Goal: Information Seeking & Learning: Learn about a topic

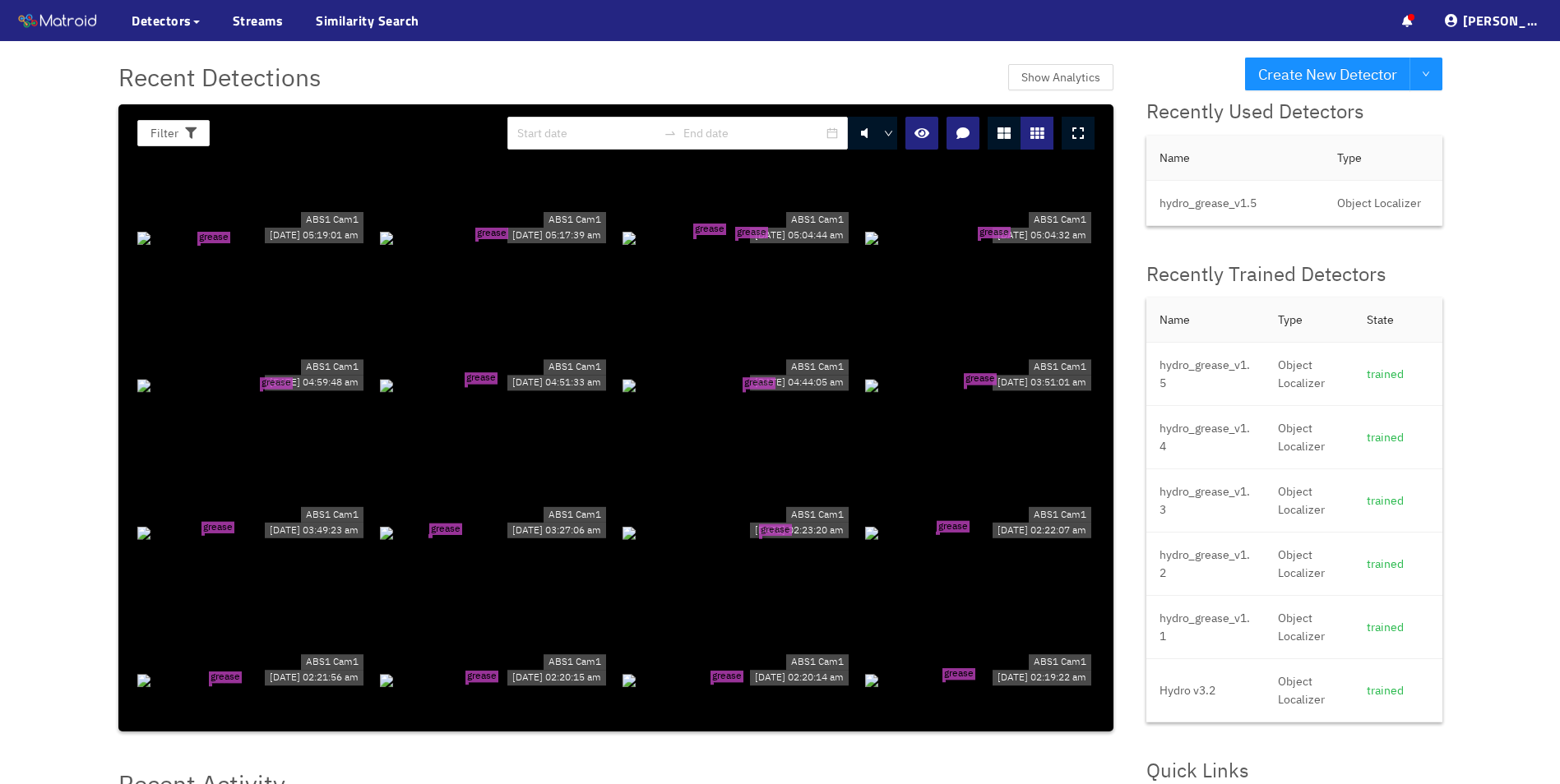
click at [304, 229] on div "grease tear" at bounding box center [253, 238] width 230 height 18
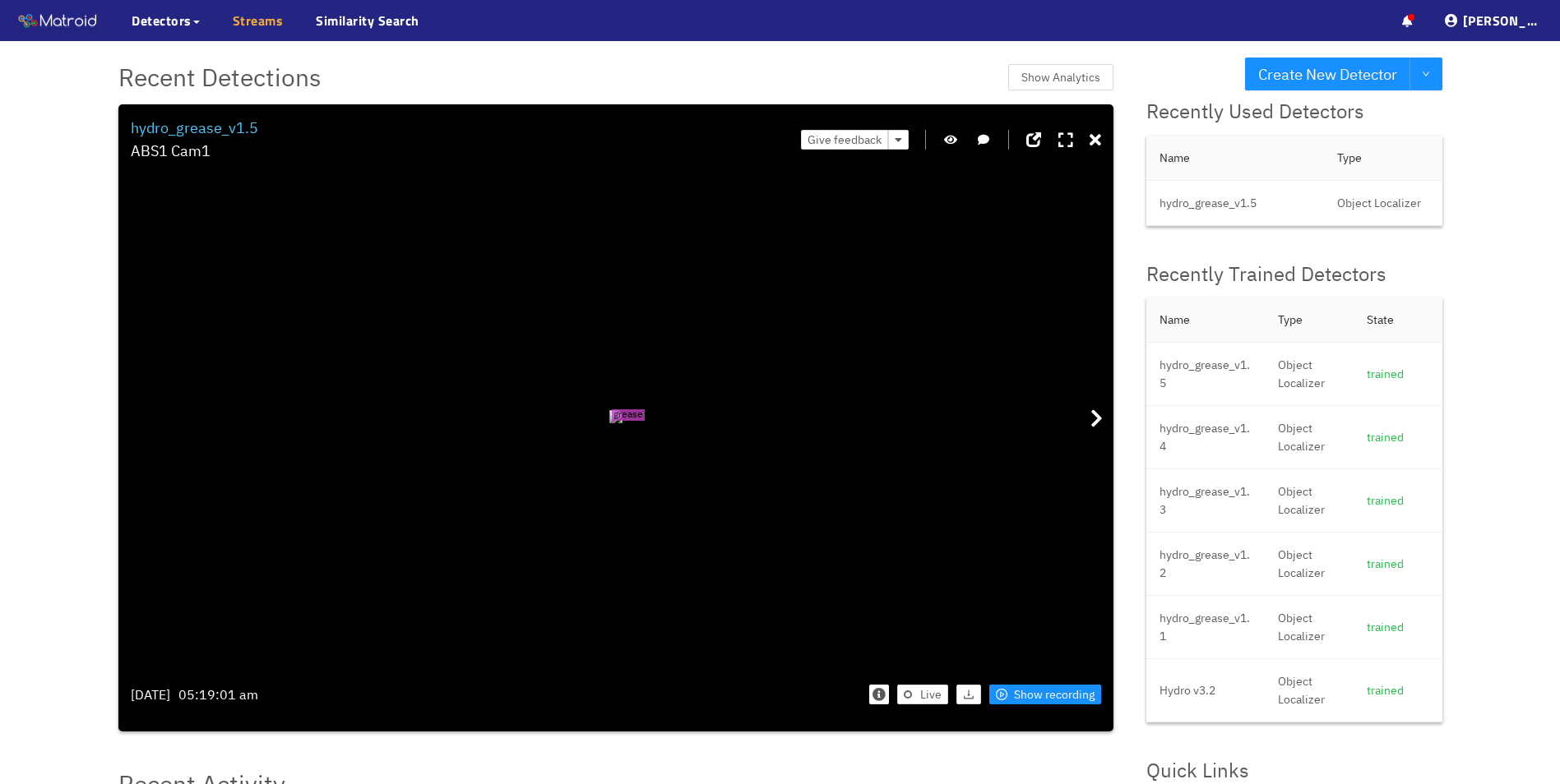
click at [253, 11] on link "Streams" at bounding box center [258, 20] width 51 height 19
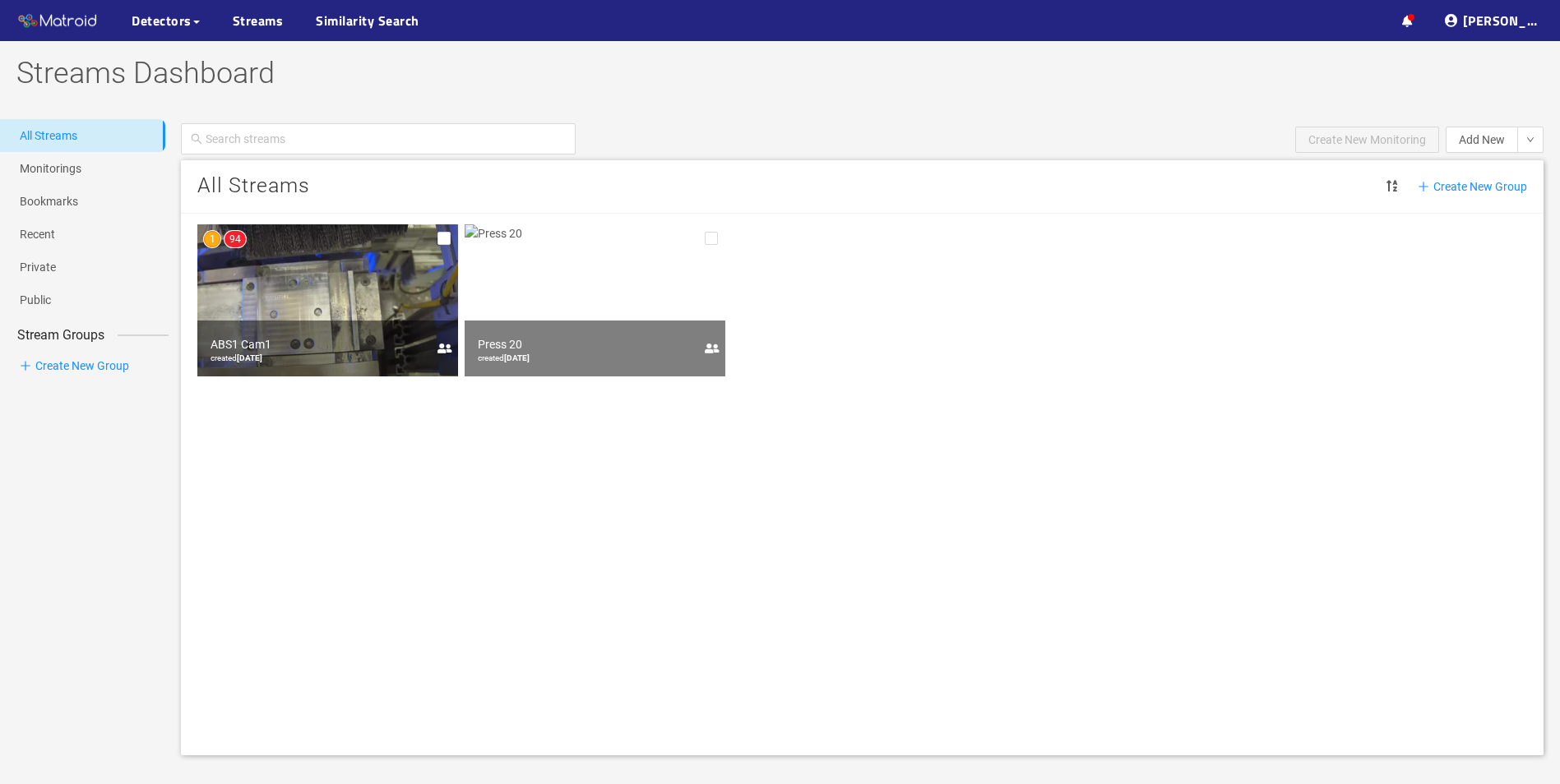
click at [324, 279] on img at bounding box center [328, 301] width 261 height 152
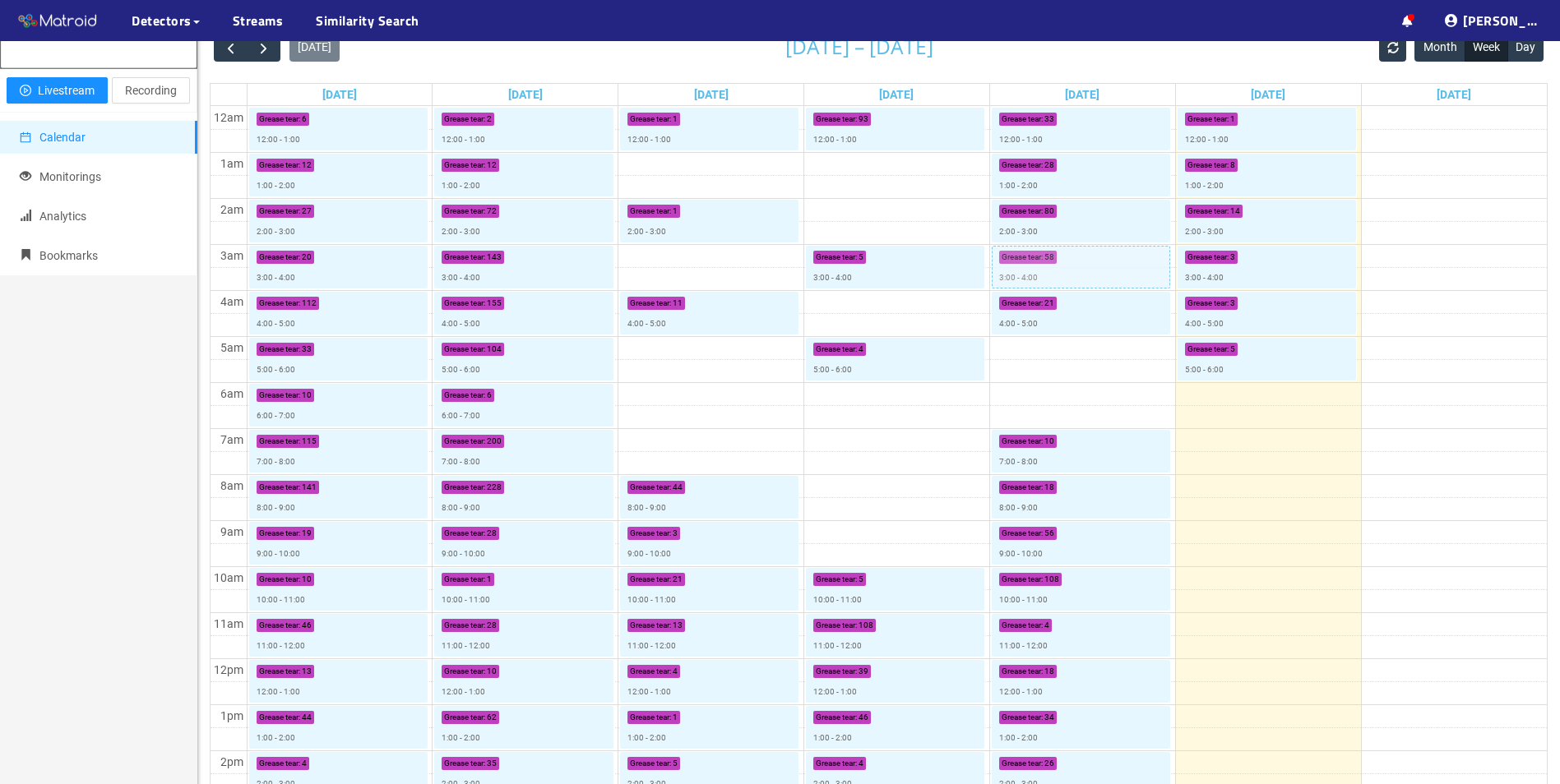
scroll to position [493, 0]
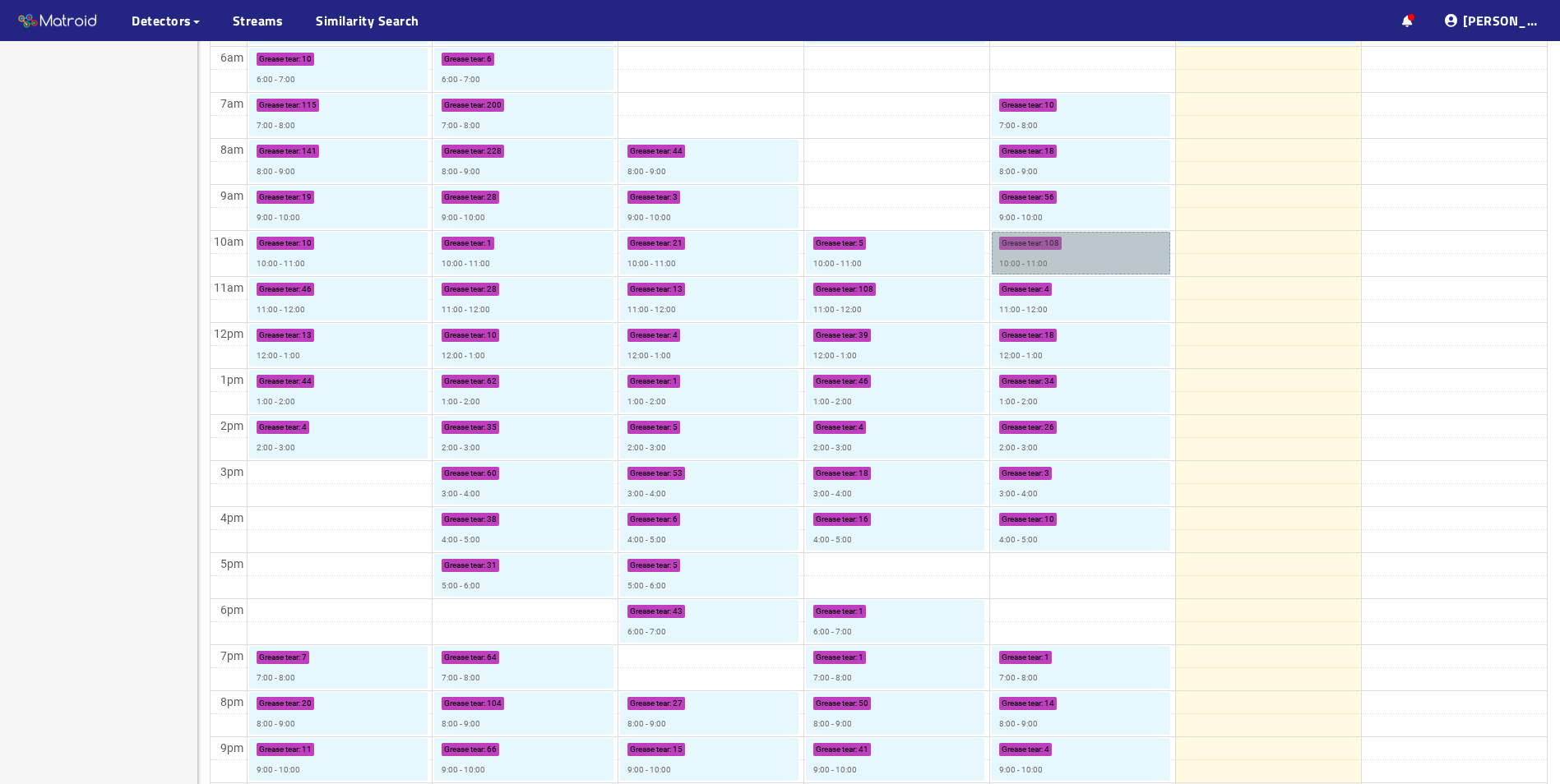
click at [1063, 260] on link "Grease tear : 108 10:00 - 11:00" at bounding box center [1081, 253] width 178 height 43
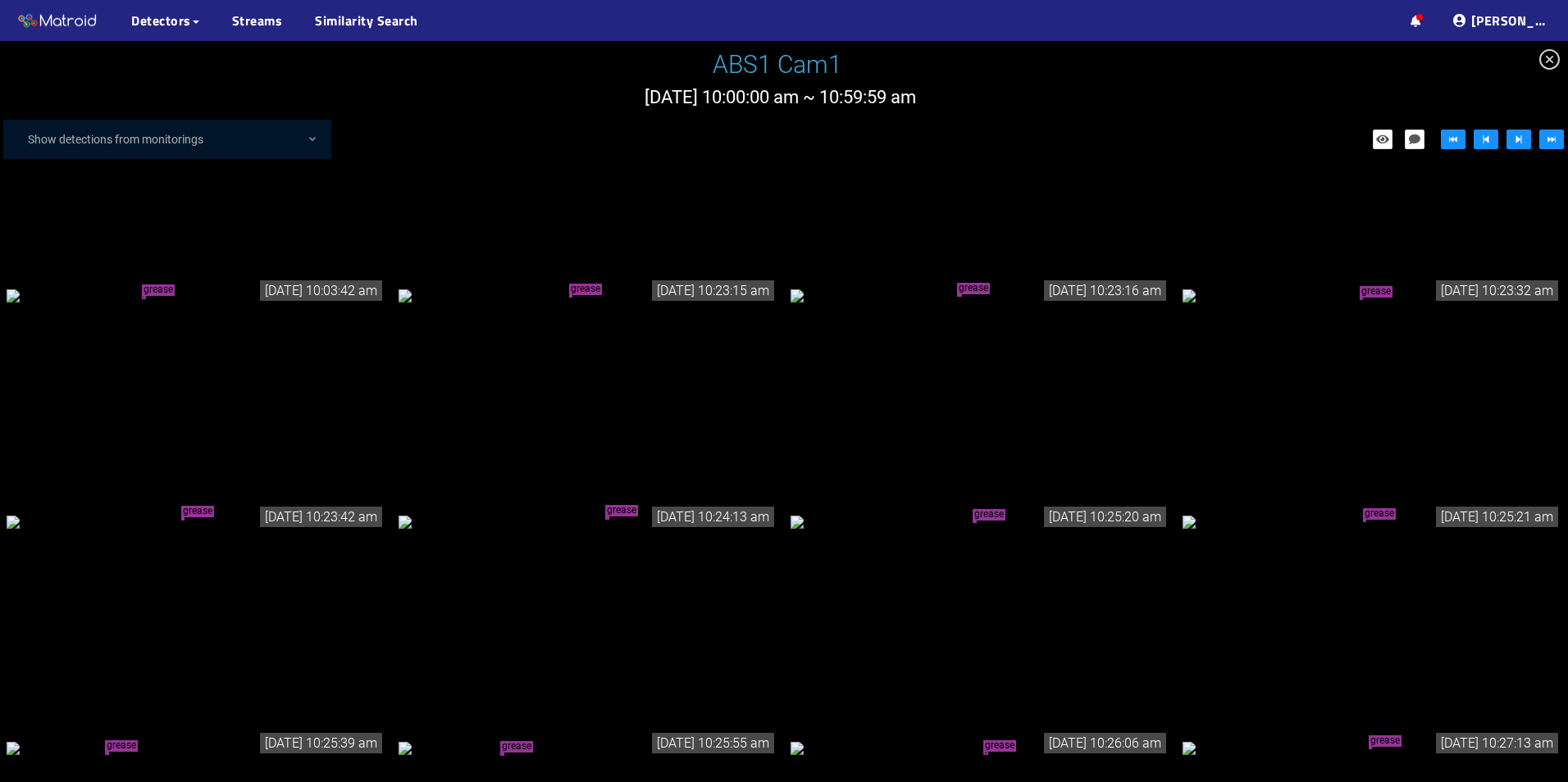
click at [184, 302] on div "grease tear" at bounding box center [196, 296] width 379 height 18
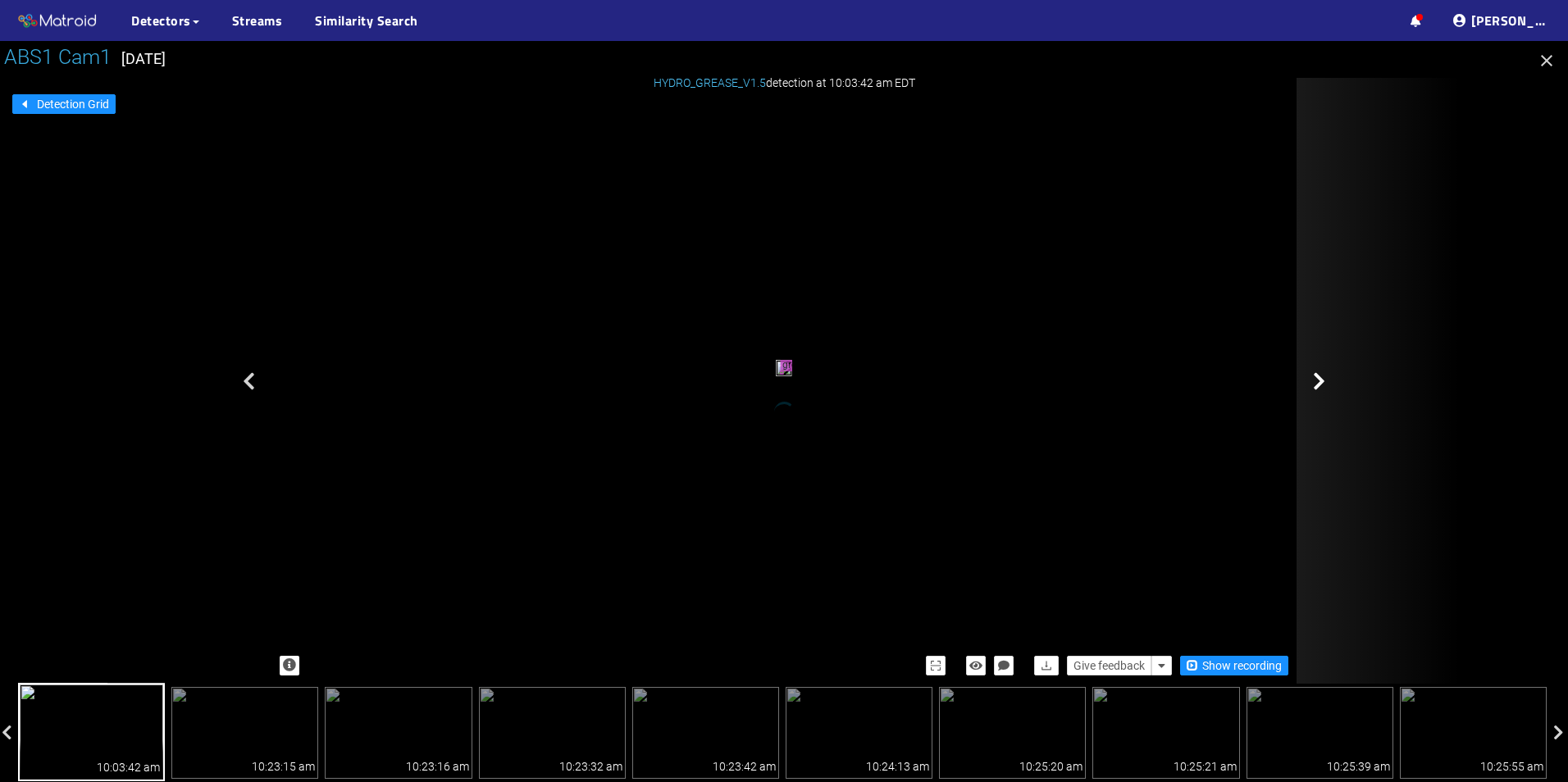
click at [1320, 381] on icon at bounding box center [1319, 381] width 12 height 19
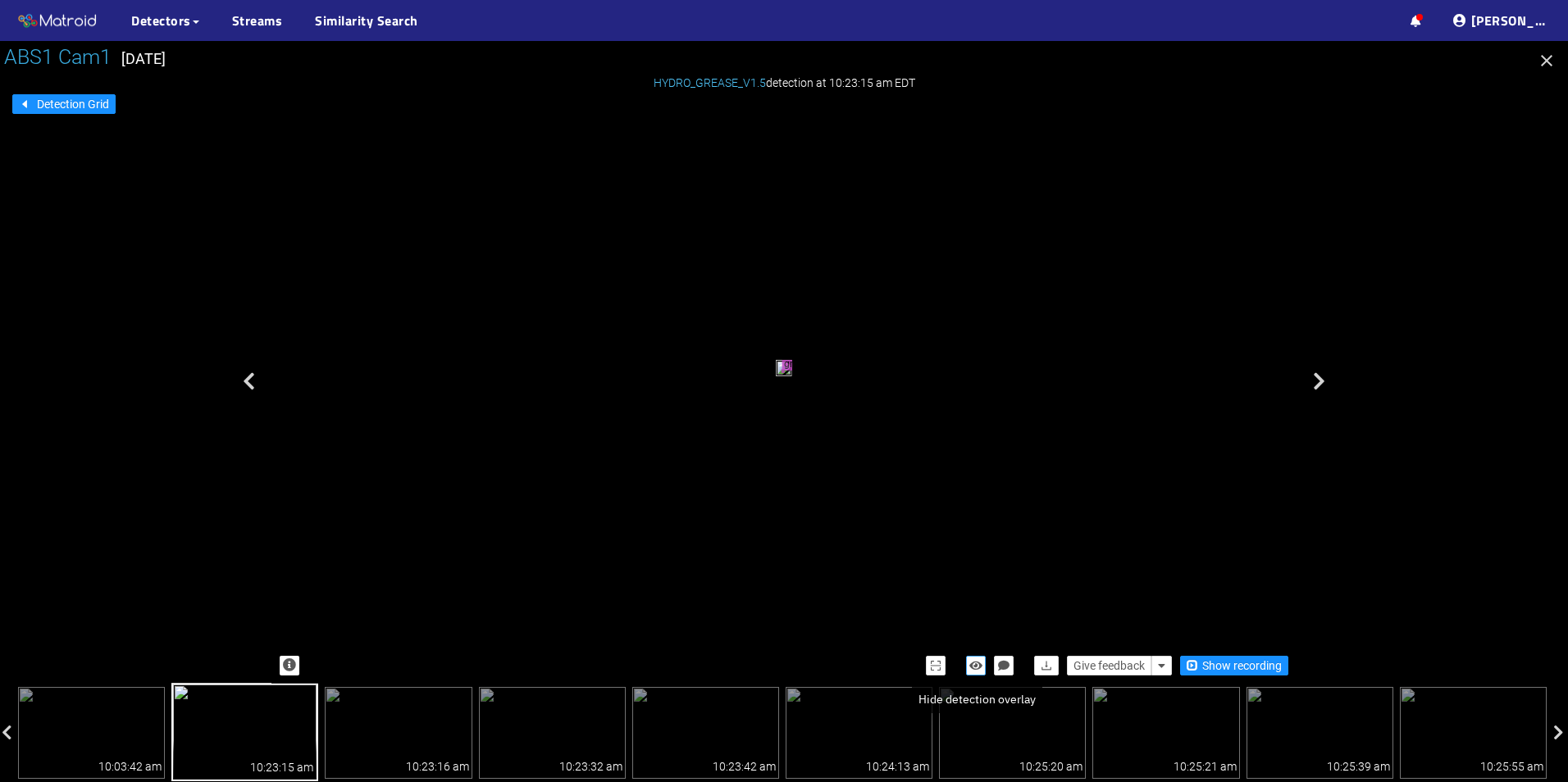
click at [970, 665] on icon "button" at bounding box center [976, 666] width 13 height 12
click at [971, 665] on icon "button" at bounding box center [976, 666] width 15 height 12
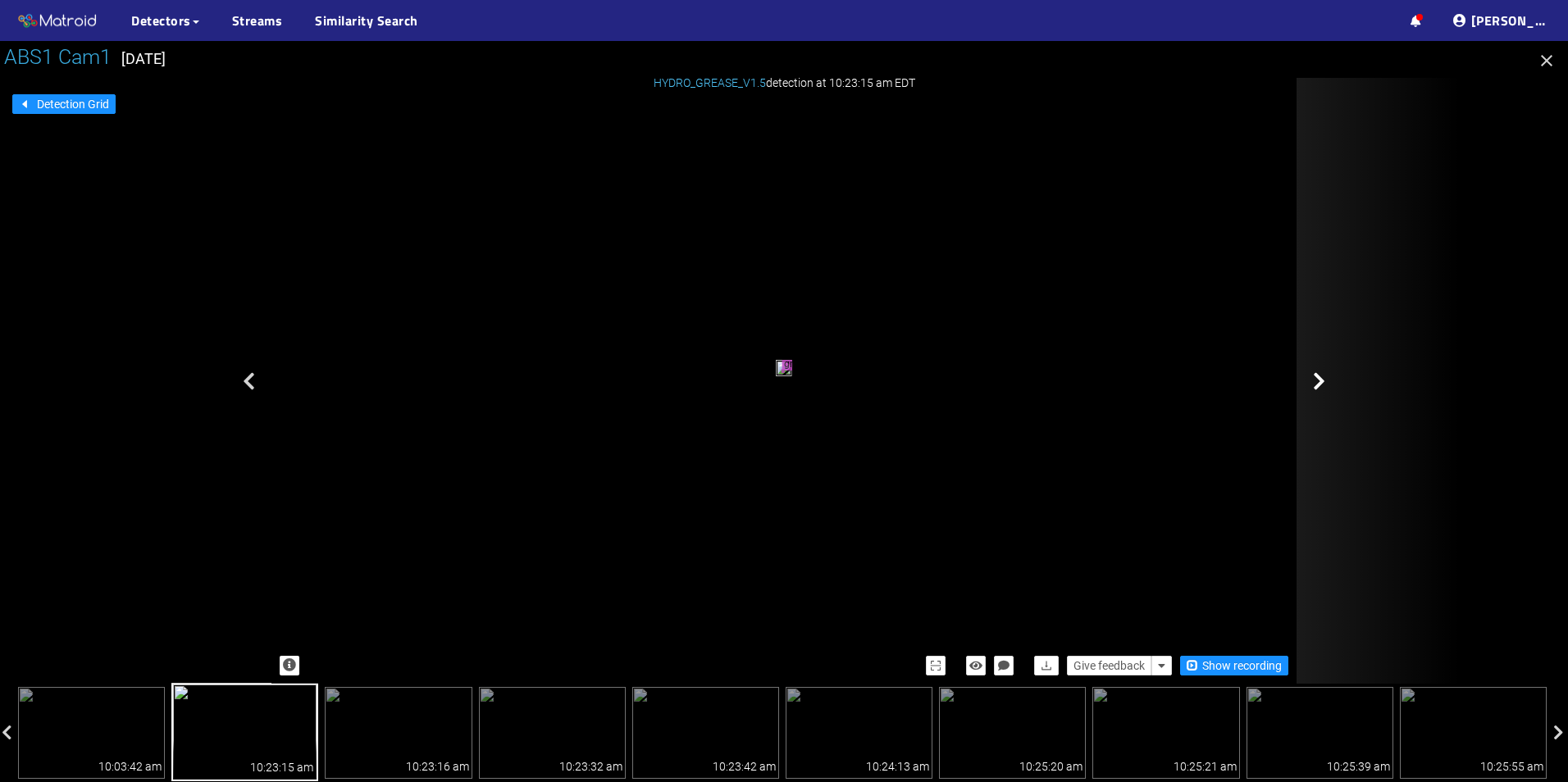
click at [1311, 386] on div at bounding box center [1378, 381] width 164 height 606
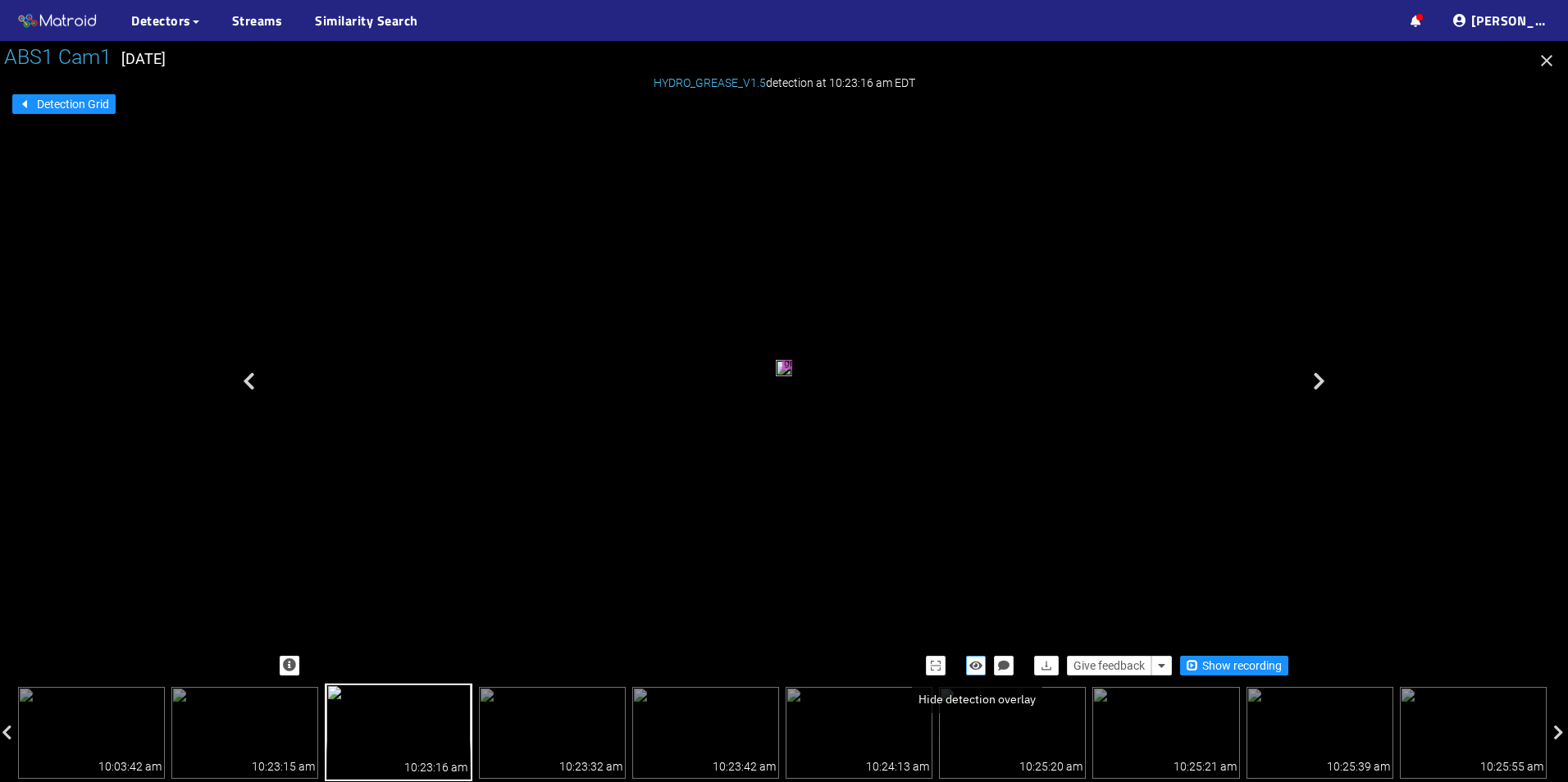
click at [970, 666] on icon "button" at bounding box center [976, 666] width 13 height 12
click at [971, 666] on icon "button" at bounding box center [976, 666] width 15 height 12
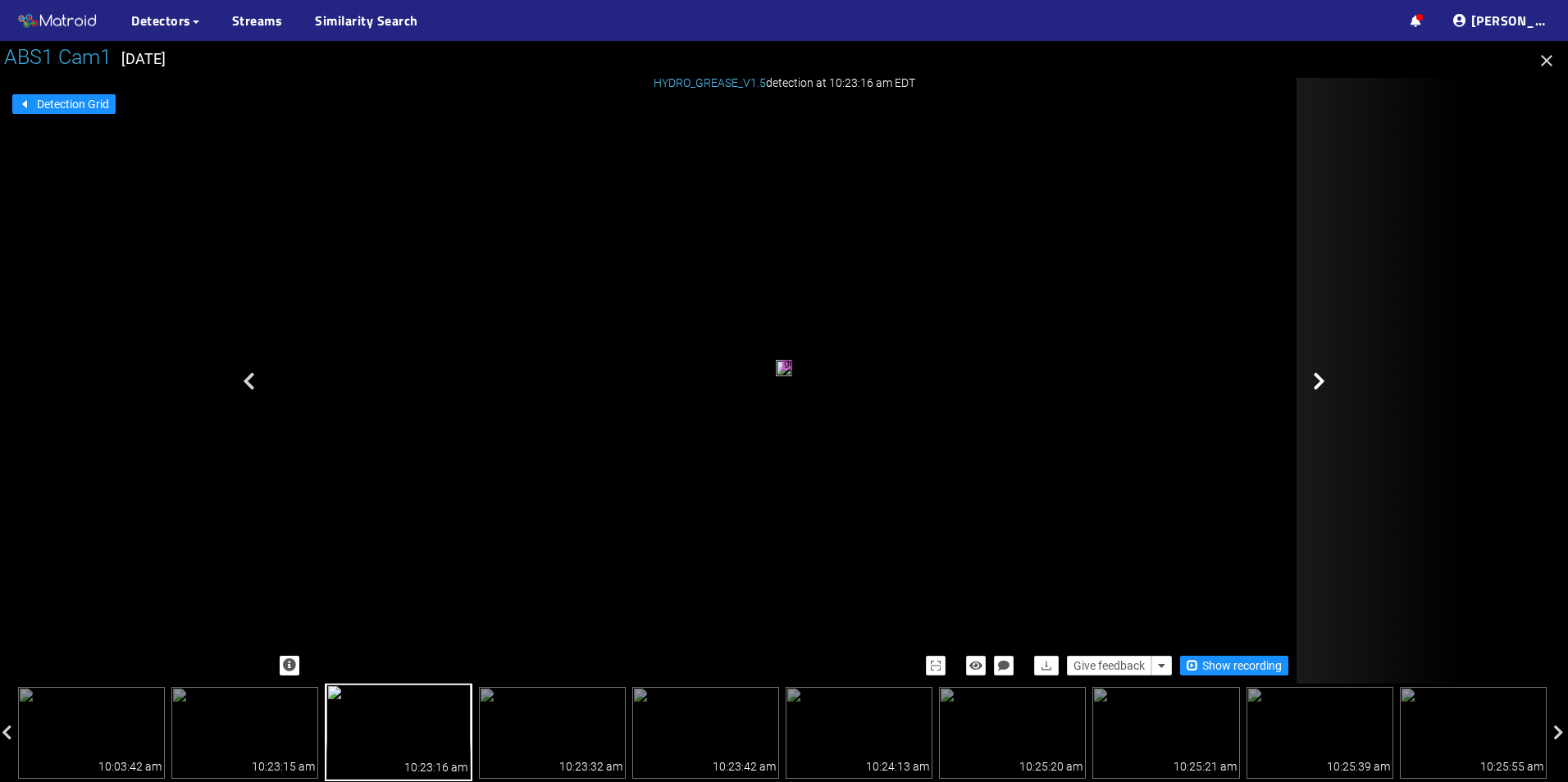
click at [1323, 386] on icon at bounding box center [1319, 381] width 12 height 19
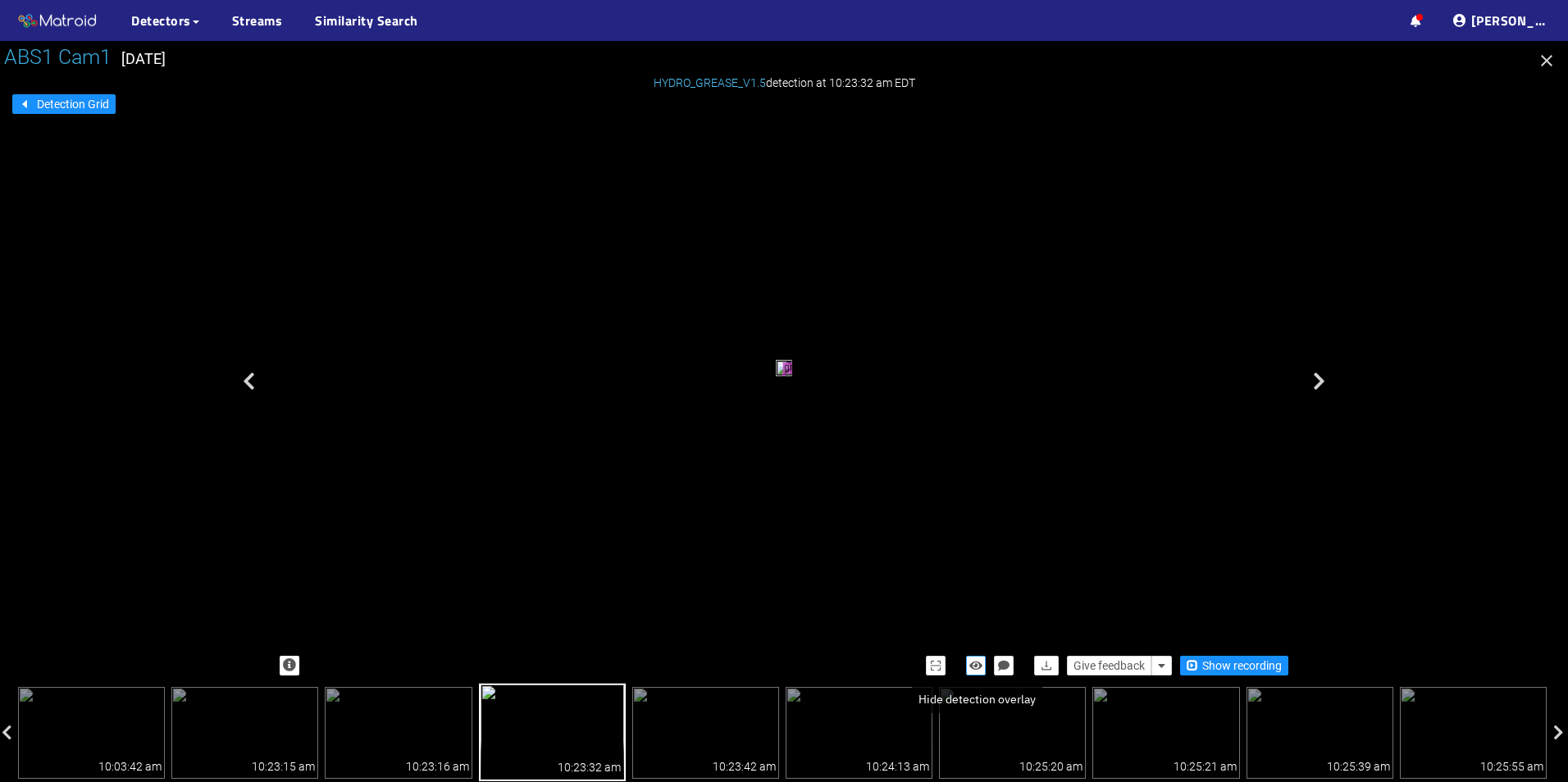
click at [975, 665] on icon "button" at bounding box center [976, 666] width 13 height 12
click at [975, 665] on icon "button" at bounding box center [976, 666] width 15 height 12
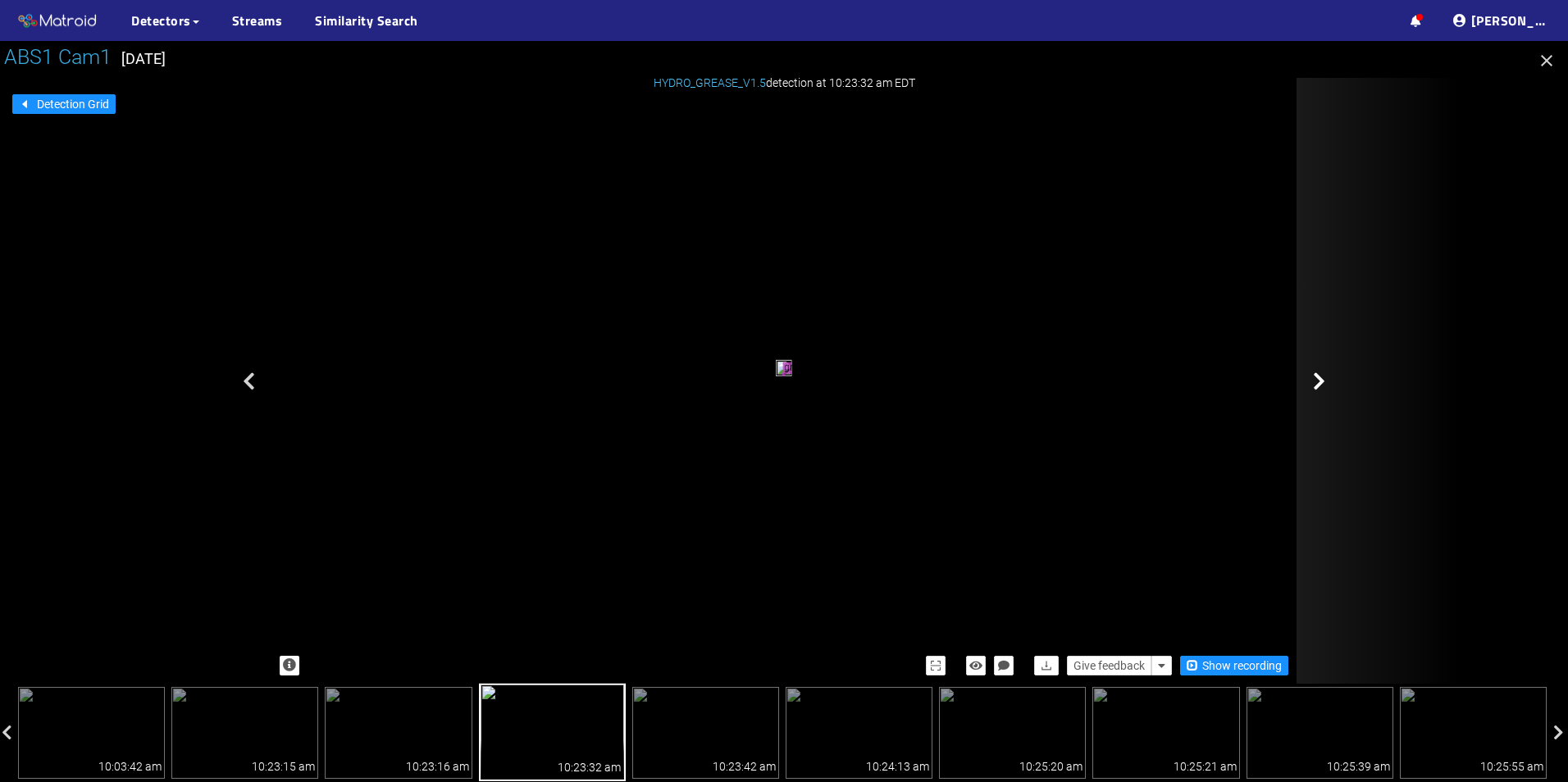
click at [1331, 366] on div at bounding box center [1378, 381] width 164 height 606
click at [1320, 381] on icon at bounding box center [1319, 381] width 12 height 19
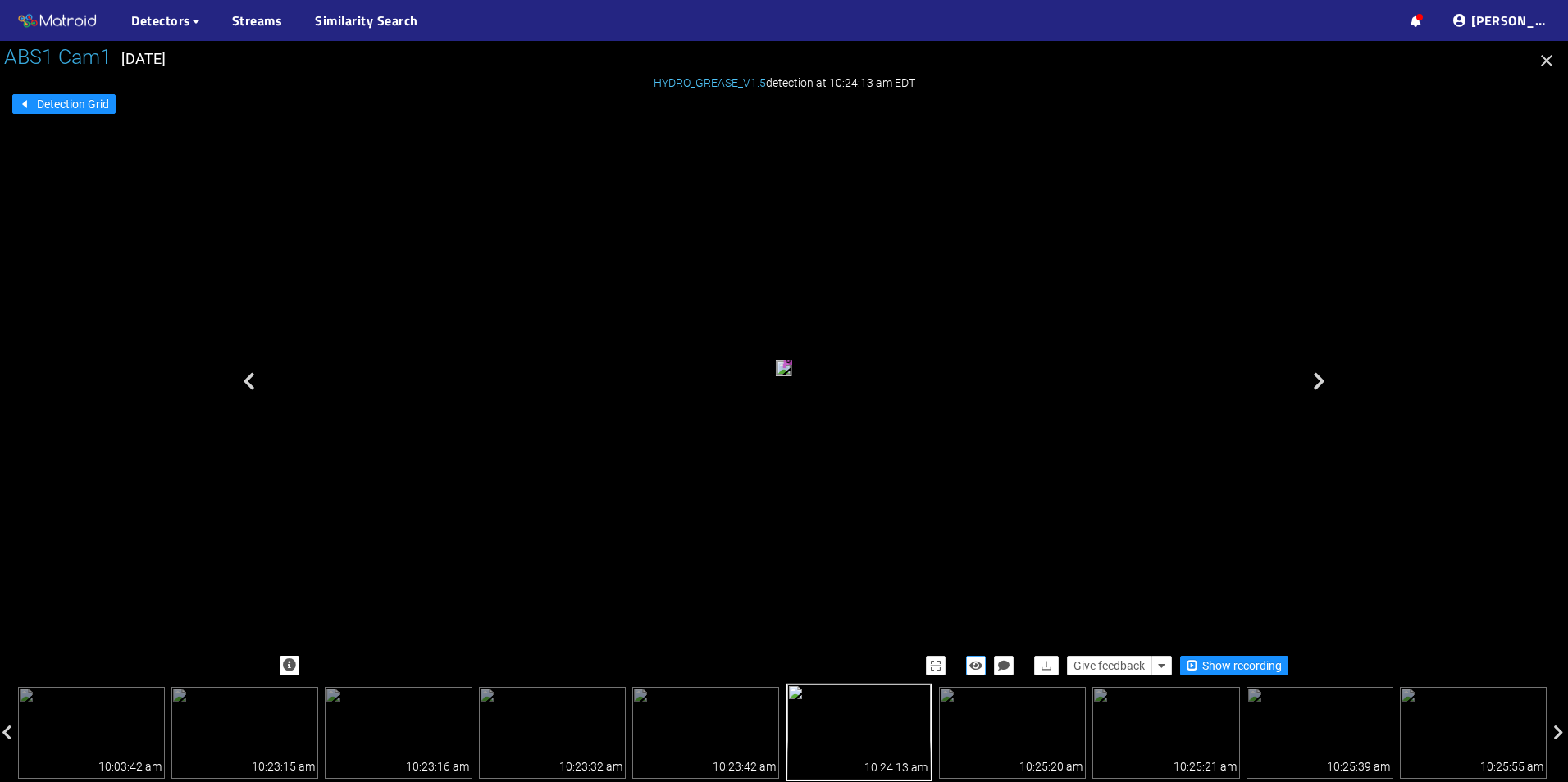
click at [972, 668] on icon "button" at bounding box center [976, 666] width 13 height 12
click at [972, 668] on icon "button" at bounding box center [976, 666] width 15 height 12
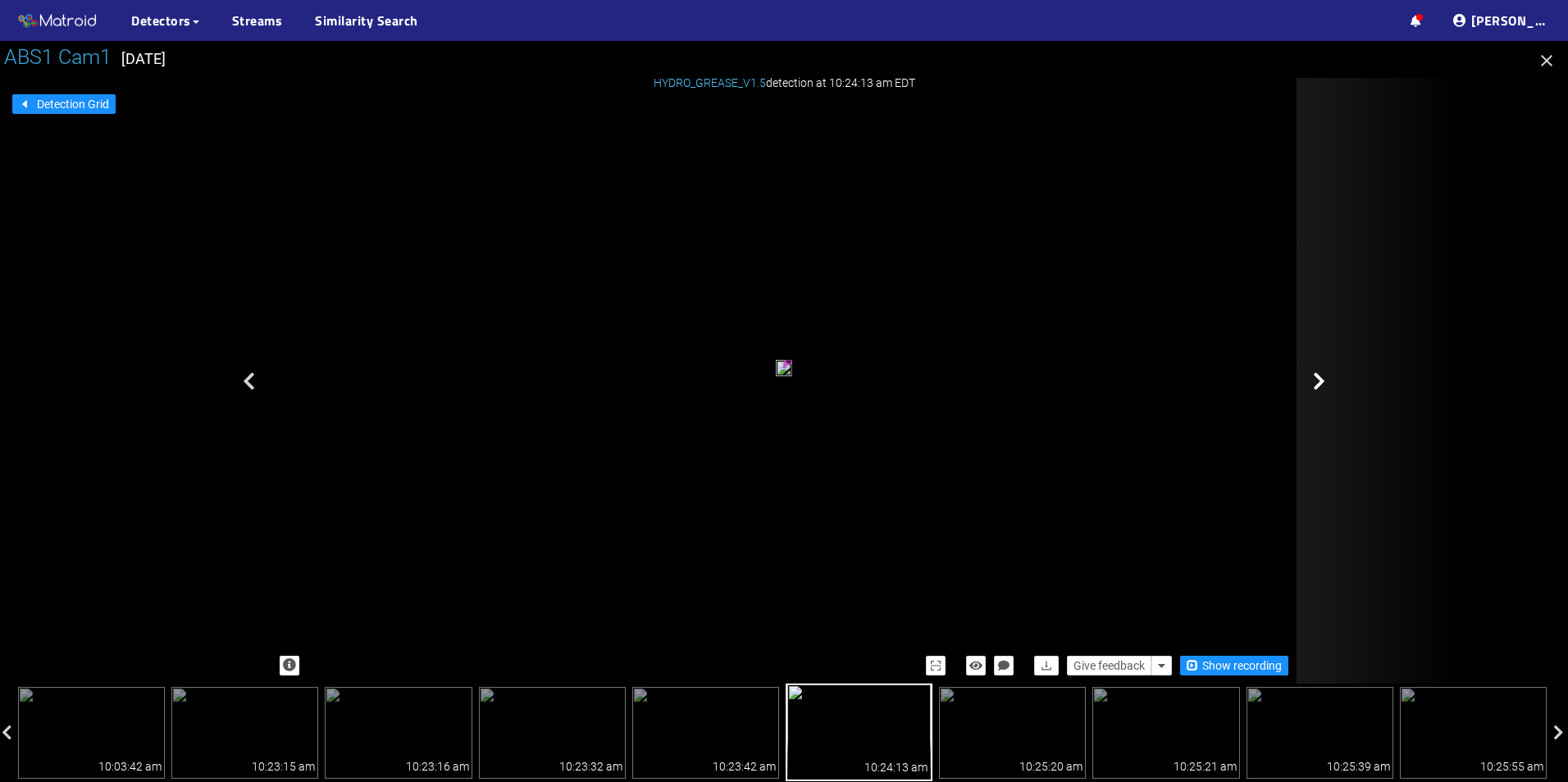
click at [1301, 407] on div at bounding box center [1378, 381] width 164 height 606
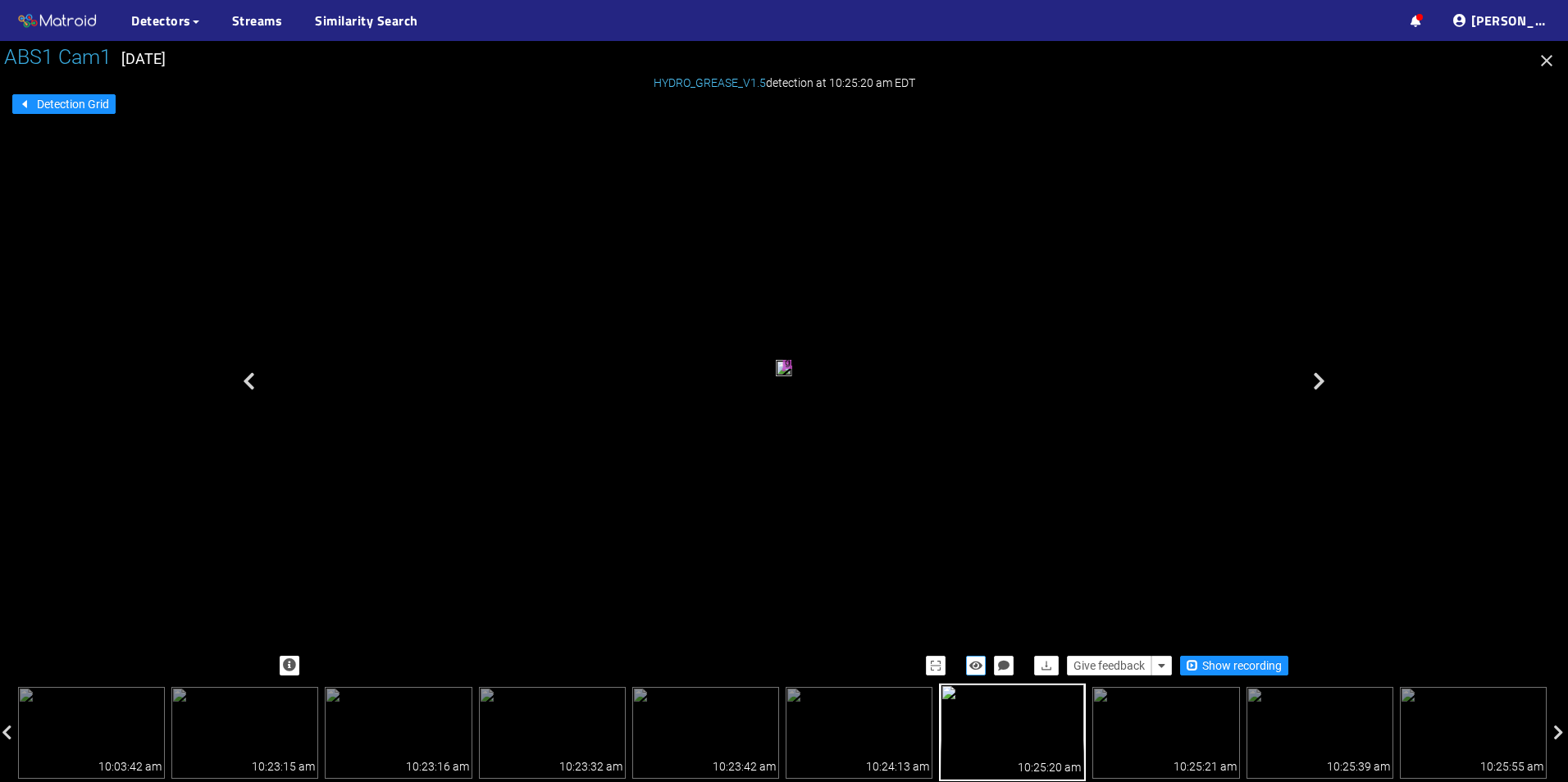
click at [986, 666] on button "button" at bounding box center [975, 666] width 19 height 19
click at [985, 666] on button "button" at bounding box center [975, 666] width 19 height 19
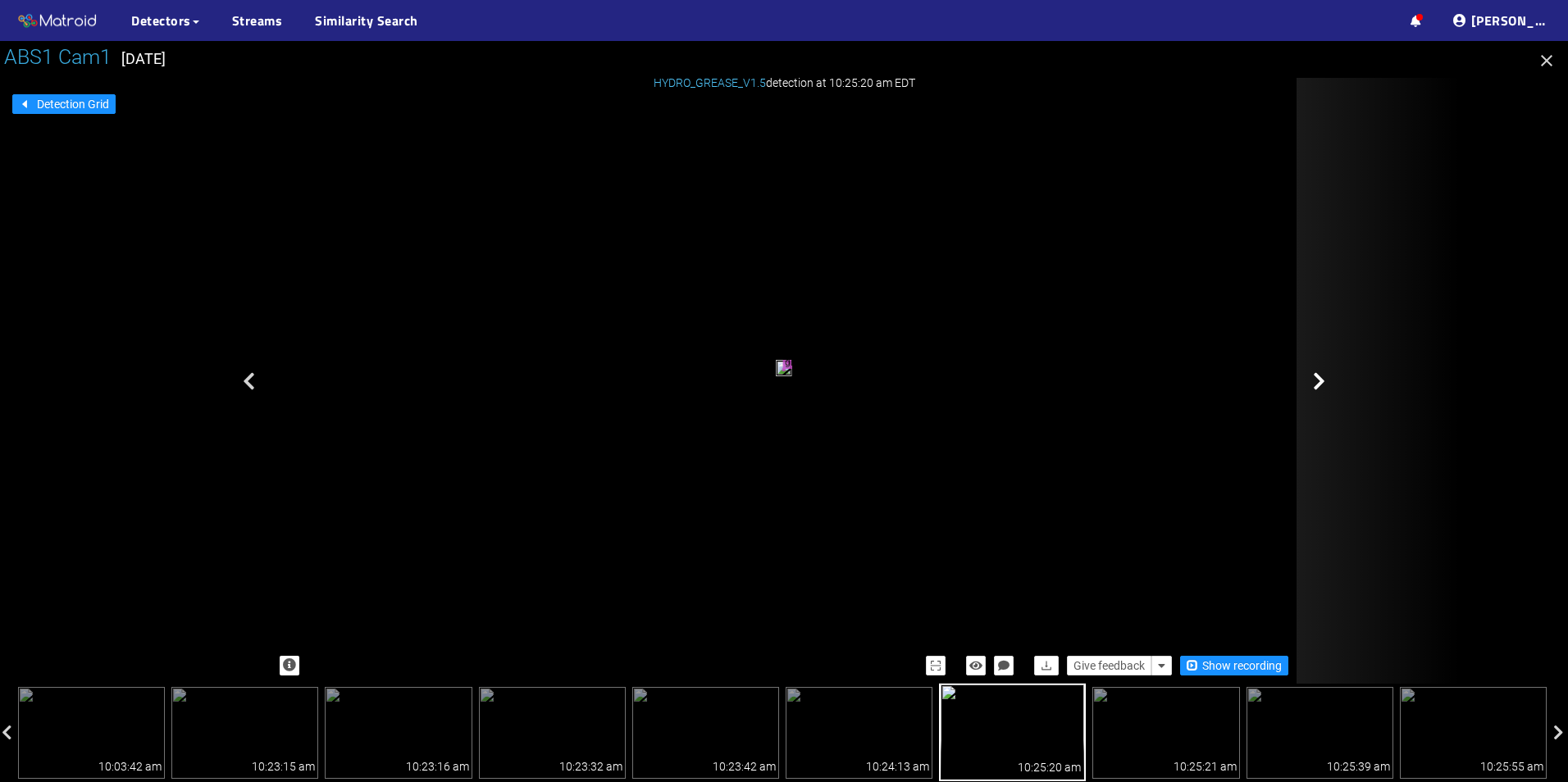
click at [1309, 374] on div at bounding box center [1378, 381] width 164 height 606
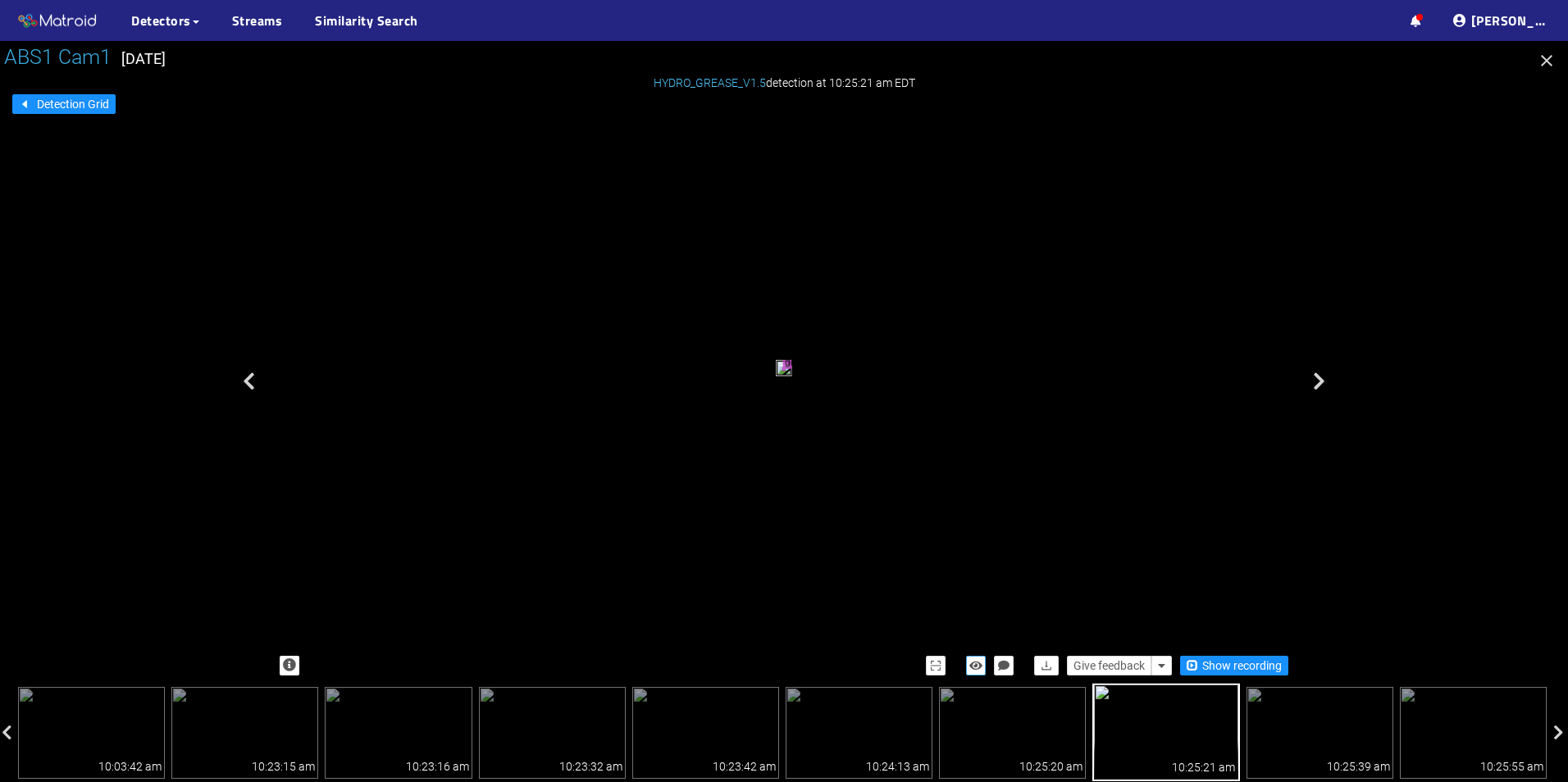
click at [975, 658] on button "button" at bounding box center [975, 666] width 19 height 19
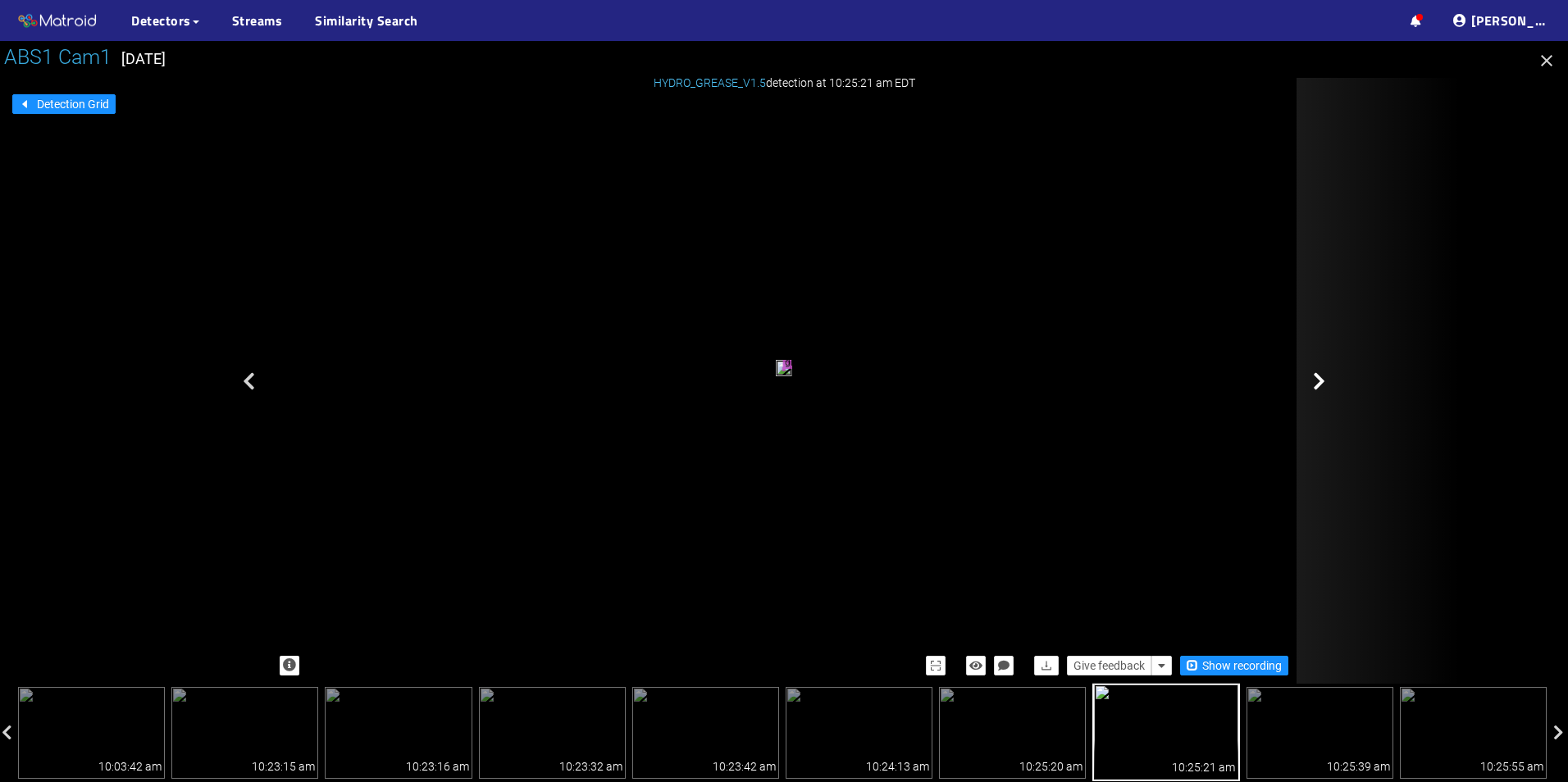
click at [1341, 389] on div at bounding box center [1378, 381] width 164 height 606
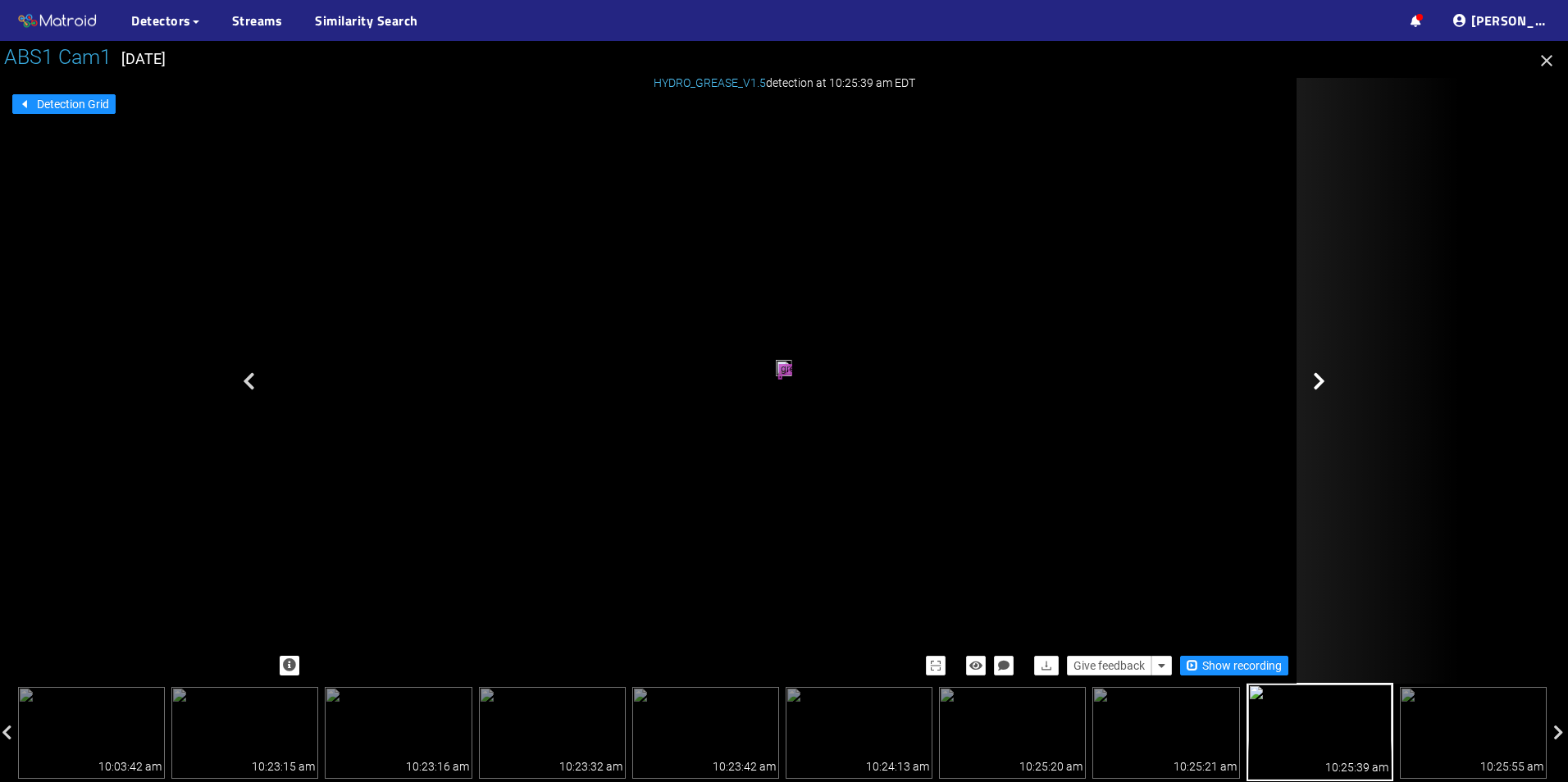
click at [1338, 382] on div at bounding box center [1378, 381] width 164 height 606
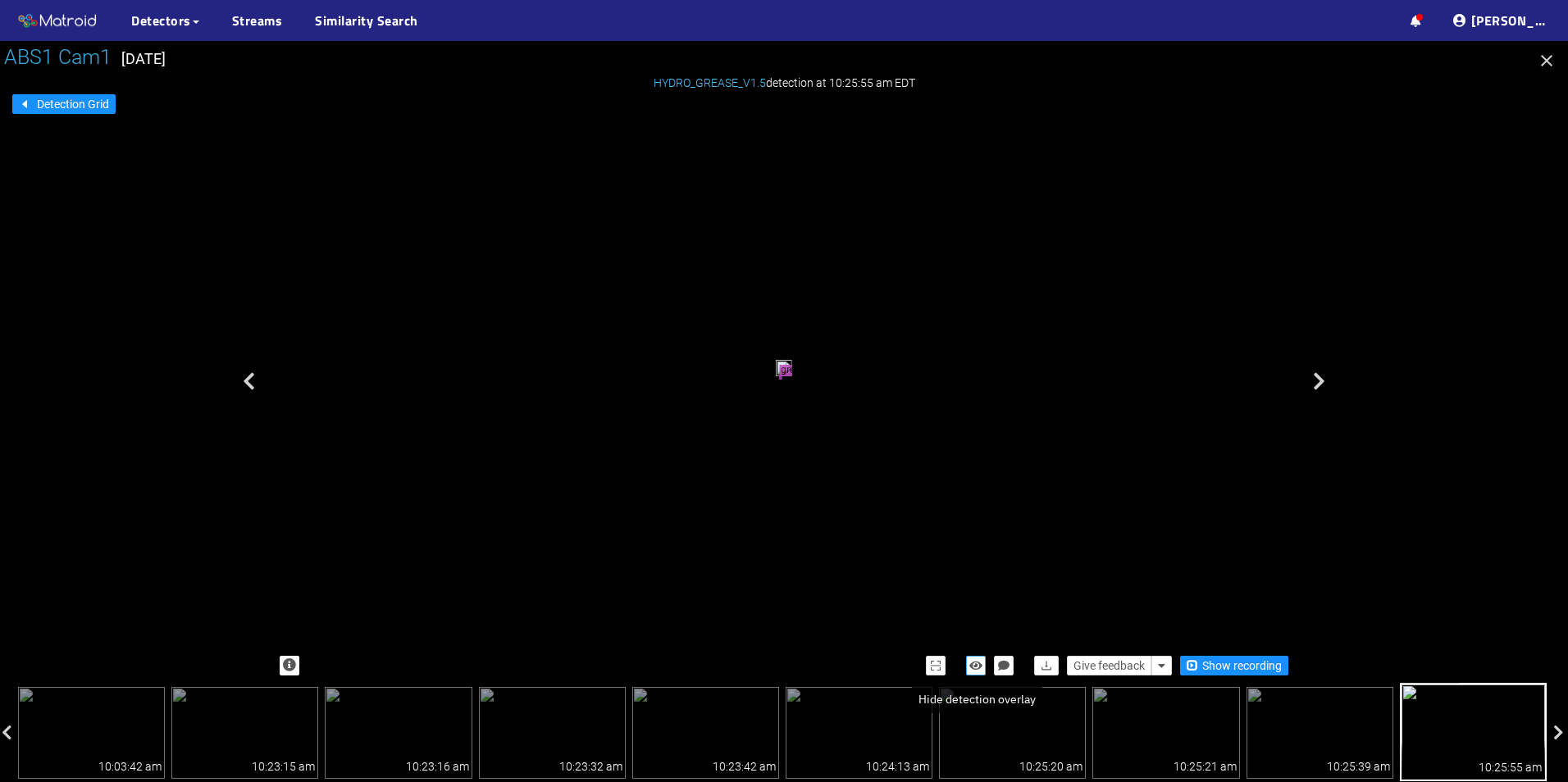
click at [979, 664] on icon "button" at bounding box center [976, 666] width 13 height 12
click at [979, 664] on icon "button" at bounding box center [976, 666] width 15 height 12
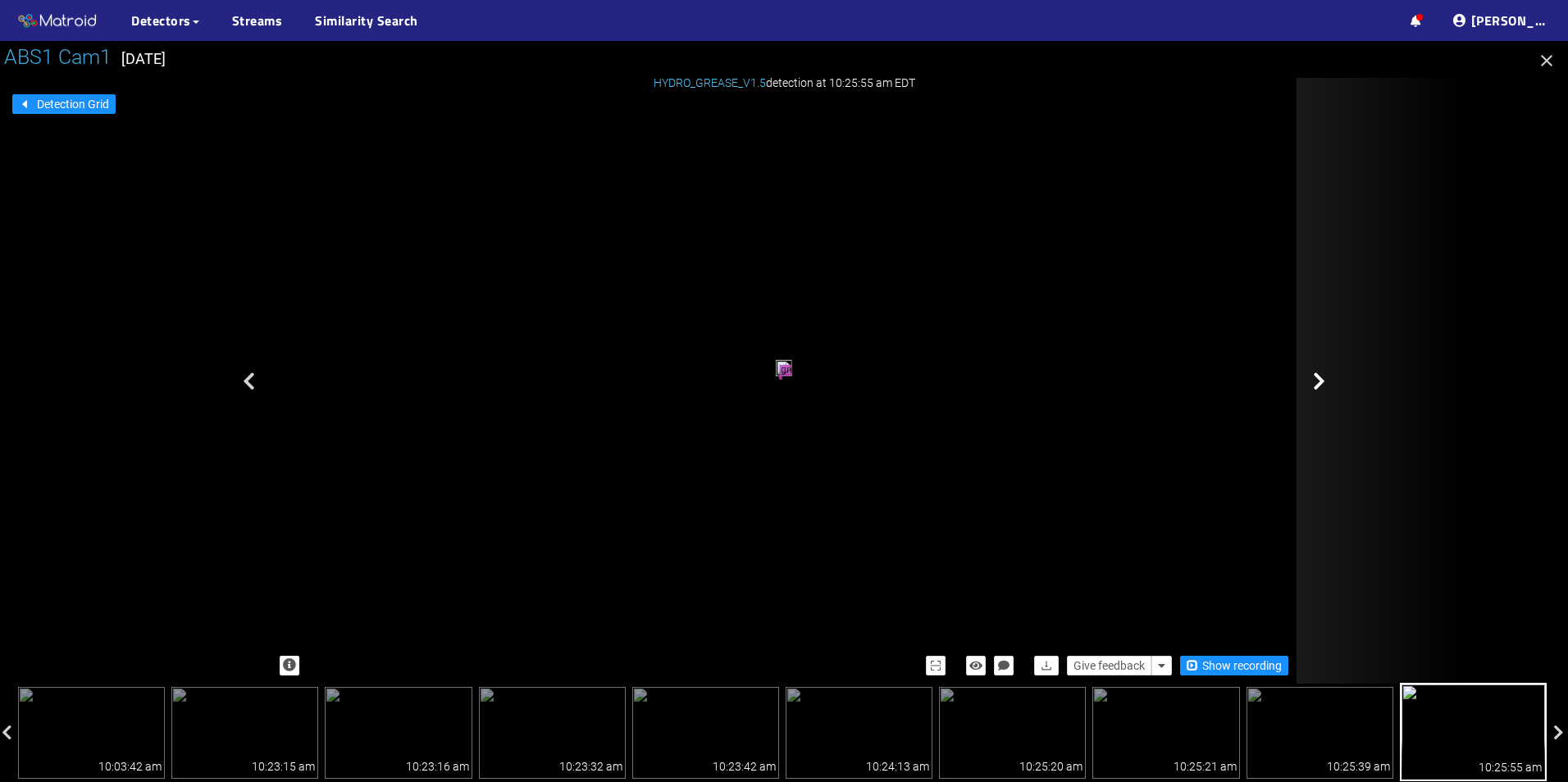
click at [1321, 386] on icon at bounding box center [1319, 381] width 12 height 19
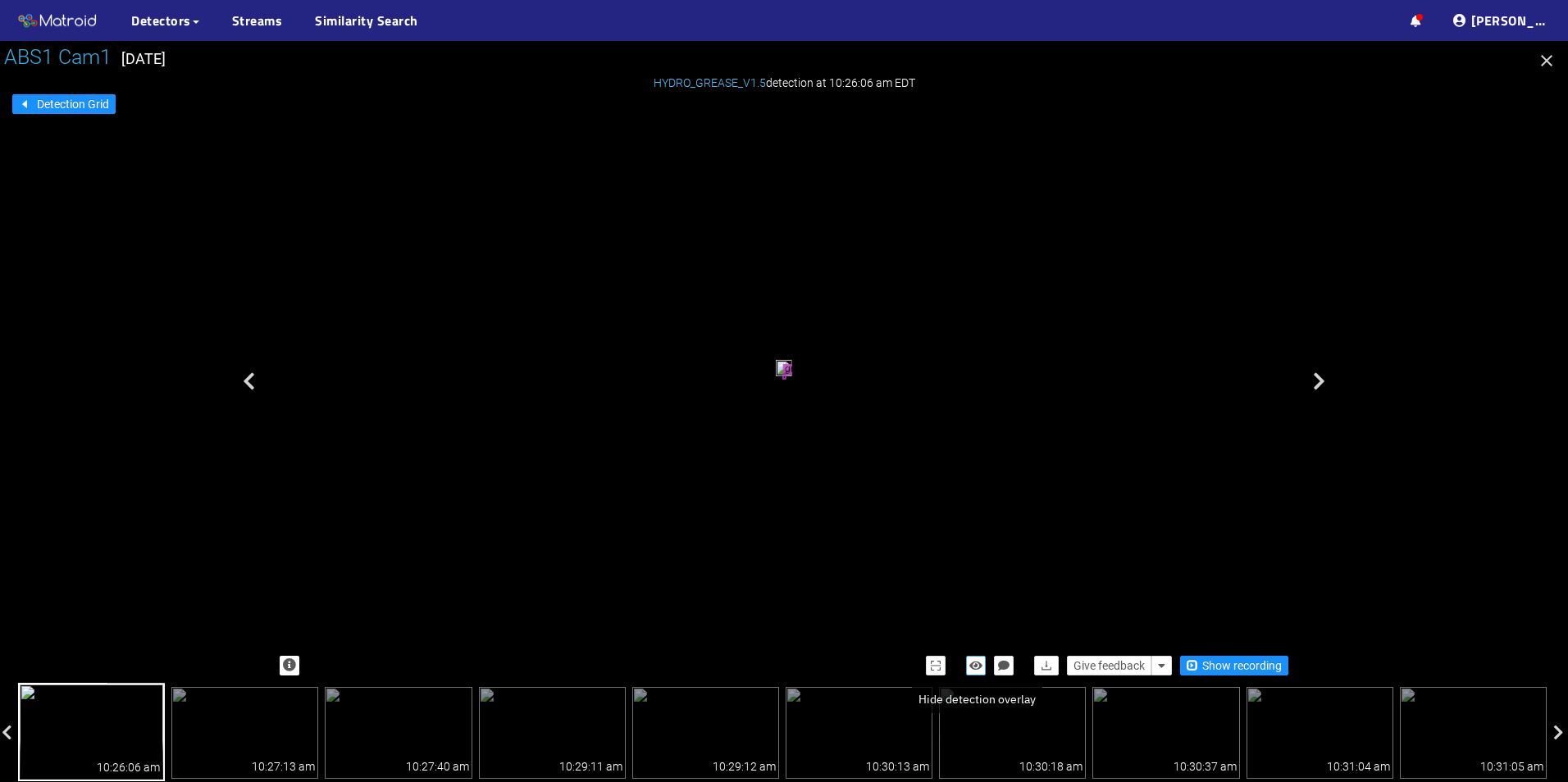
click at [976, 662] on icon "button" at bounding box center [976, 666] width 13 height 12
click at [975, 662] on icon "button" at bounding box center [976, 666] width 15 height 12
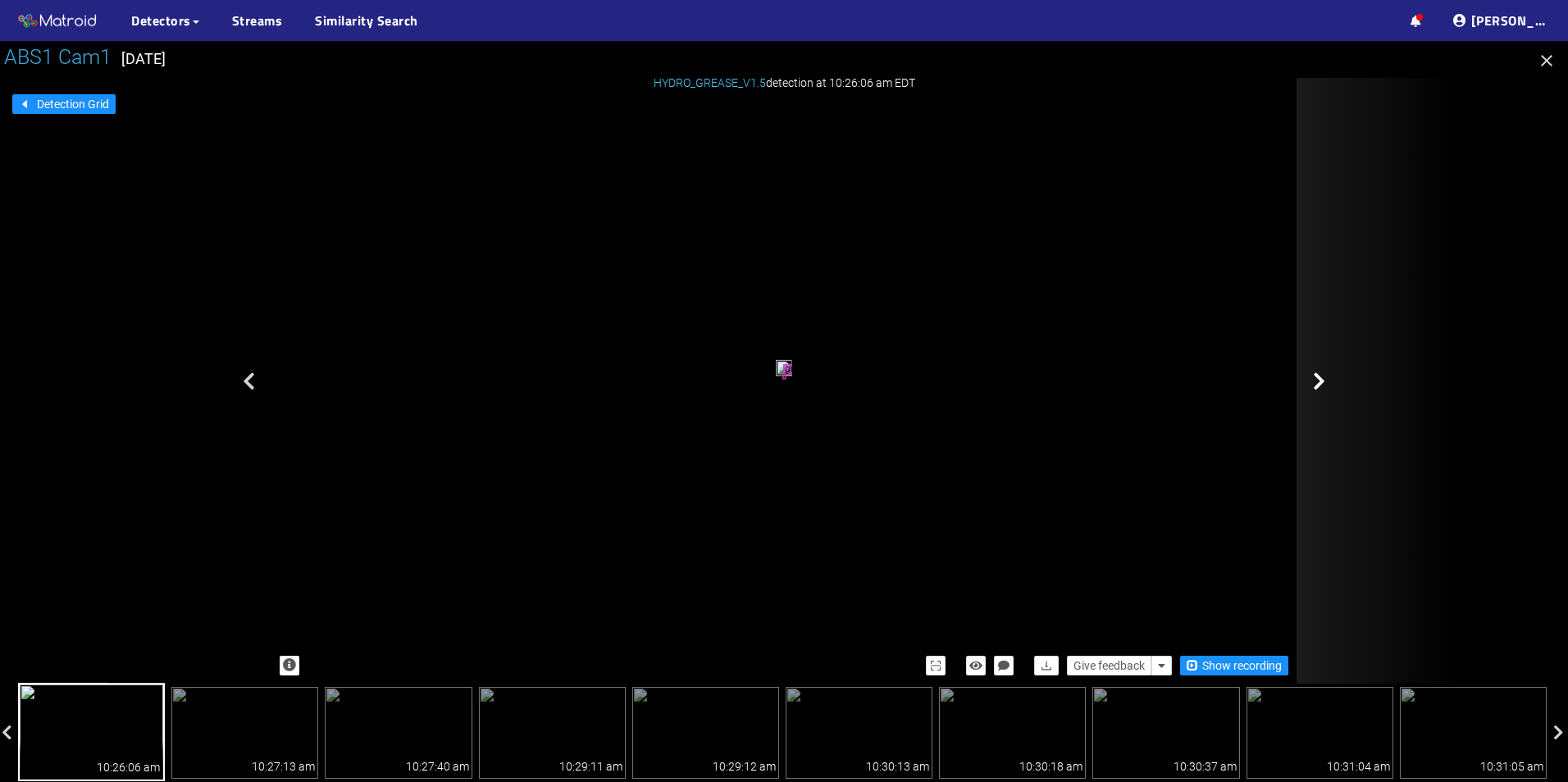
click at [1310, 389] on div at bounding box center [1378, 381] width 164 height 606
click at [1313, 385] on icon at bounding box center [1319, 381] width 12 height 19
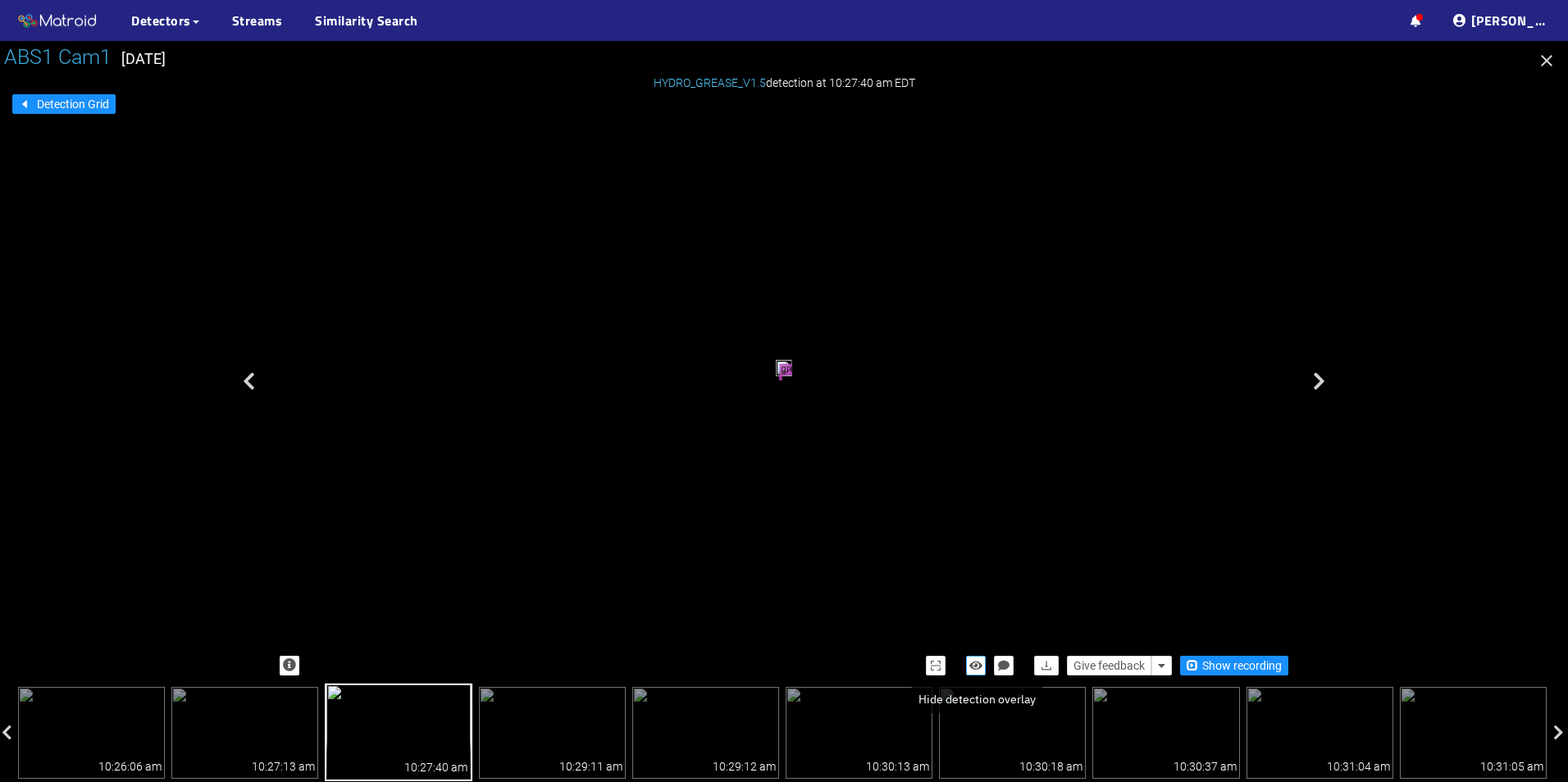
click at [966, 663] on button "button" at bounding box center [975, 666] width 19 height 19
click at [981, 662] on icon "button" at bounding box center [976, 666] width 15 height 12
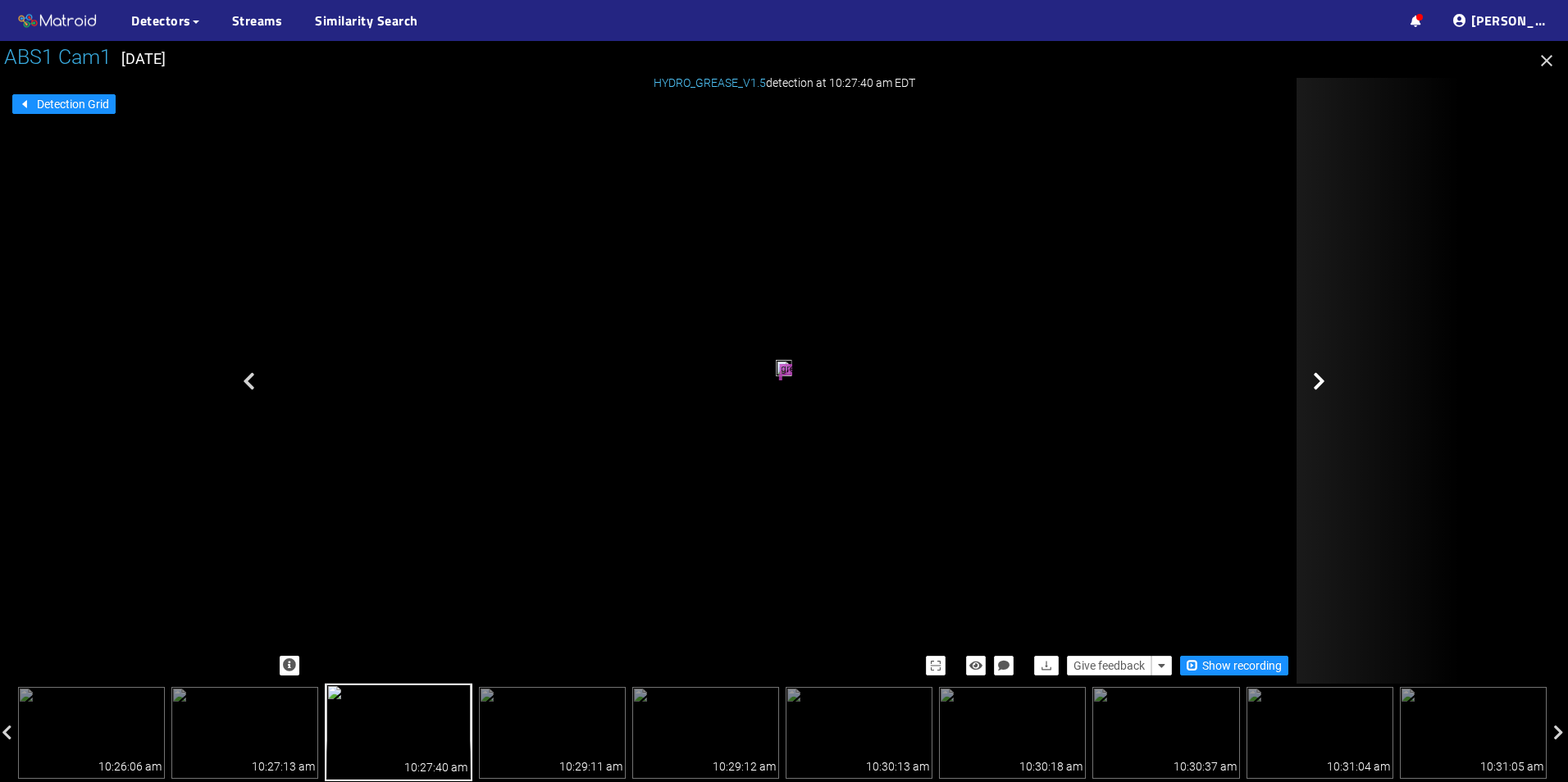
click at [1311, 375] on div at bounding box center [1378, 381] width 164 height 606
click at [1305, 388] on div at bounding box center [1378, 381] width 164 height 606
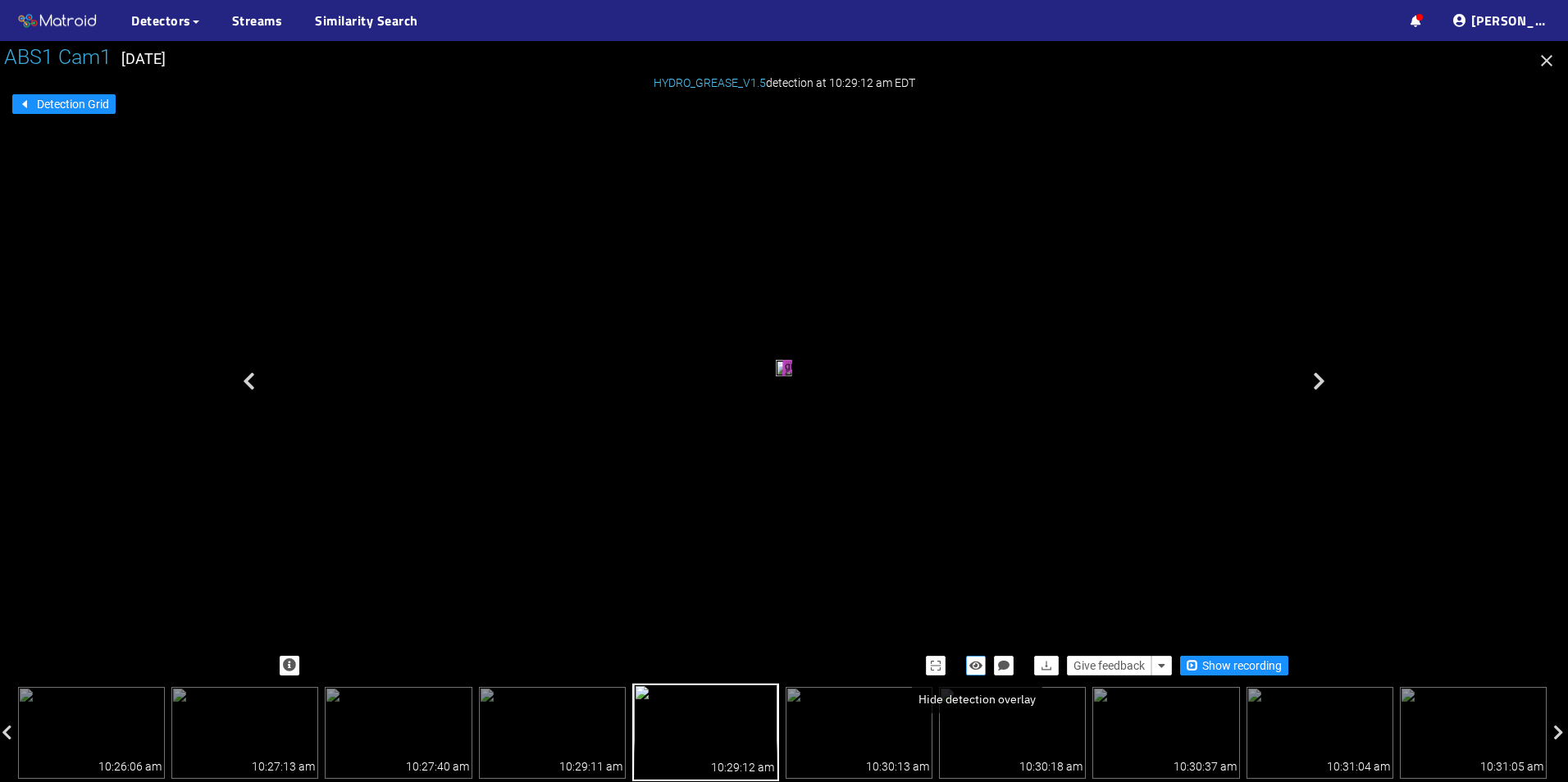
click at [975, 667] on icon "button" at bounding box center [976, 666] width 13 height 12
click at [975, 667] on icon "button" at bounding box center [976, 666] width 15 height 12
click at [968, 668] on button "button" at bounding box center [975, 666] width 19 height 19
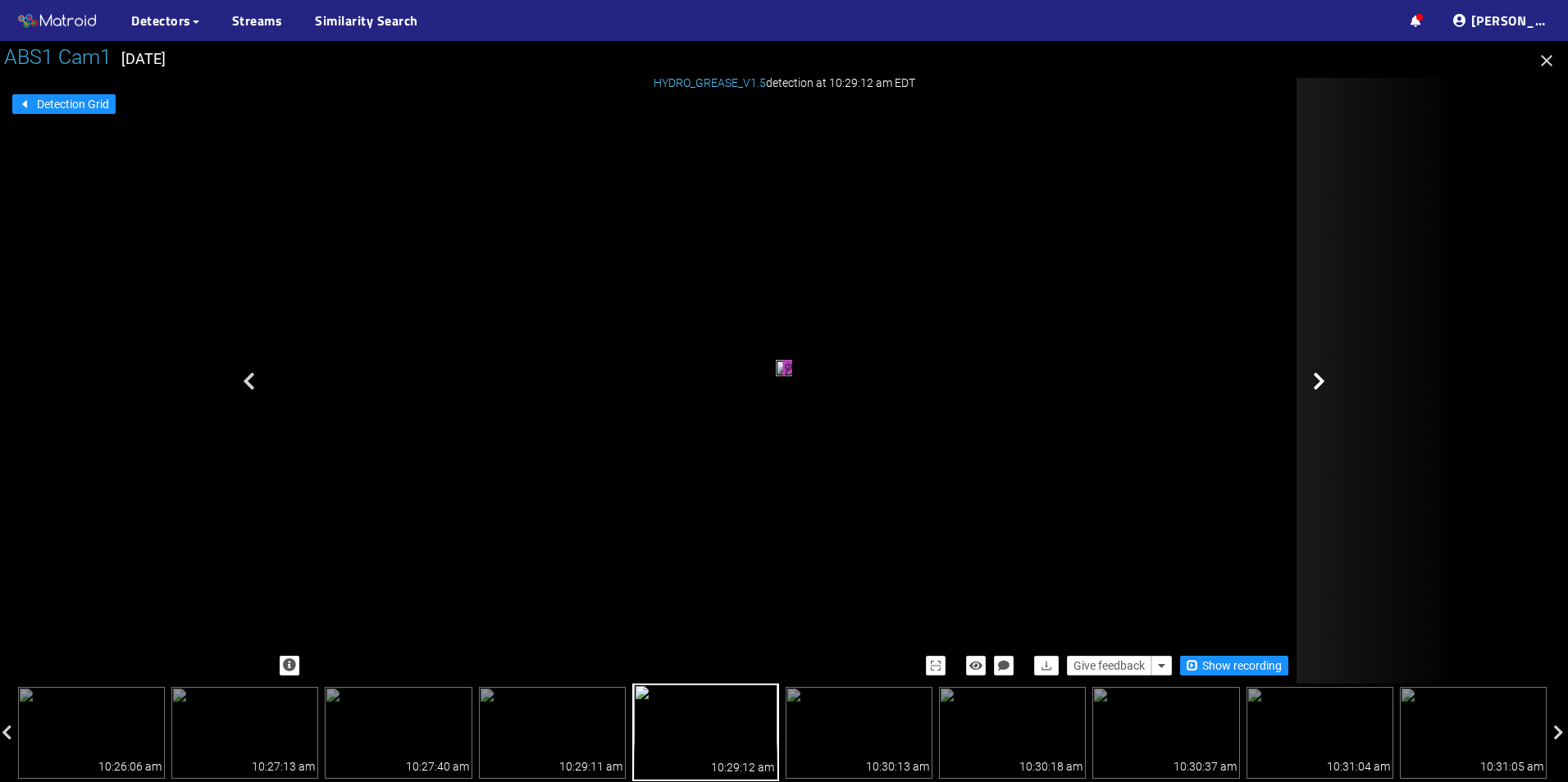
click at [1305, 381] on div at bounding box center [1378, 381] width 164 height 606
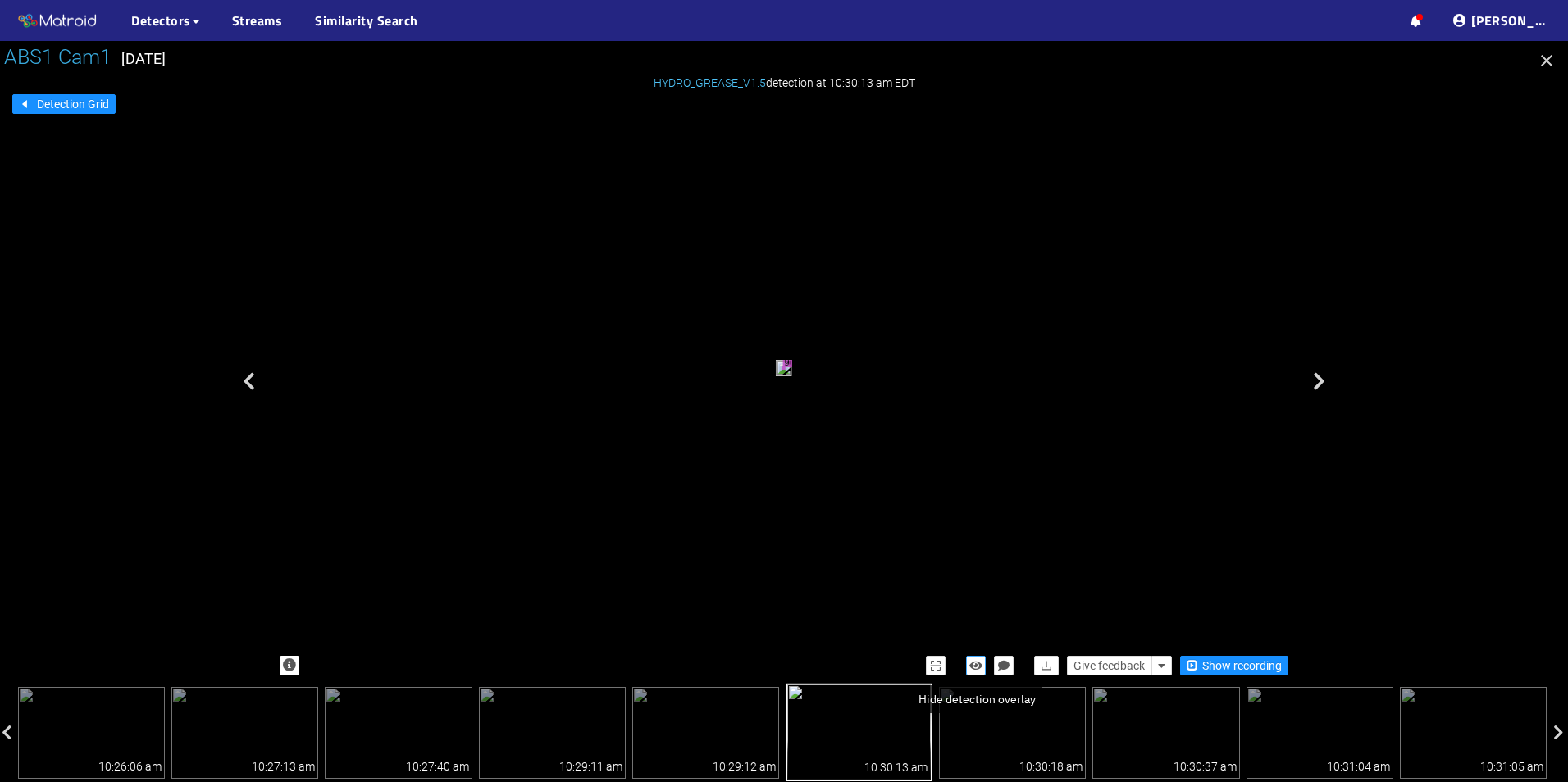
click at [970, 668] on icon "button" at bounding box center [976, 666] width 13 height 12
click at [970, 668] on icon "button" at bounding box center [976, 666] width 15 height 12
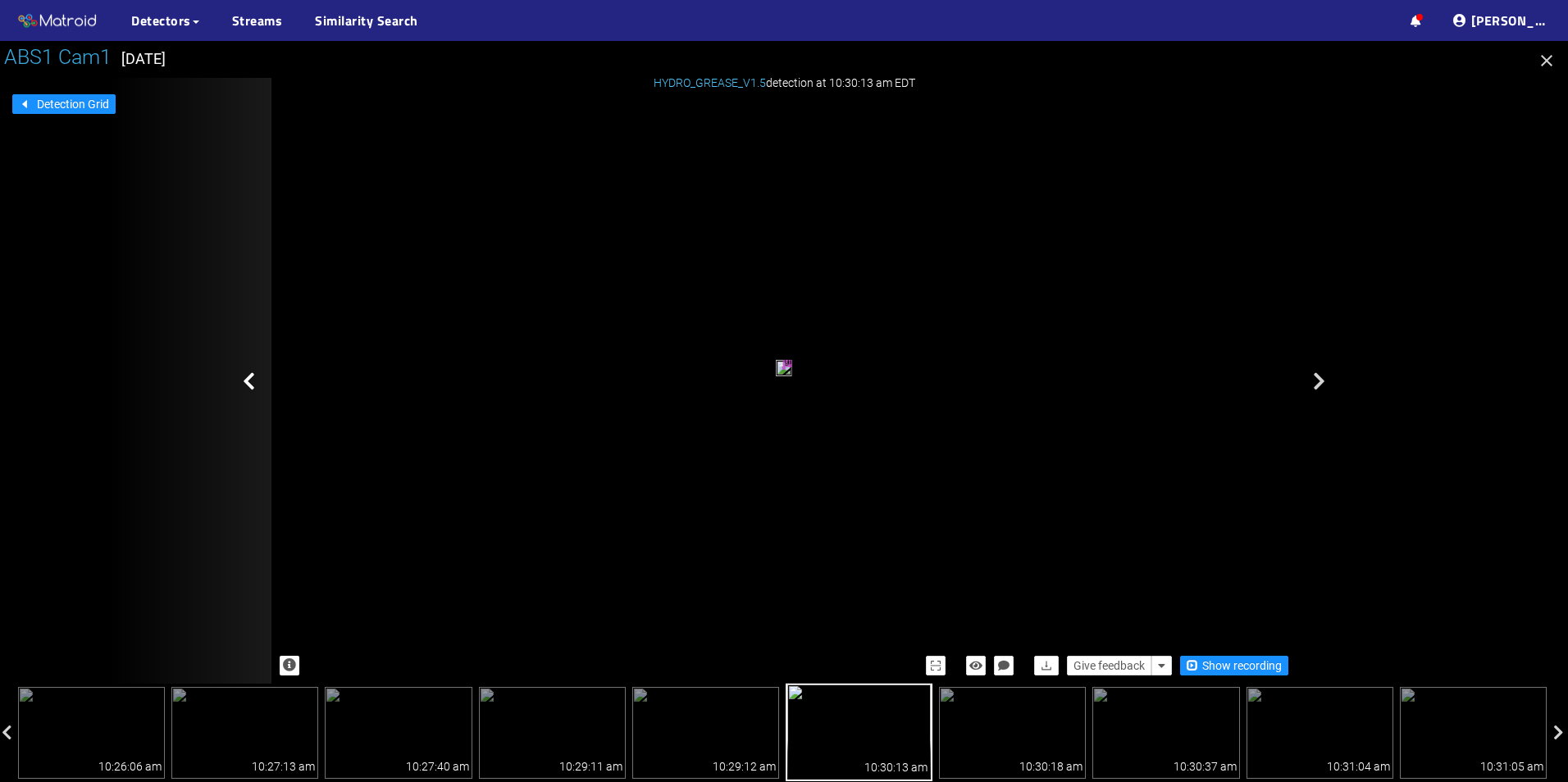
click at [247, 395] on div at bounding box center [189, 381] width 164 height 606
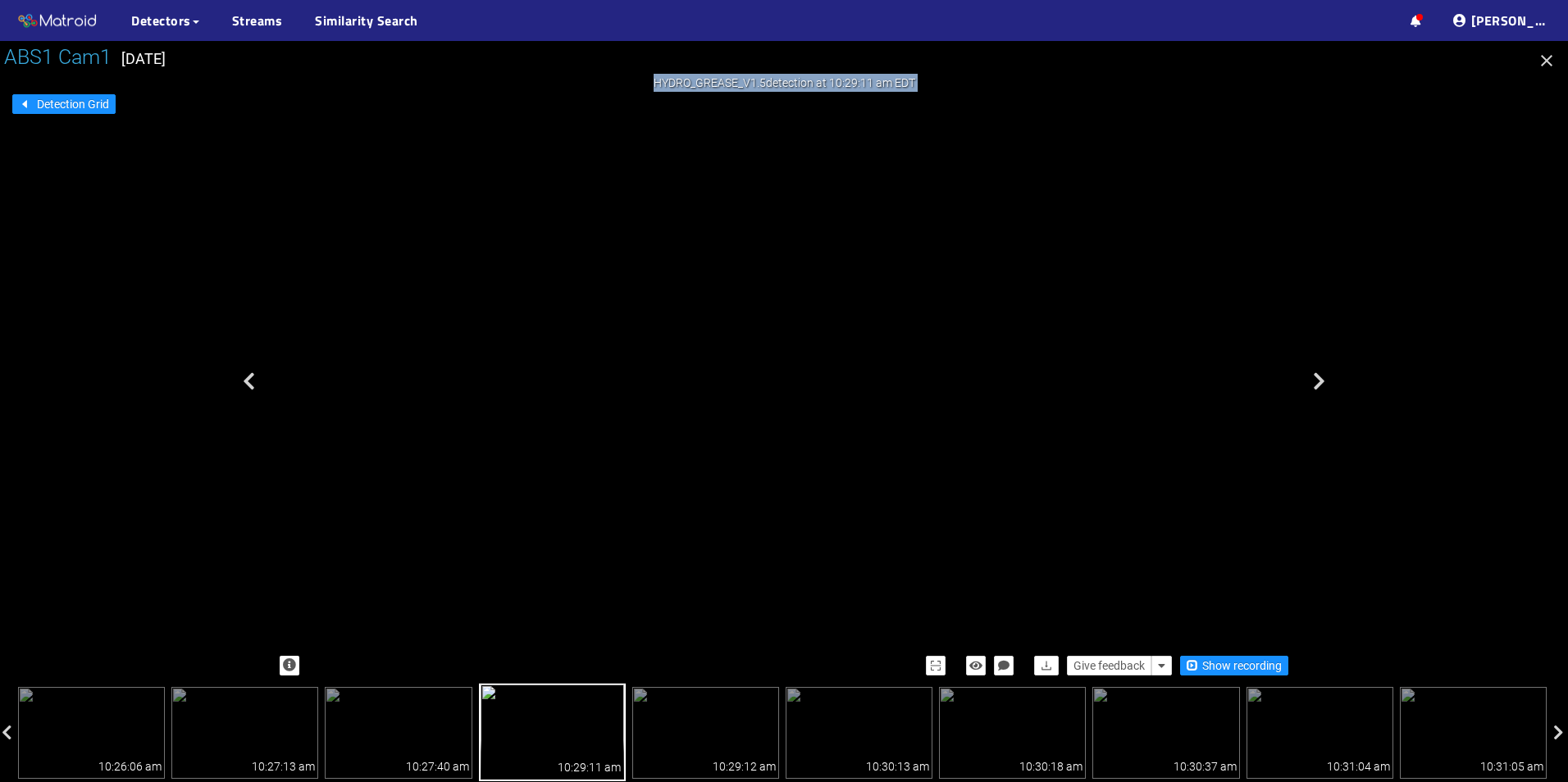
click at [247, 395] on div at bounding box center [189, 381] width 164 height 606
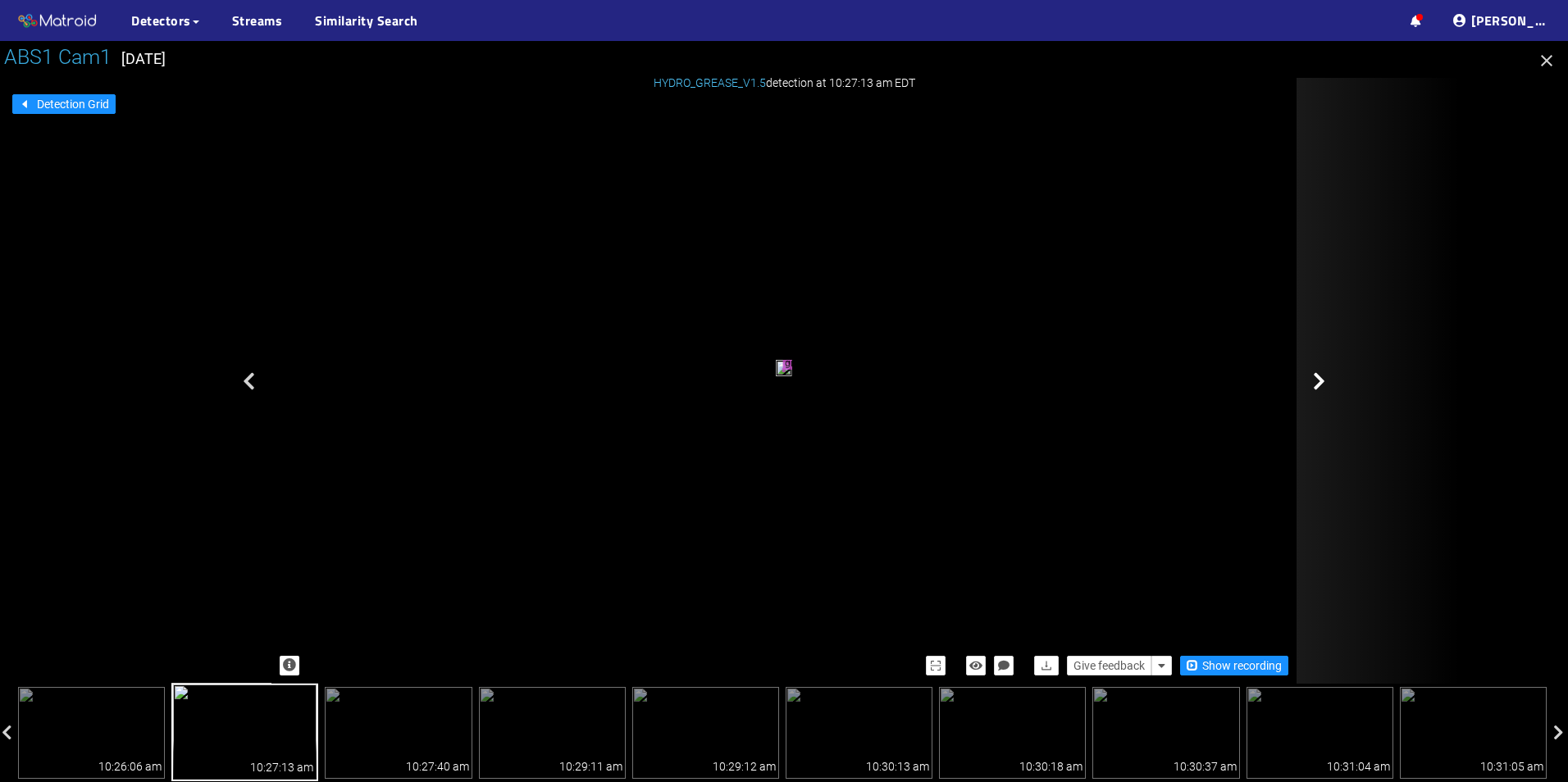
click at [1364, 384] on div at bounding box center [1378, 381] width 164 height 606
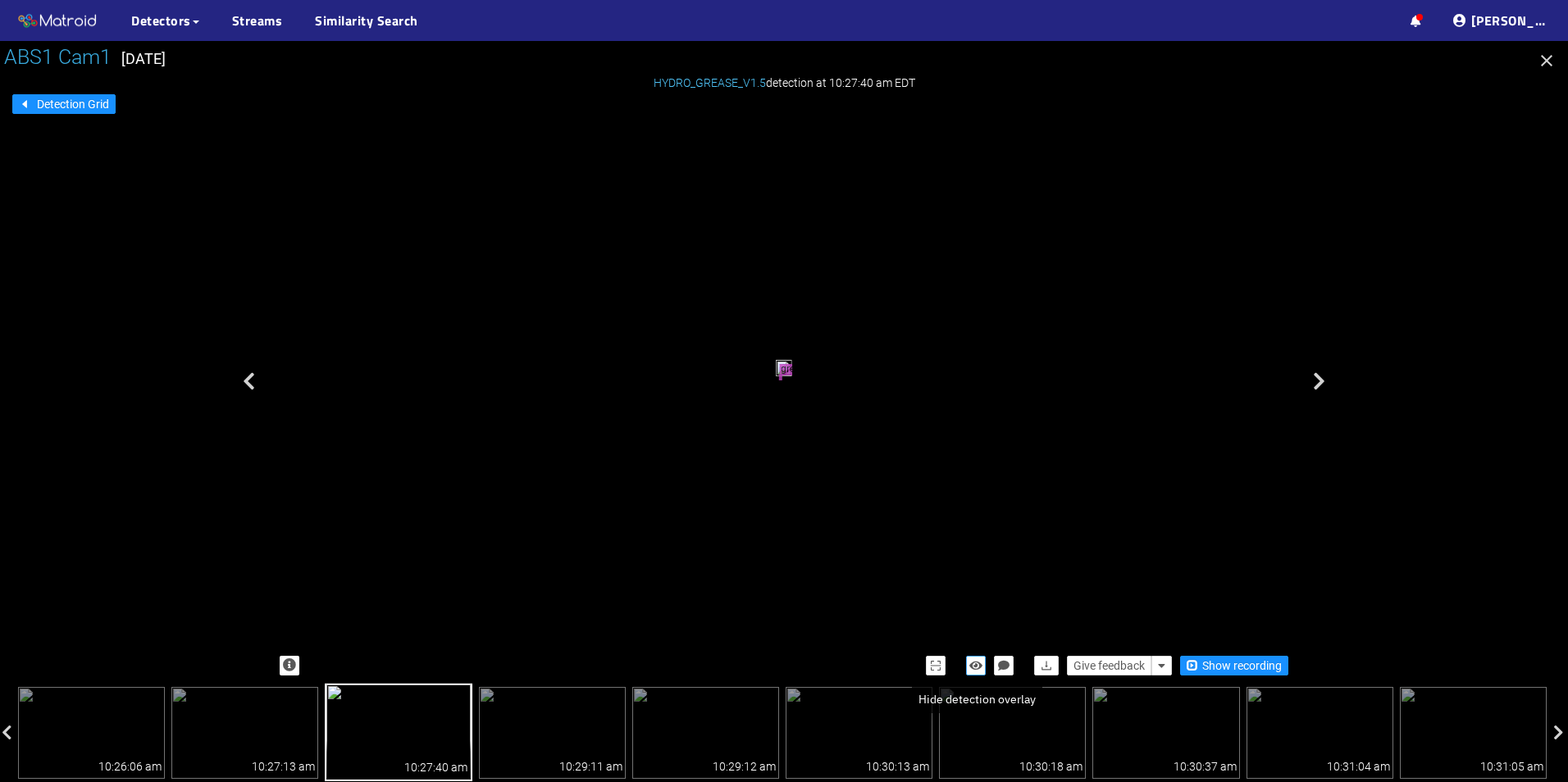
click at [985, 664] on button "button" at bounding box center [975, 666] width 19 height 19
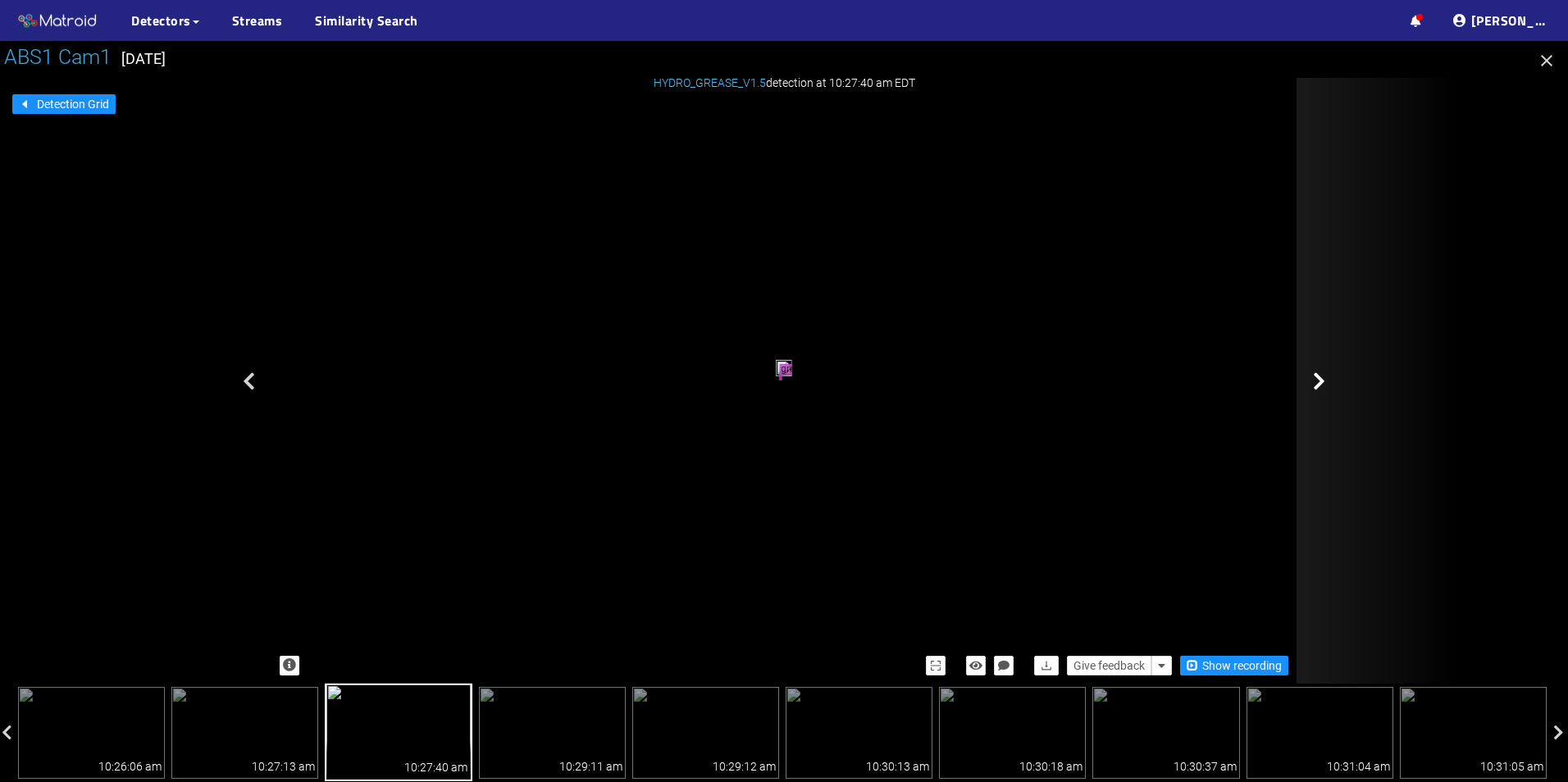
click at [1326, 390] on div at bounding box center [1378, 381] width 164 height 606
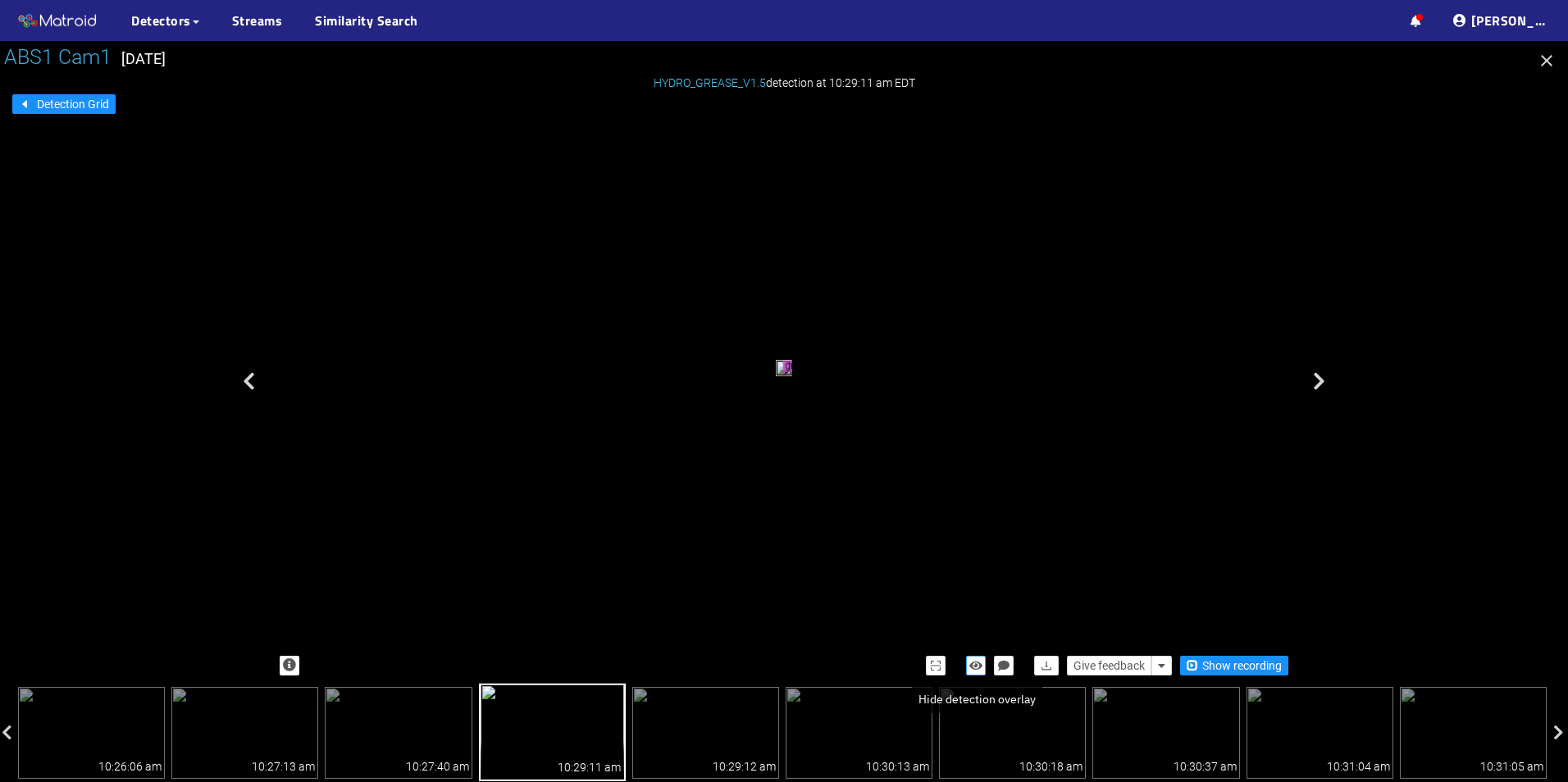
click at [979, 666] on icon "button" at bounding box center [976, 666] width 13 height 12
click at [979, 666] on icon "button" at bounding box center [976, 666] width 15 height 12
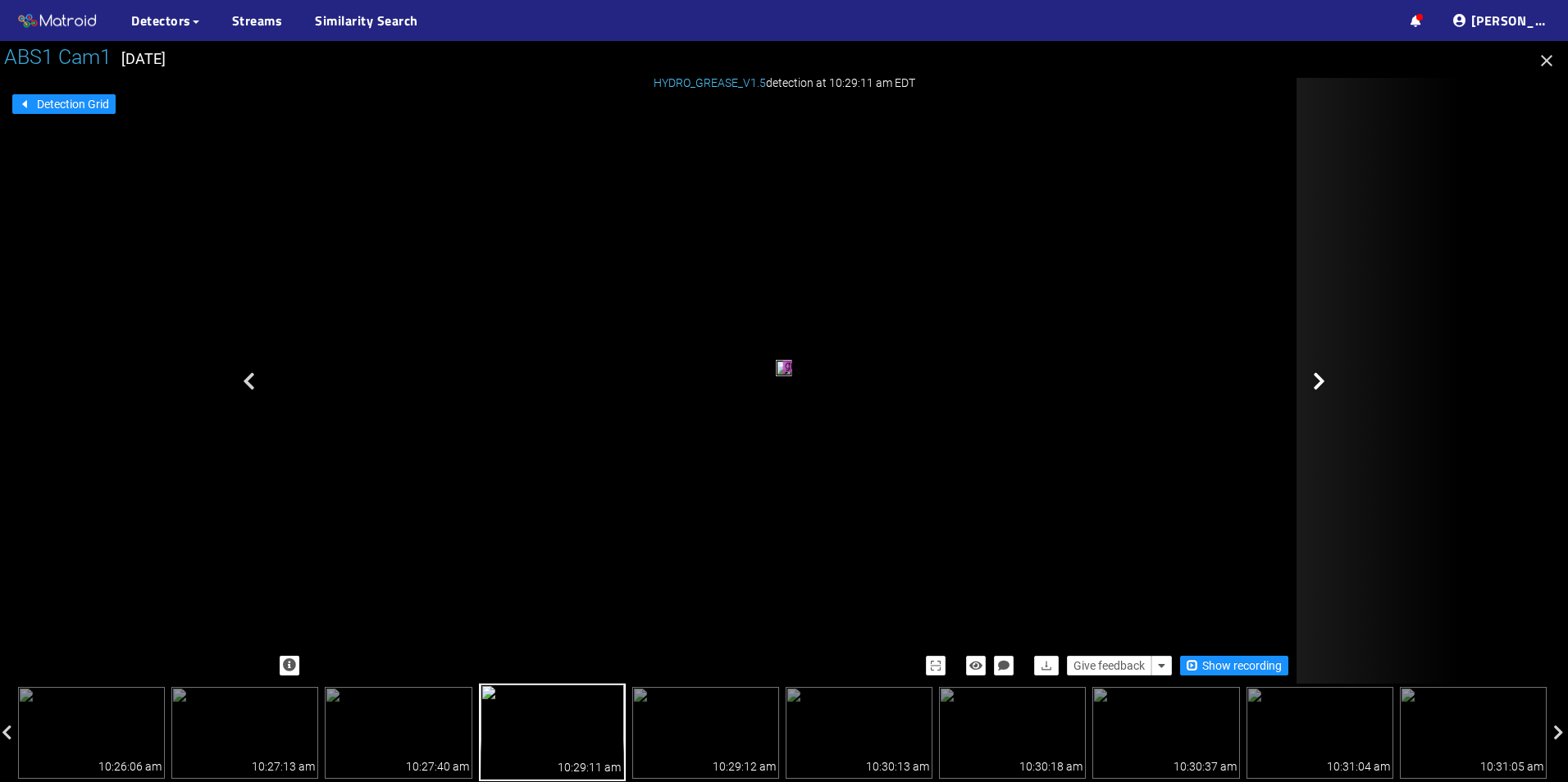
click at [1317, 377] on icon at bounding box center [1319, 381] width 12 height 19
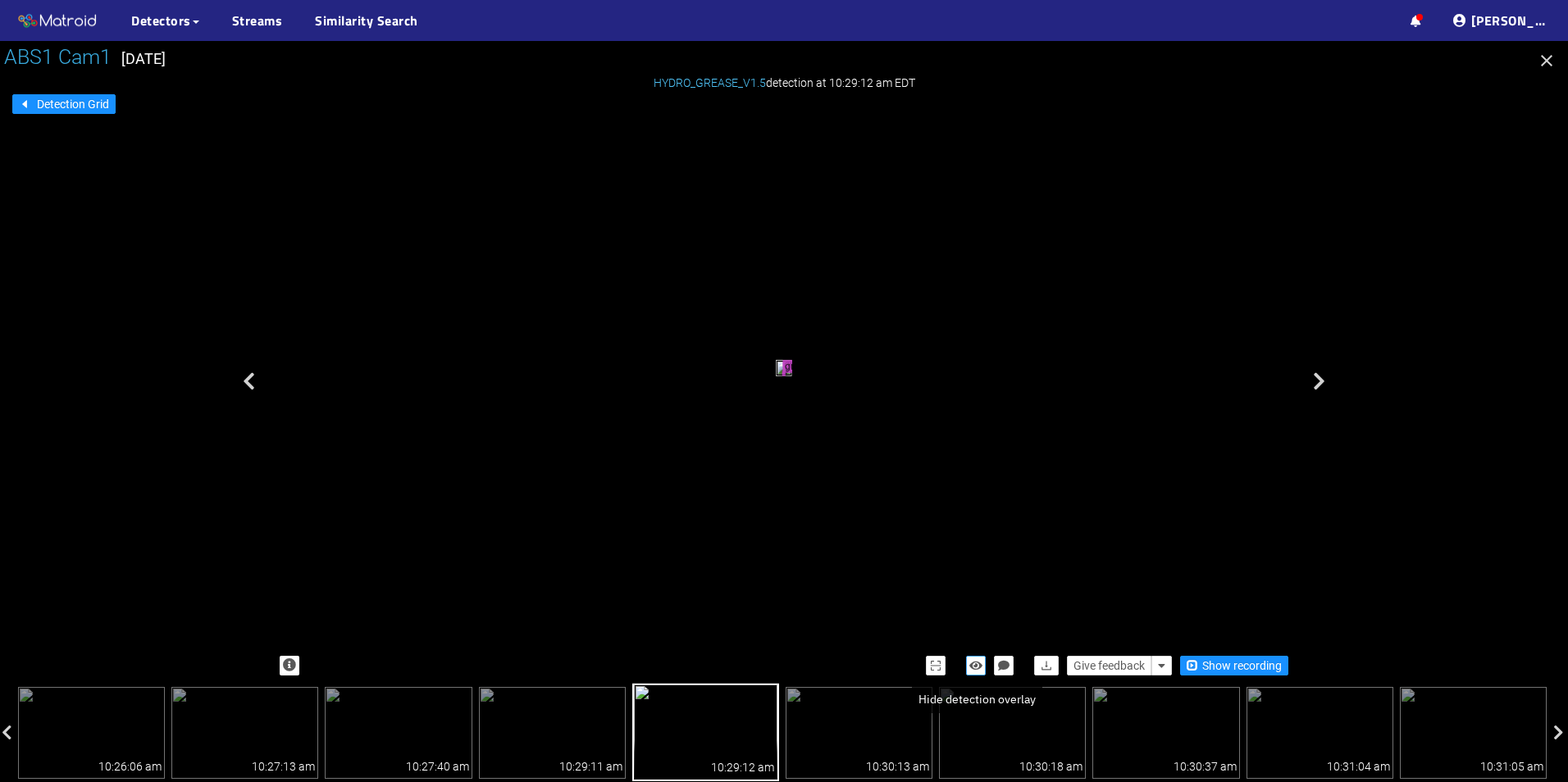
click at [980, 667] on icon "button" at bounding box center [976, 666] width 13 height 12
click at [980, 667] on icon "button" at bounding box center [976, 666] width 15 height 12
click at [980, 667] on icon "button" at bounding box center [976, 666] width 13 height 12
click at [980, 667] on icon "button" at bounding box center [976, 666] width 15 height 12
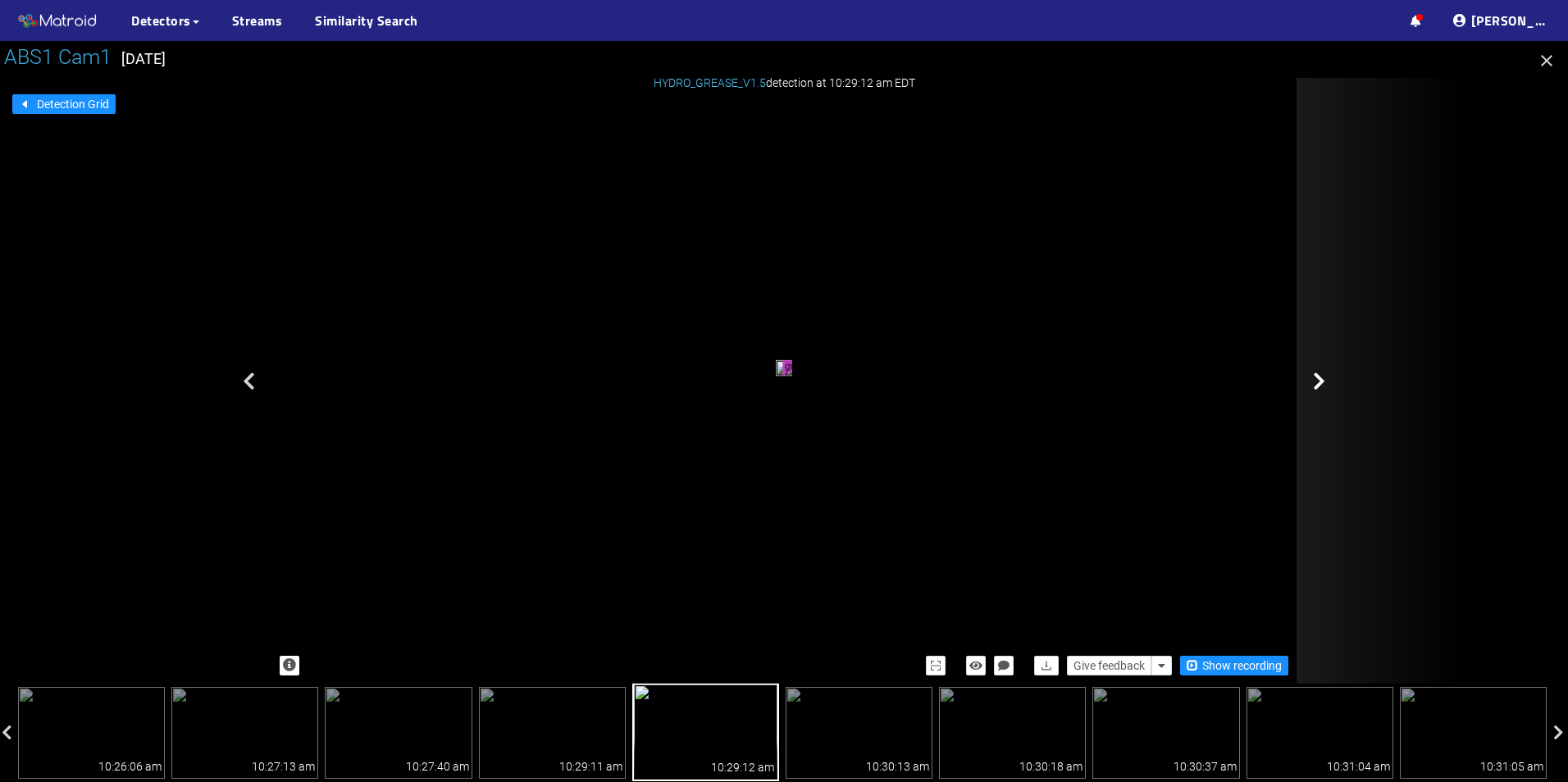
click at [1307, 397] on div at bounding box center [1378, 381] width 164 height 606
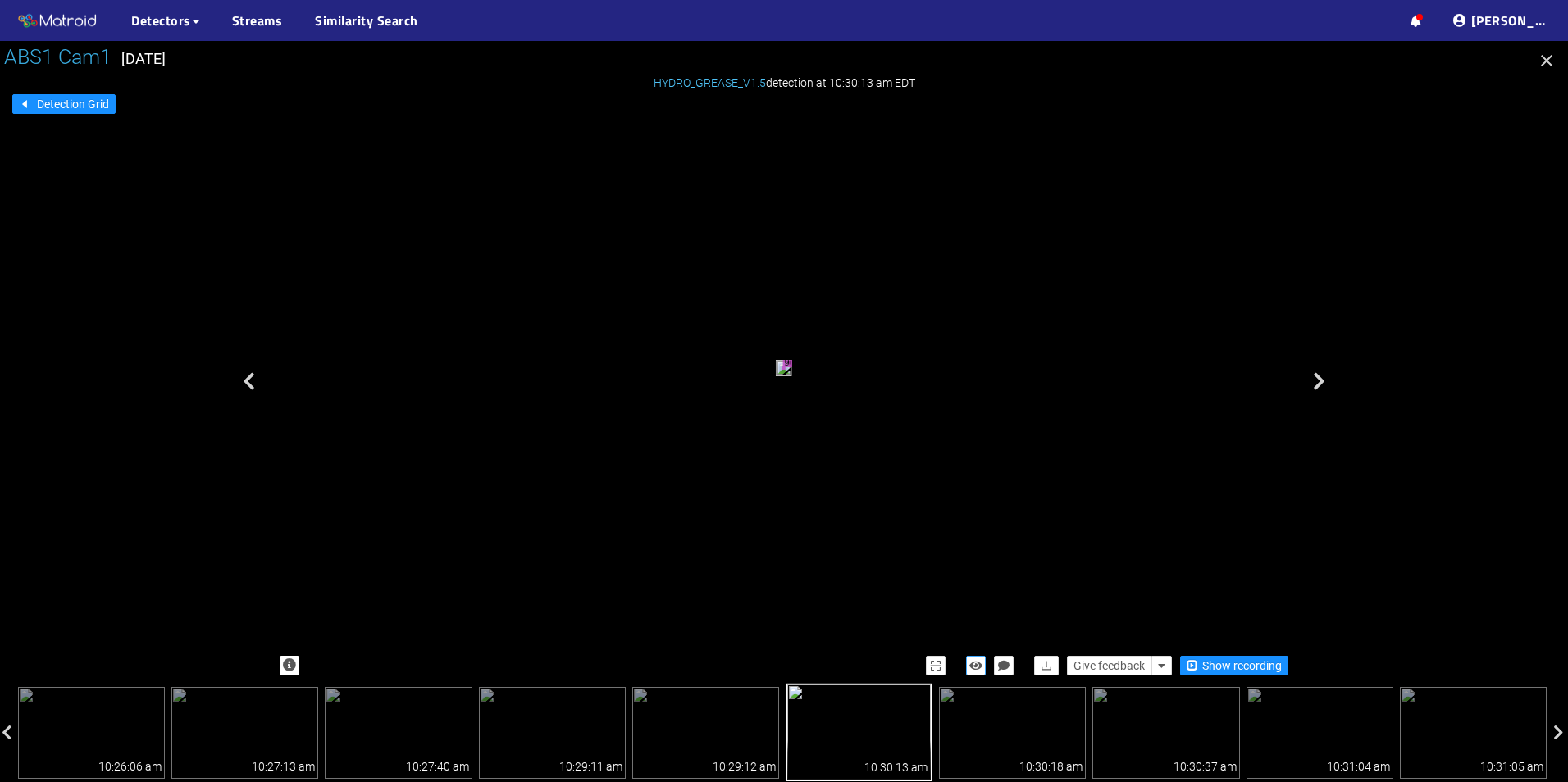
click at [972, 664] on icon "button" at bounding box center [976, 666] width 13 height 12
click at [972, 664] on icon "button" at bounding box center [976, 666] width 15 height 12
click at [972, 664] on icon "button" at bounding box center [976, 666] width 13 height 12
click at [972, 664] on icon "button" at bounding box center [976, 666] width 15 height 12
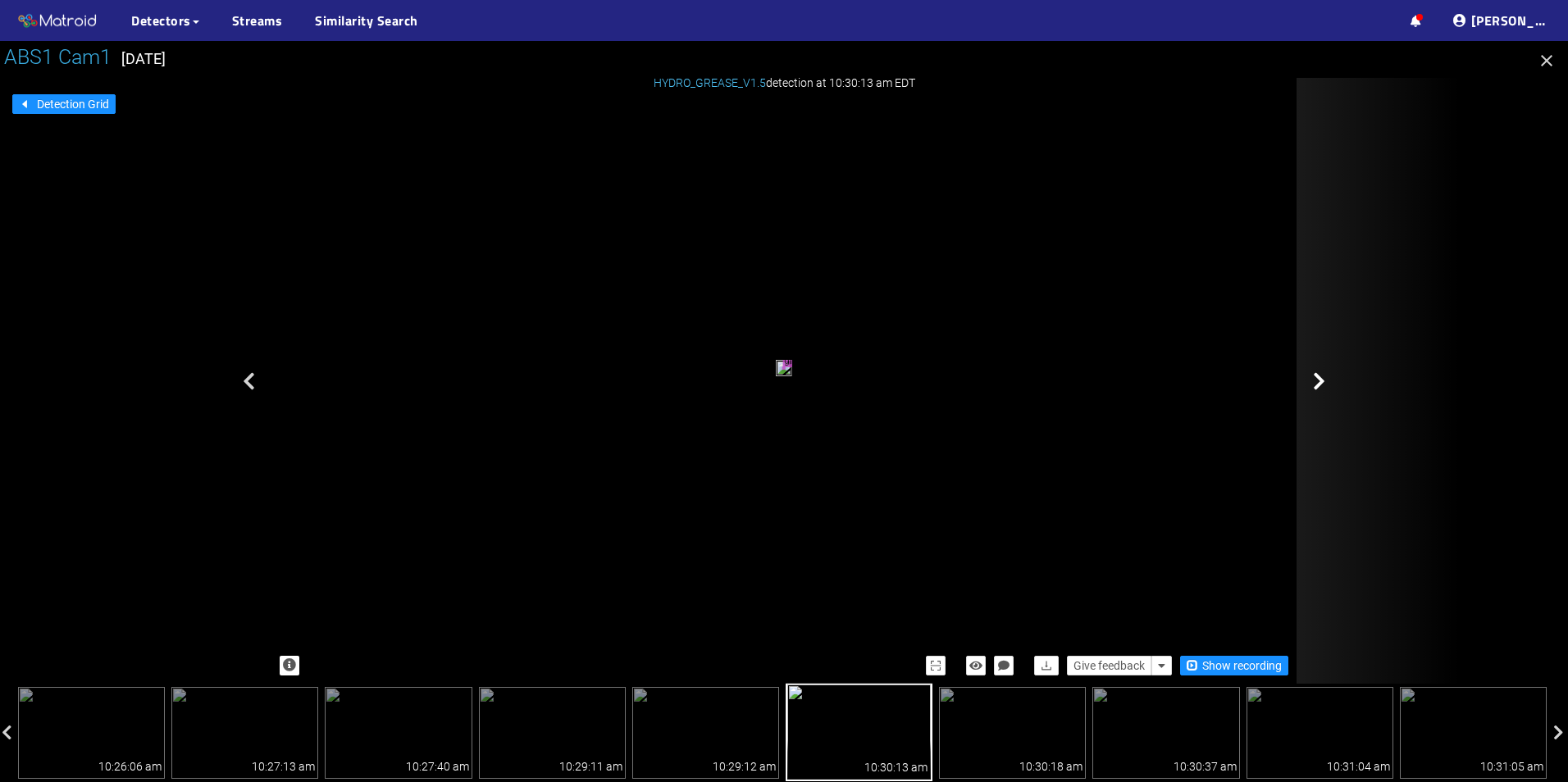
click at [1342, 368] on div at bounding box center [1378, 381] width 164 height 606
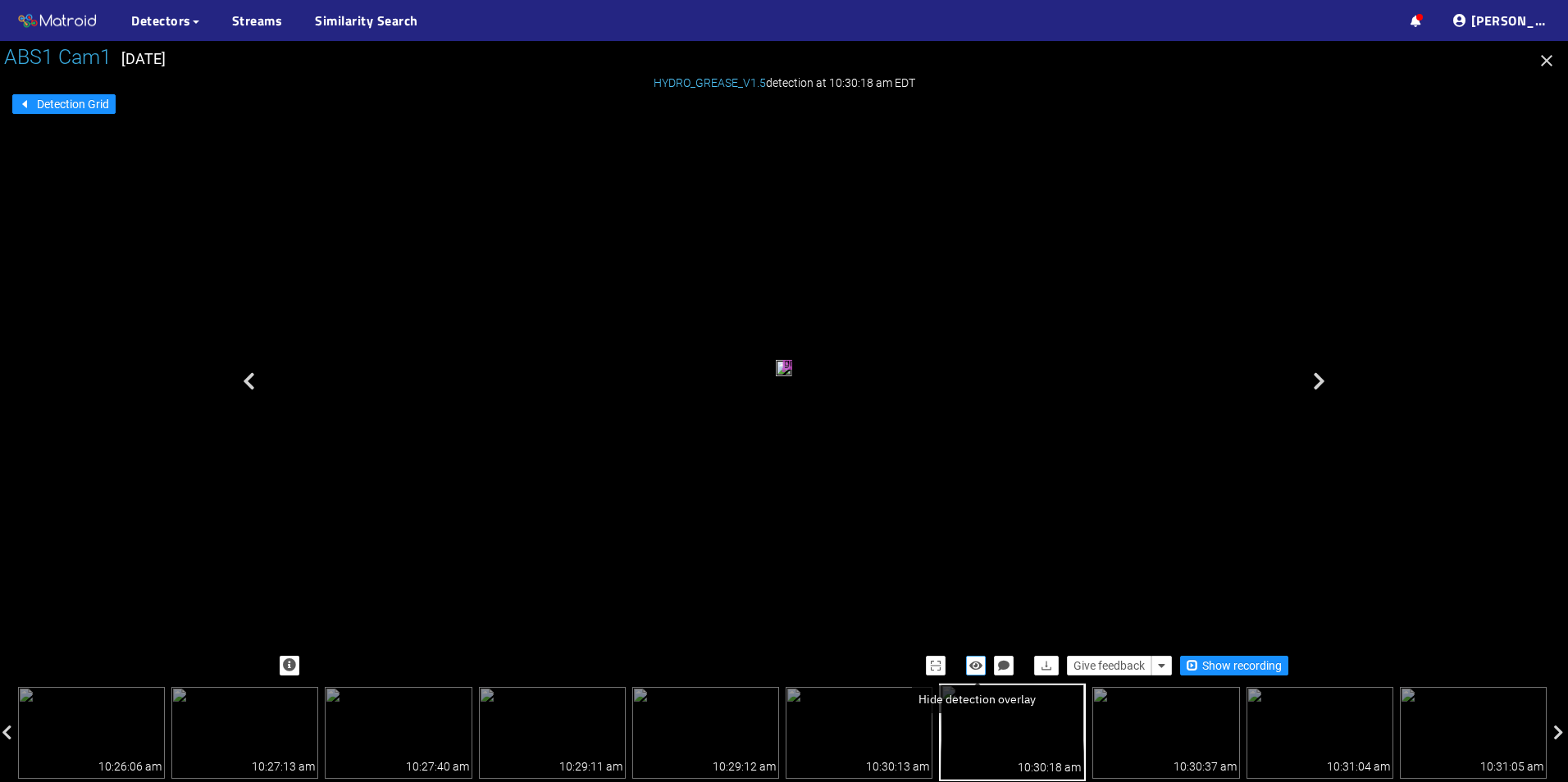
click at [978, 669] on icon "button" at bounding box center [976, 666] width 13 height 12
click at [978, 669] on icon "button" at bounding box center [976, 666] width 15 height 12
click at [978, 669] on icon "button" at bounding box center [976, 666] width 13 height 12
click at [978, 669] on icon "button" at bounding box center [976, 666] width 15 height 12
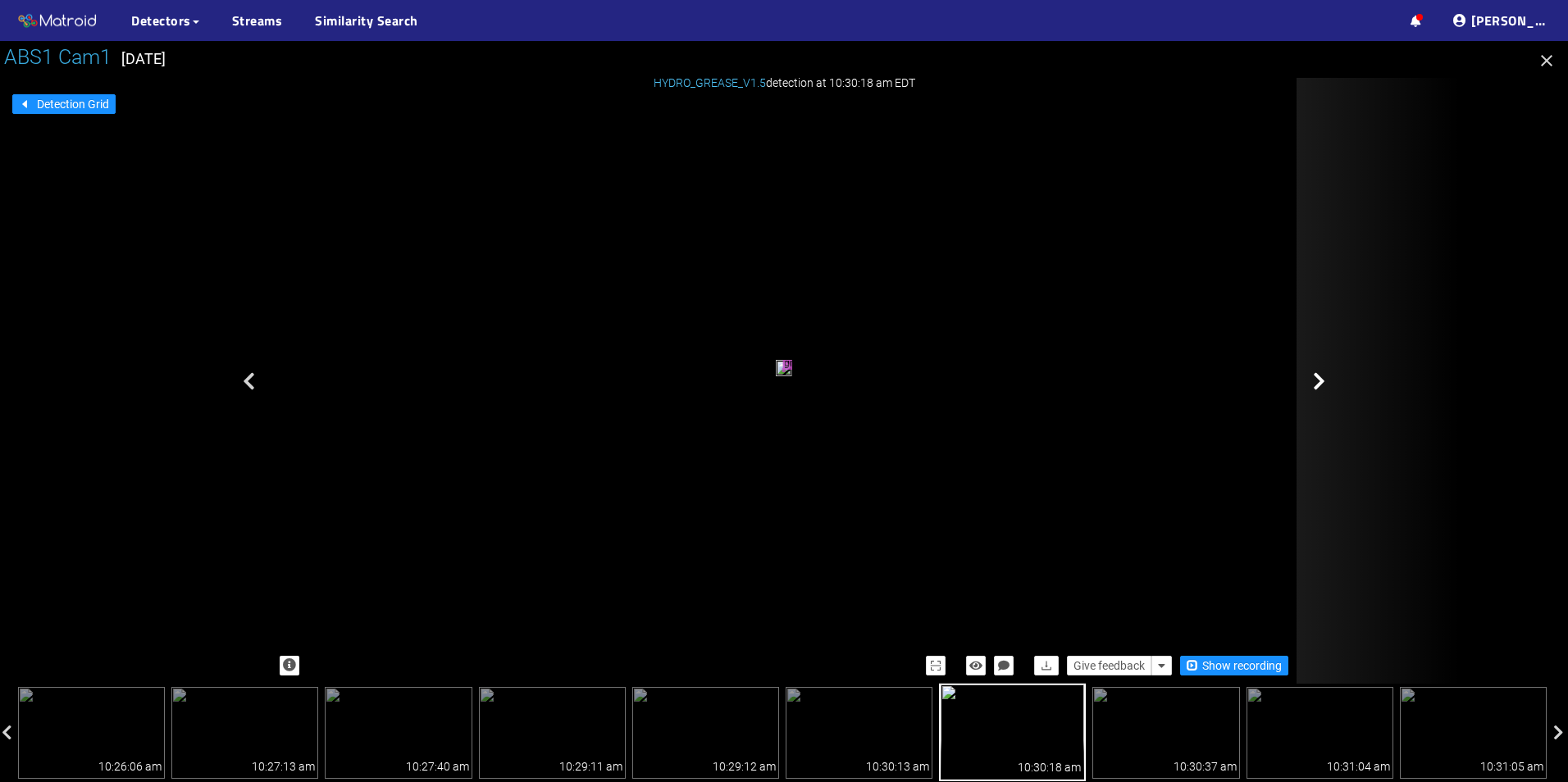
click at [1340, 386] on div at bounding box center [1378, 381] width 164 height 606
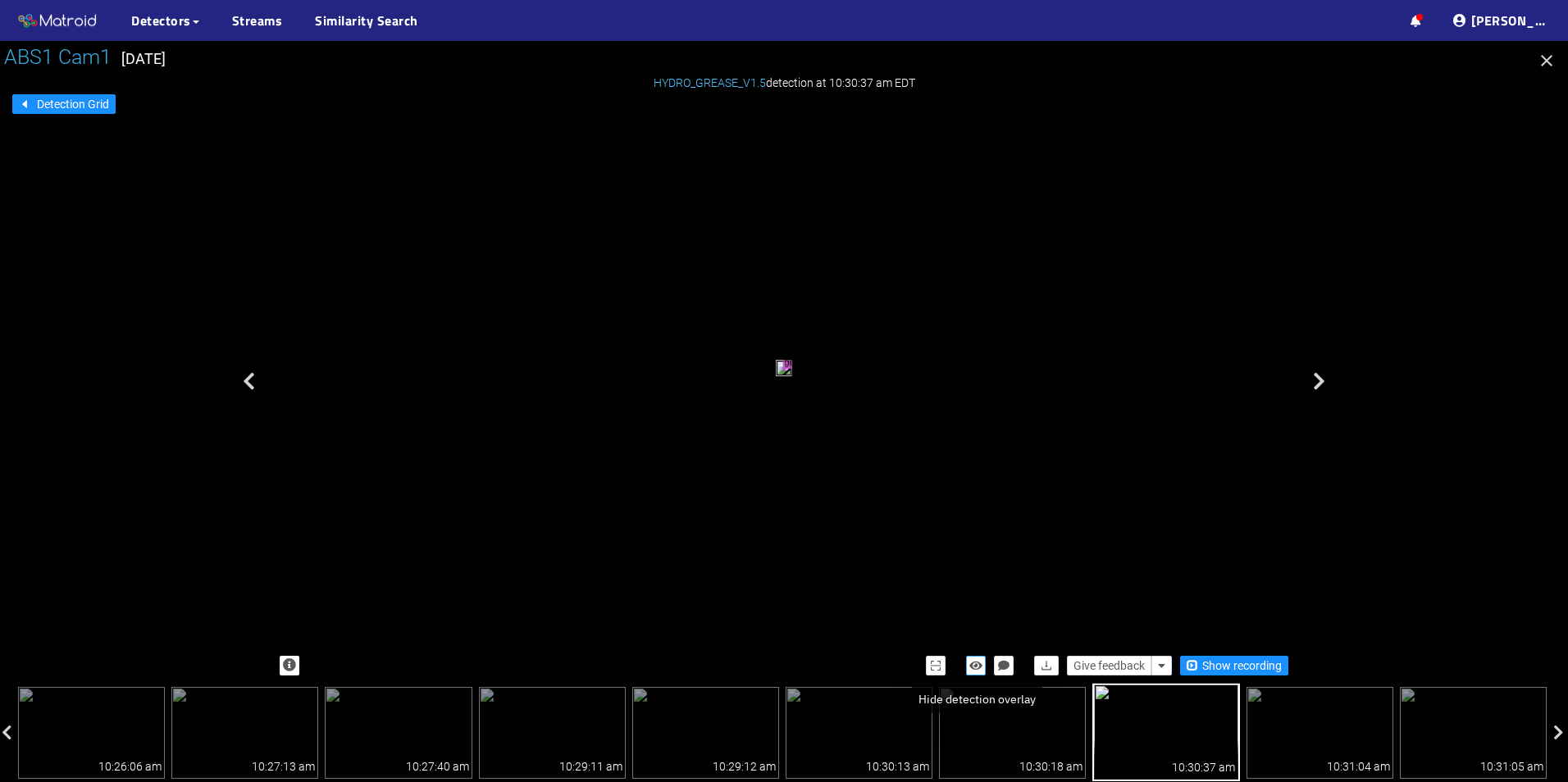
click at [975, 659] on button "button" at bounding box center [975, 666] width 19 height 19
click at [977, 660] on button "button" at bounding box center [975, 666] width 19 height 19
click at [977, 660] on icon "button" at bounding box center [976, 666] width 13 height 12
click at [977, 660] on icon "button" at bounding box center [976, 666] width 15 height 12
click at [977, 660] on icon "button" at bounding box center [976, 666] width 13 height 12
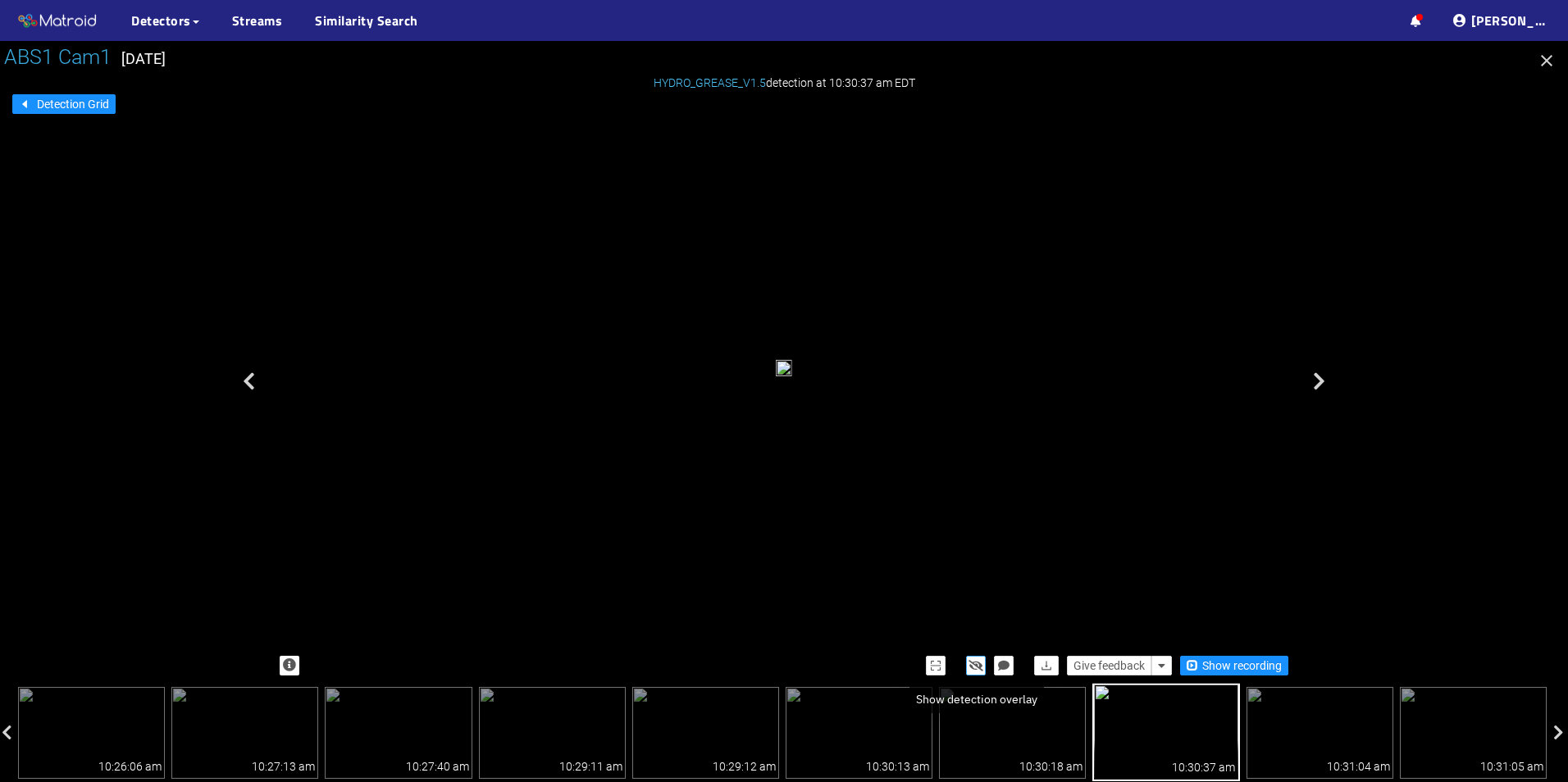
click at [978, 660] on icon "button" at bounding box center [976, 666] width 15 height 12
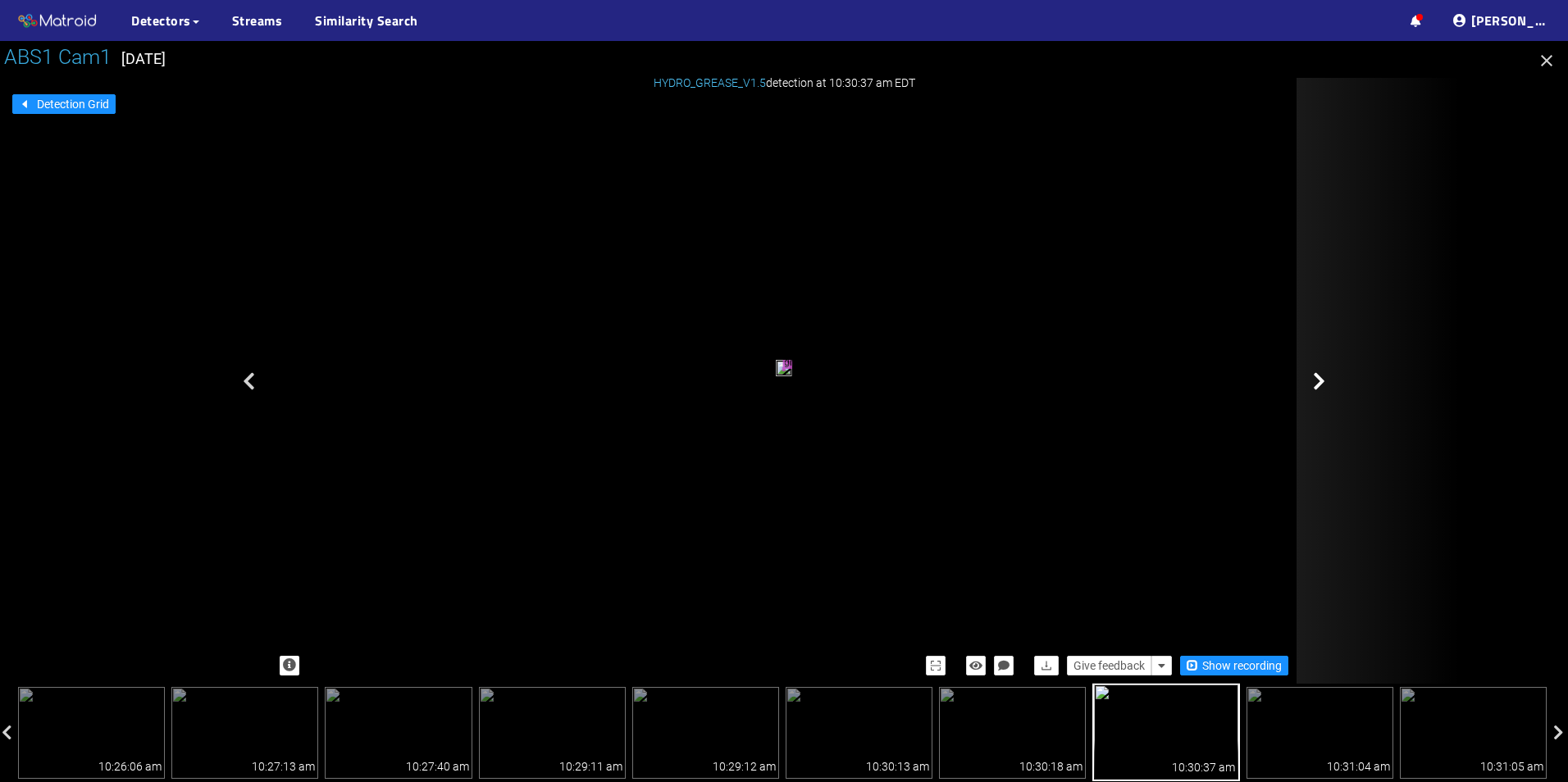
click at [1328, 380] on div at bounding box center [1378, 381] width 164 height 606
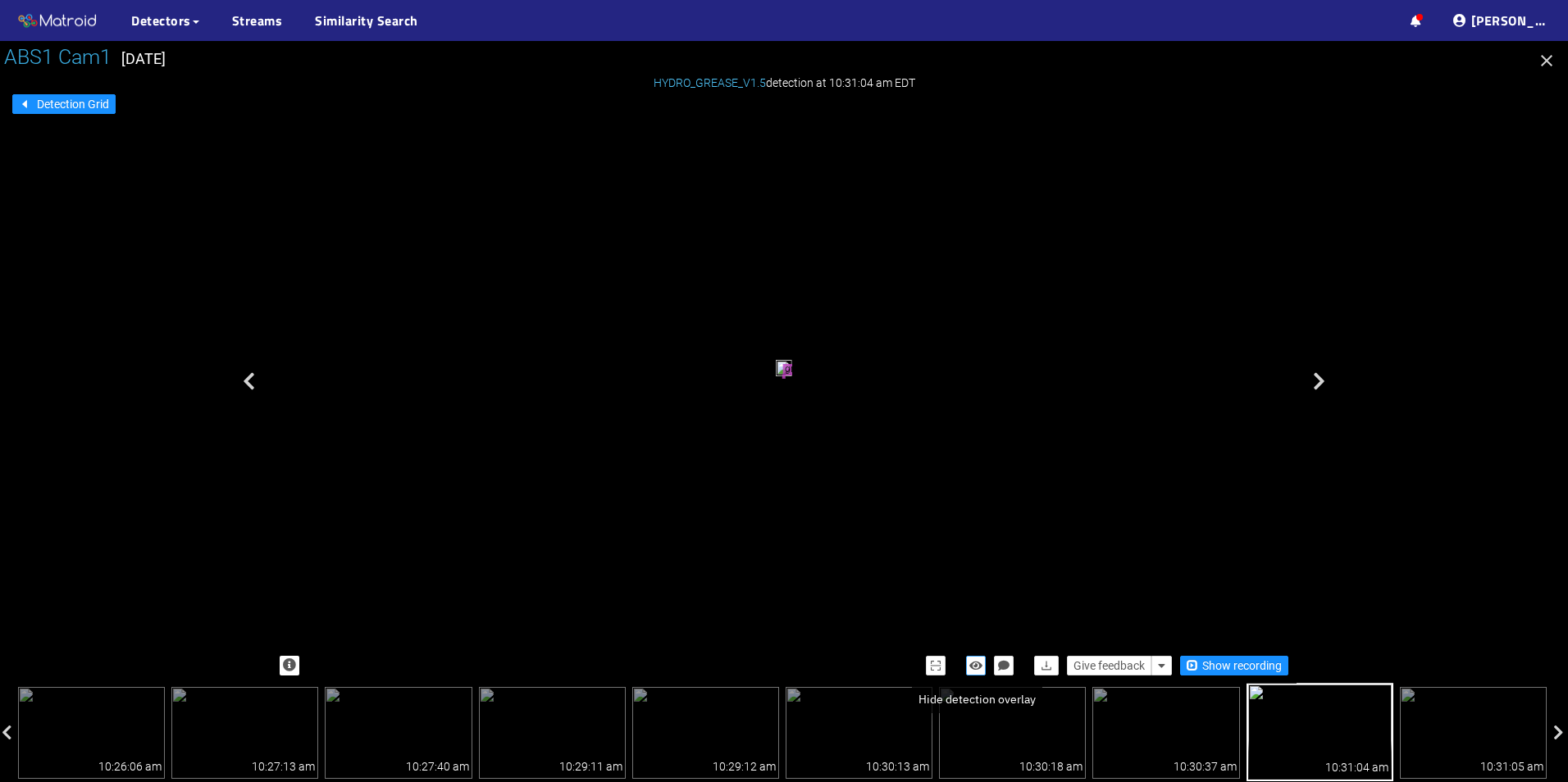
click at [979, 673] on button "button" at bounding box center [975, 666] width 19 height 19
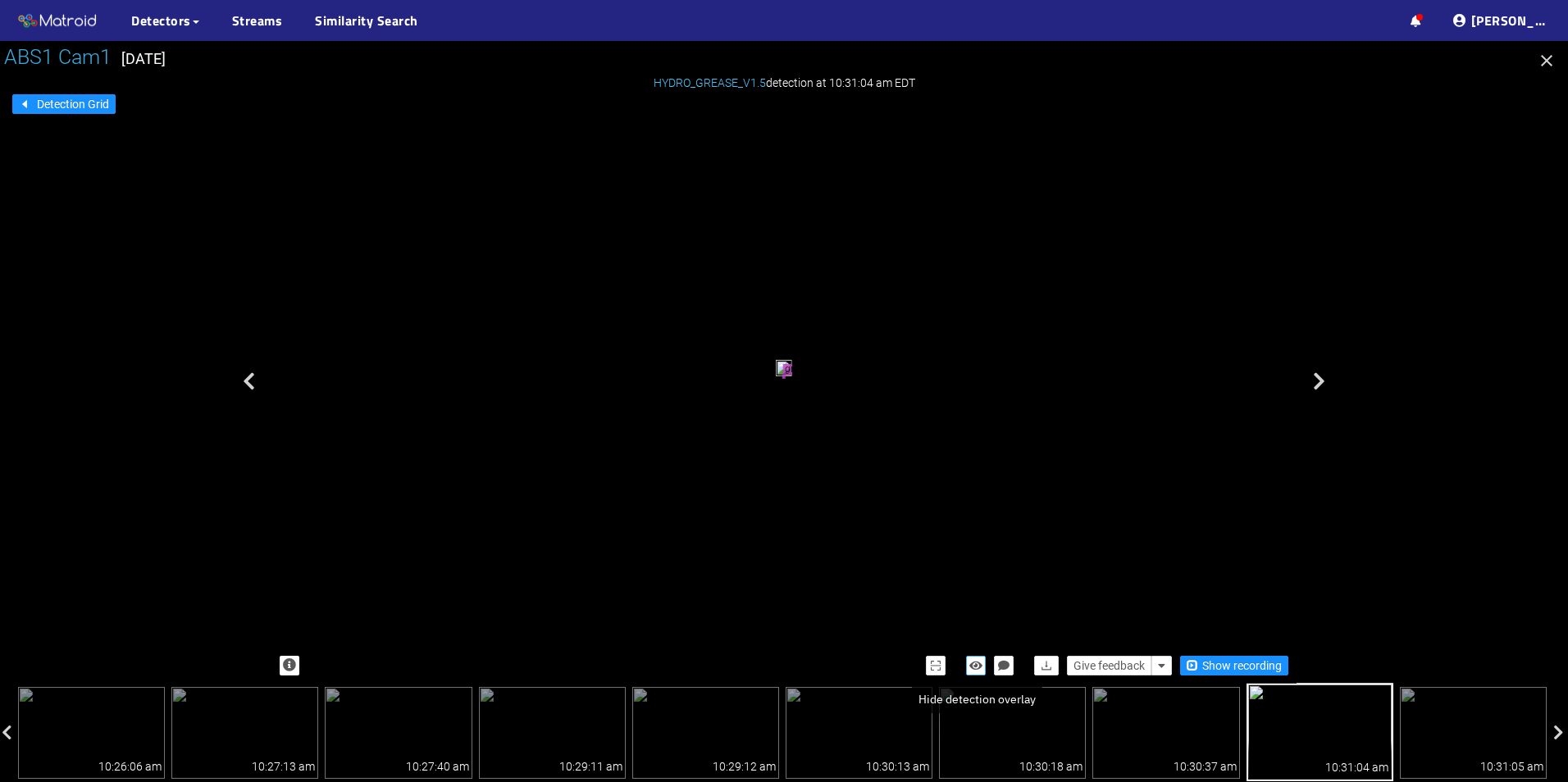
click at [979, 673] on button "button" at bounding box center [975, 666] width 19 height 19
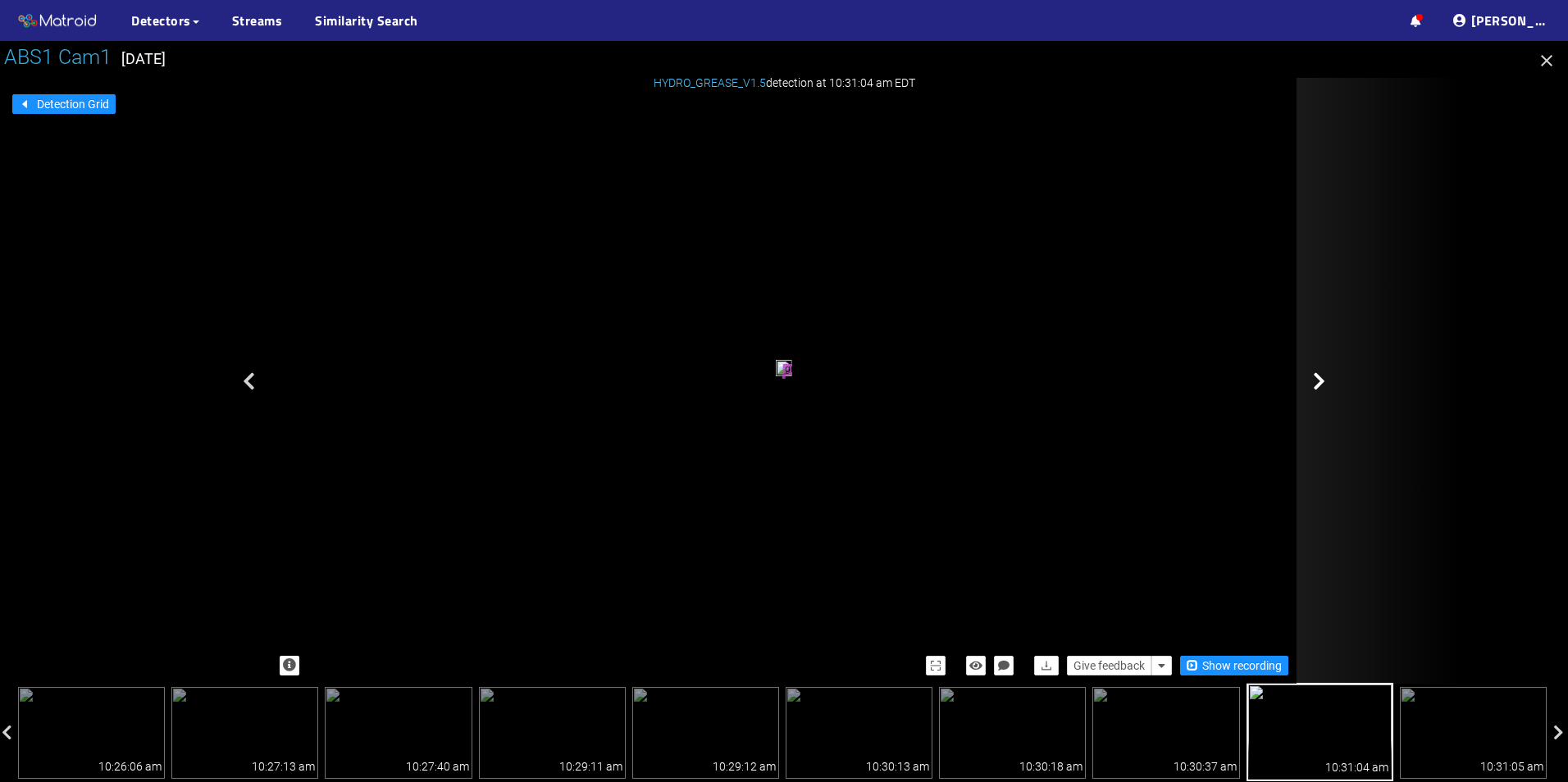
click at [1318, 389] on icon at bounding box center [1319, 381] width 12 height 19
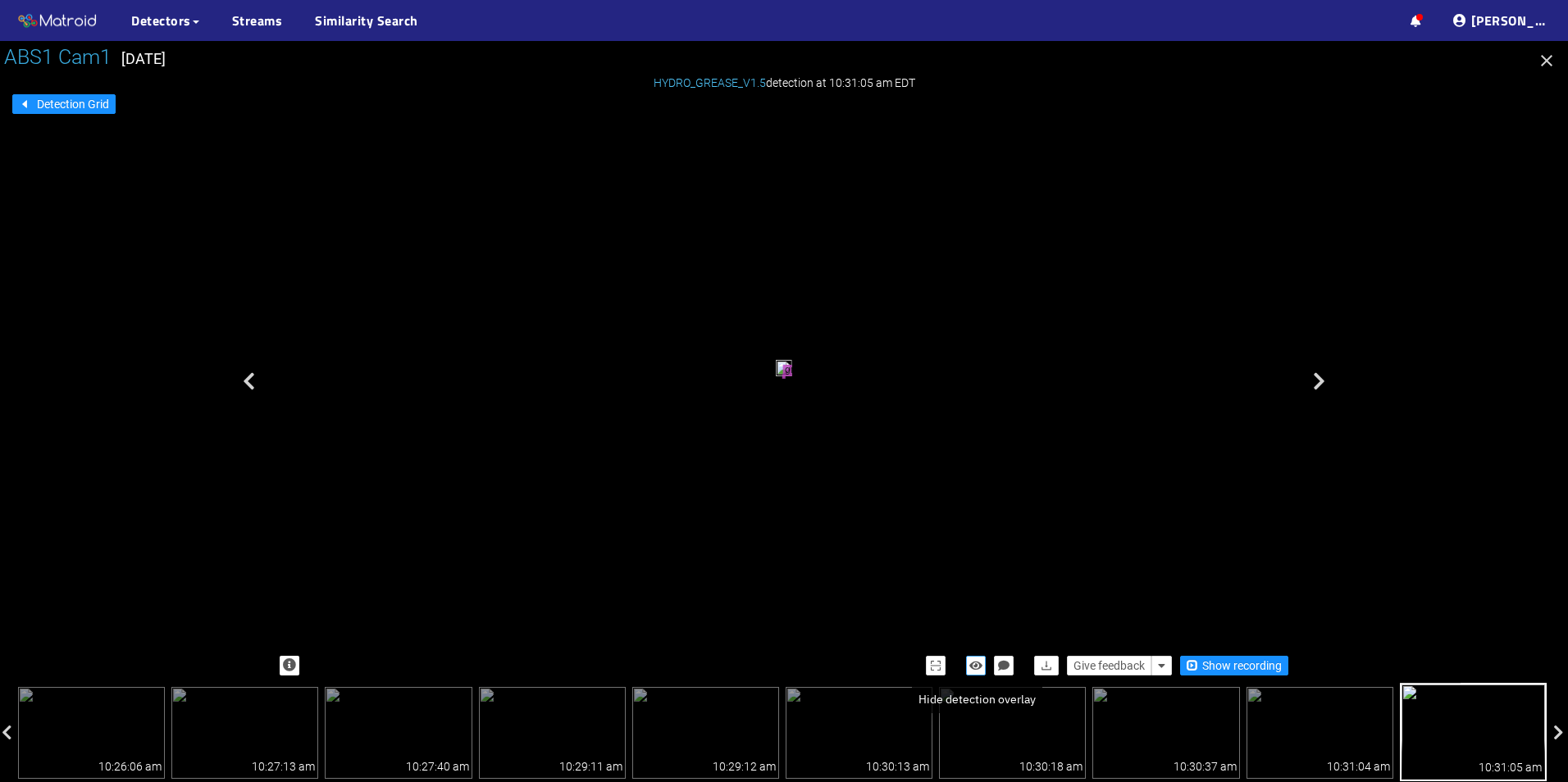
click at [972, 671] on icon "button" at bounding box center [976, 666] width 13 height 12
click at [972, 670] on icon "button" at bounding box center [976, 666] width 15 height 12
click at [972, 670] on icon "button" at bounding box center [976, 666] width 13 height 12
click at [972, 670] on icon "button" at bounding box center [976, 666] width 15 height 12
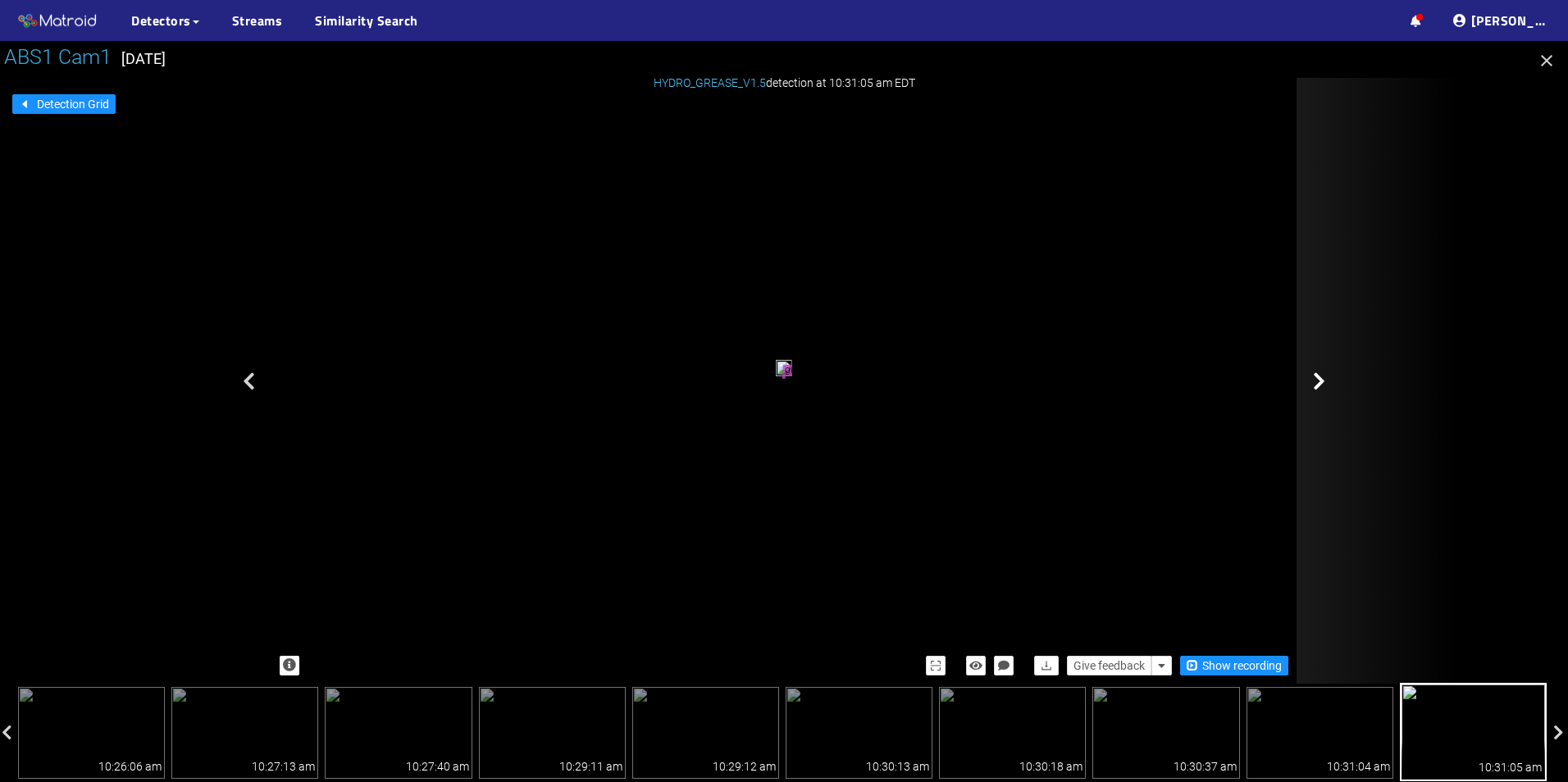
click at [1327, 397] on div at bounding box center [1378, 381] width 164 height 606
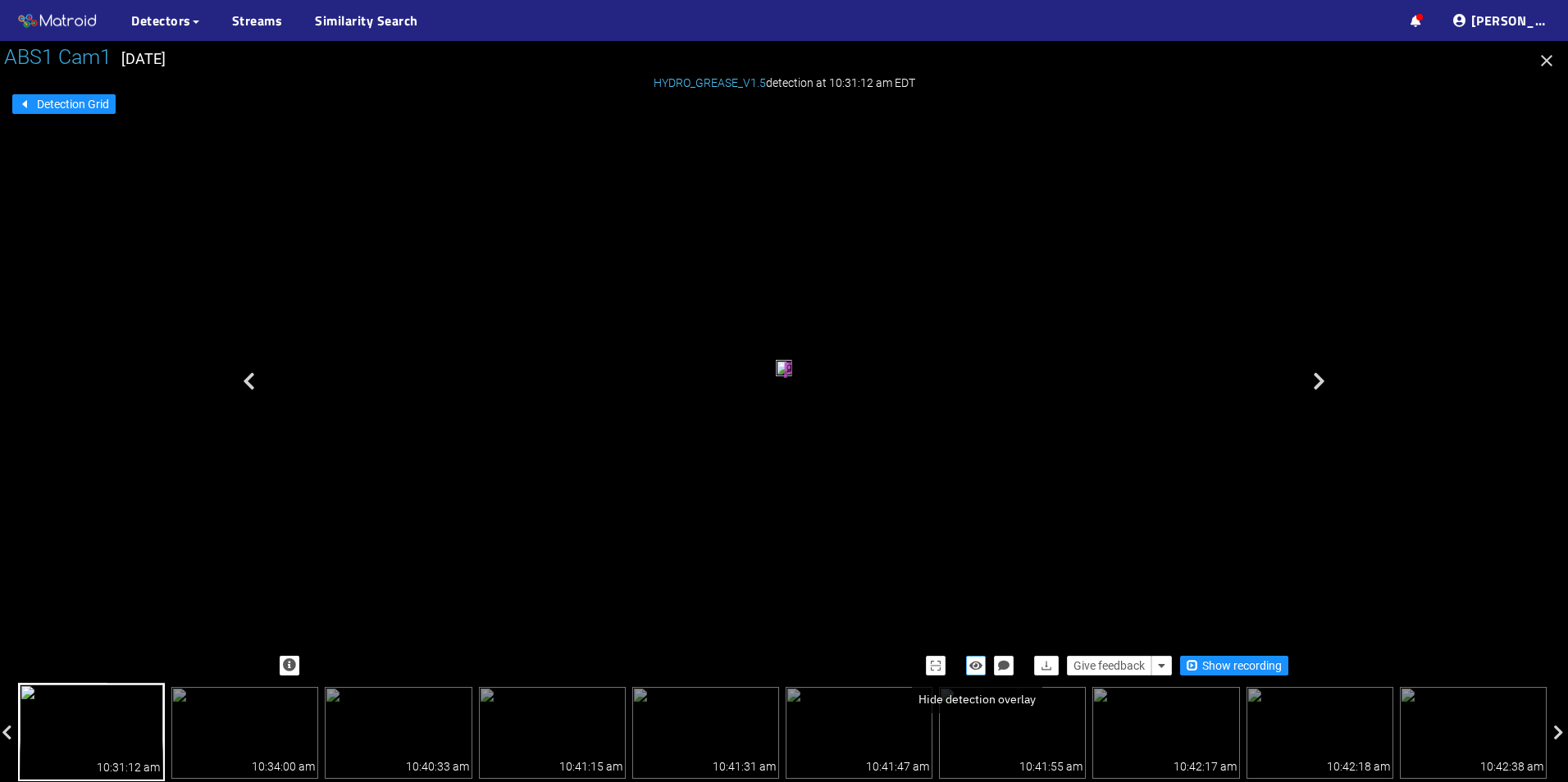
click at [973, 668] on icon "button" at bounding box center [976, 666] width 13 height 12
click at [974, 668] on icon "button" at bounding box center [976, 666] width 15 height 12
click at [1547, 63] on icon "button" at bounding box center [1546, 60] width 19 height 19
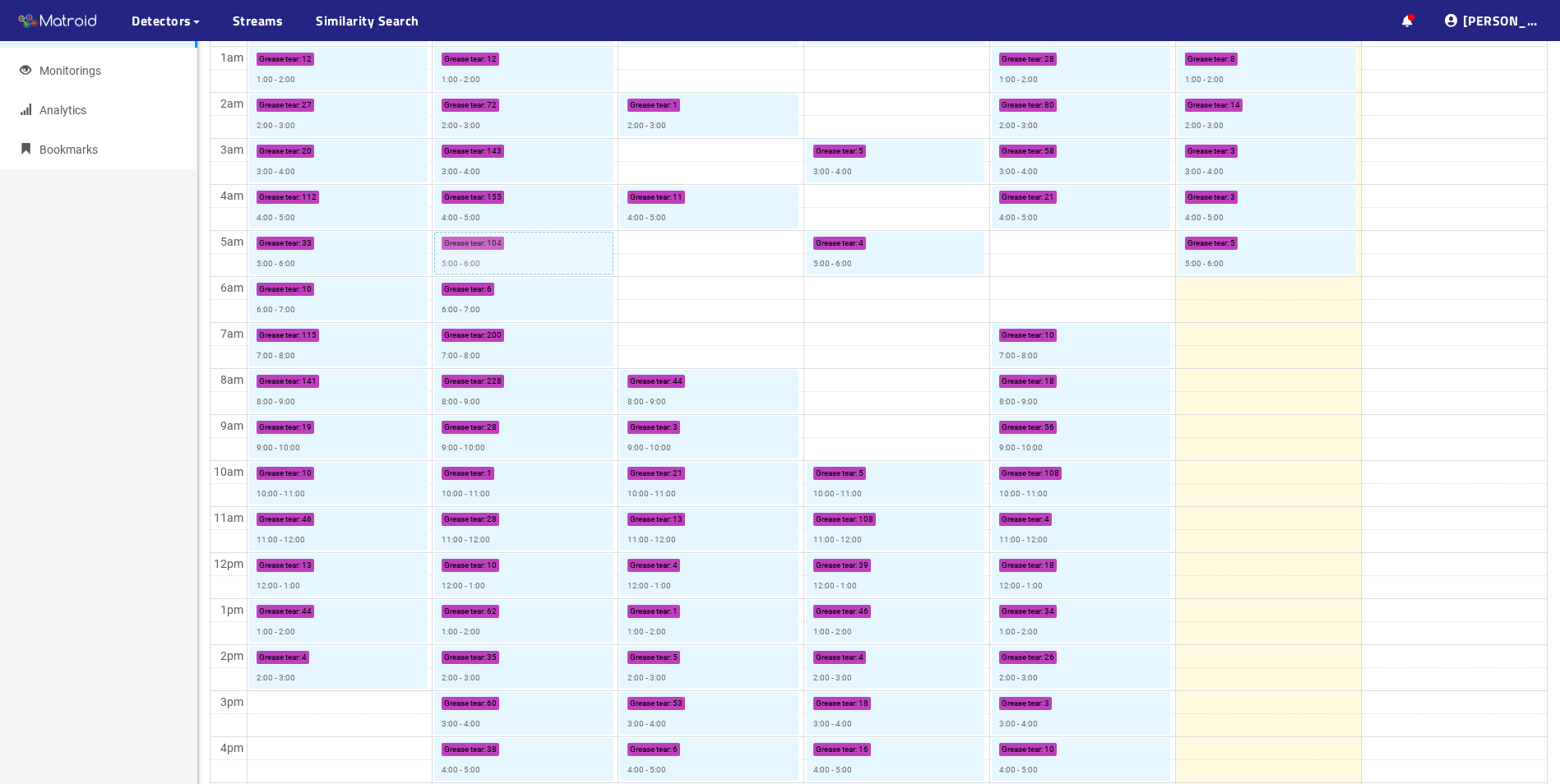
scroll to position [62, 0]
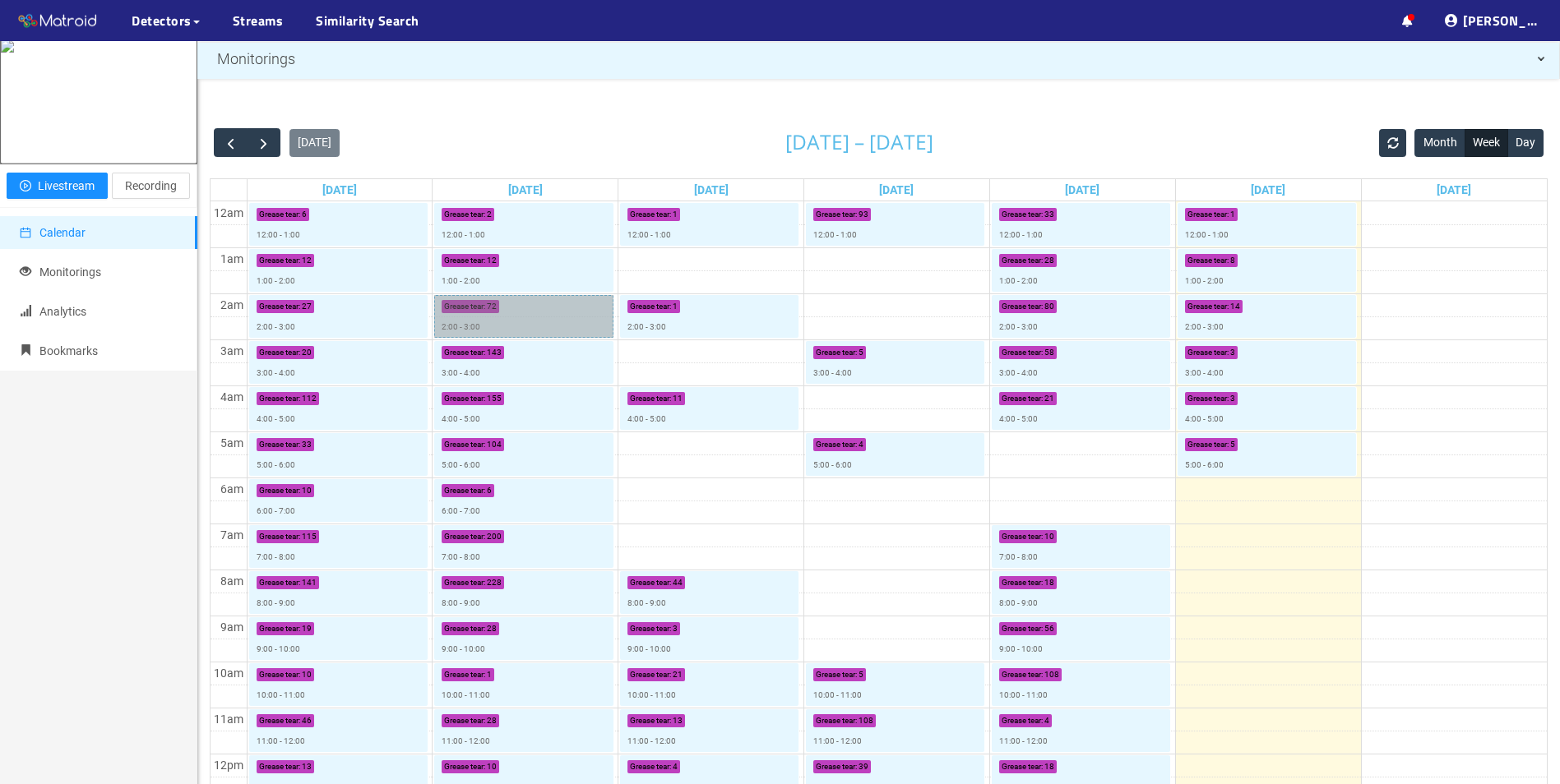
click at [518, 315] on link "Grease tear : 72 2:00 - 3:00" at bounding box center [523, 317] width 178 height 43
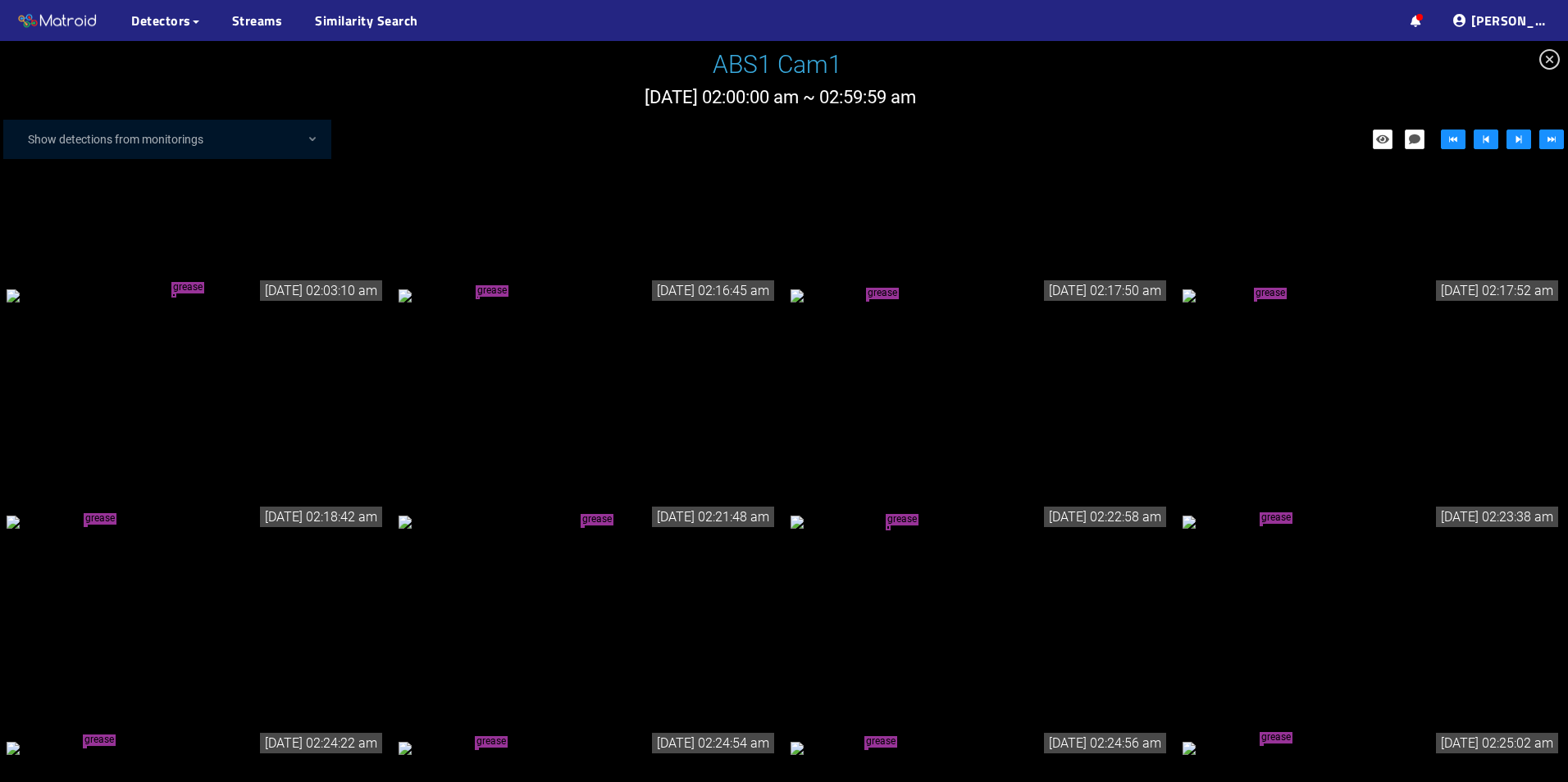
click at [230, 304] on div "grease tear" at bounding box center [196, 296] width 379 height 18
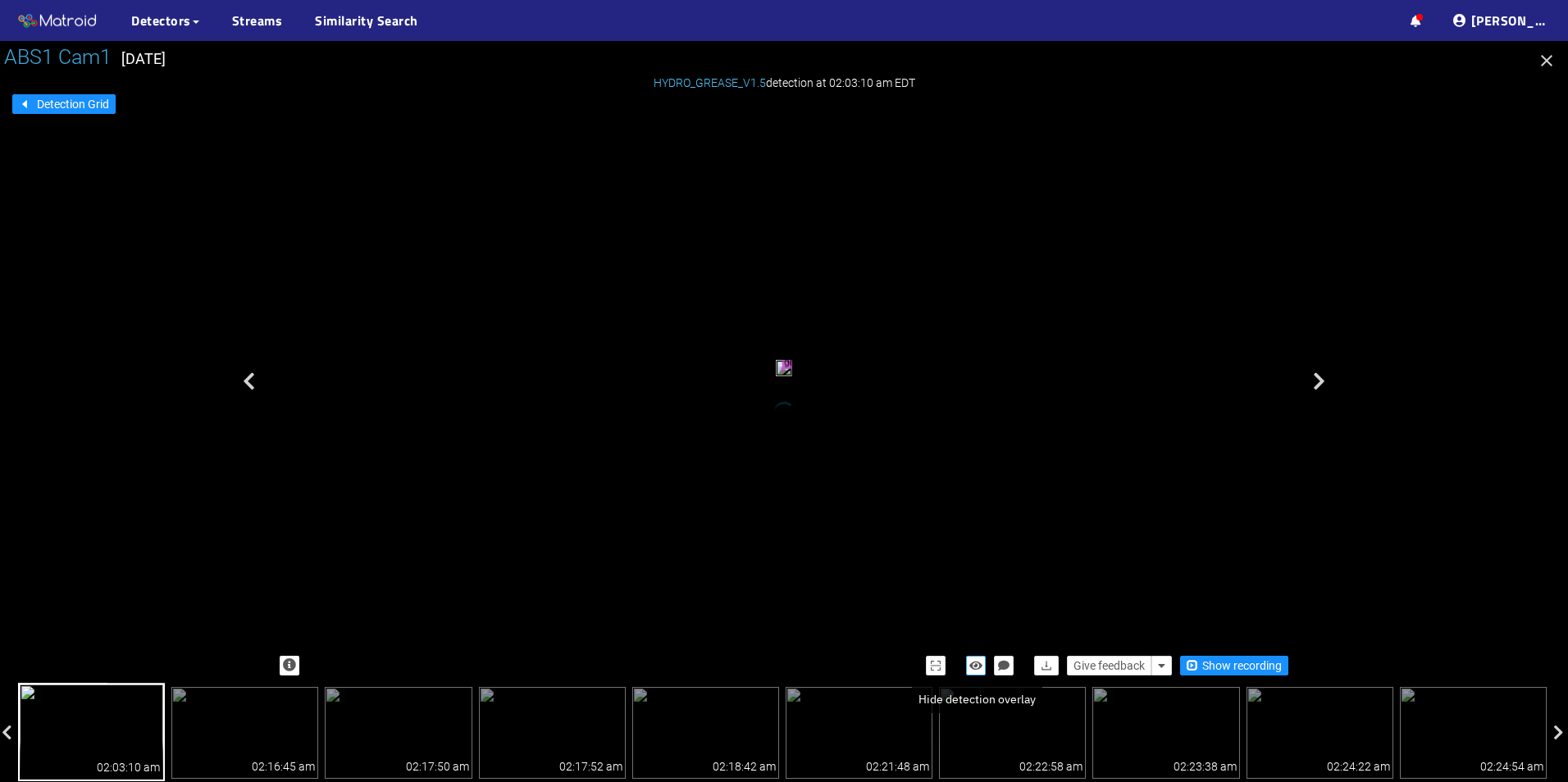
click at [975, 667] on icon "button" at bounding box center [976, 666] width 13 height 12
click at [975, 667] on icon "button" at bounding box center [976, 666] width 15 height 12
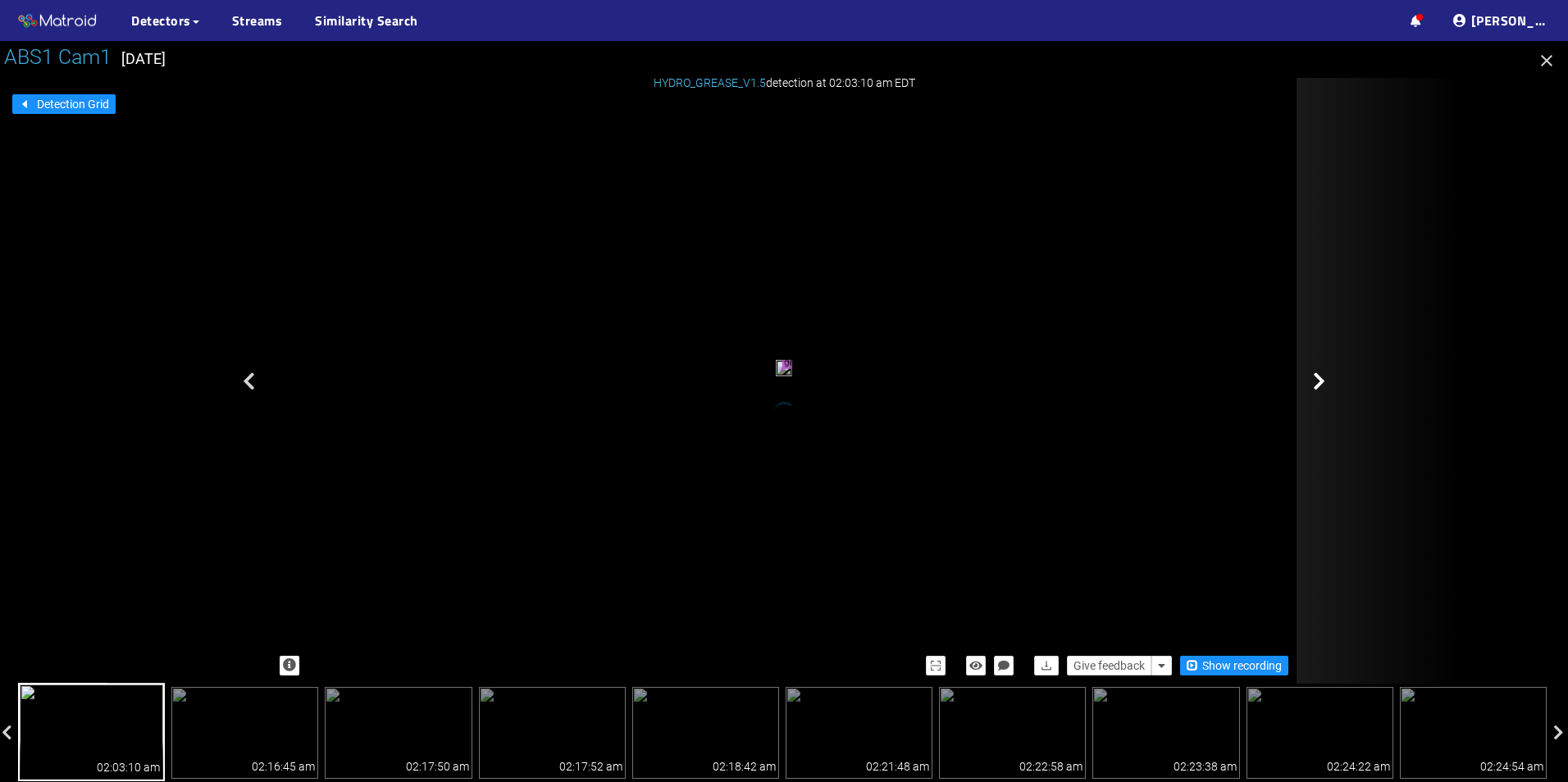
click at [1309, 406] on div at bounding box center [1378, 381] width 164 height 606
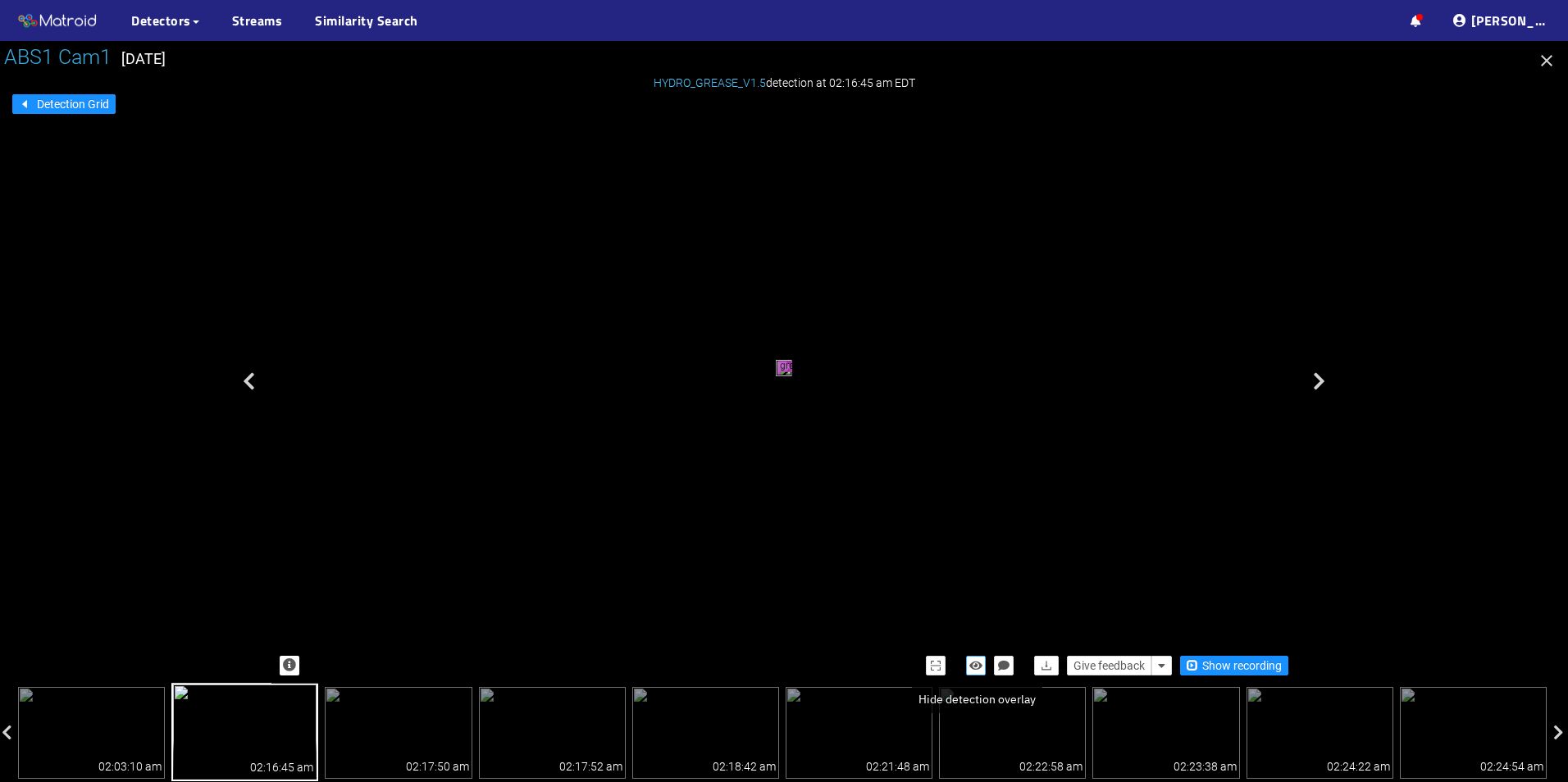
click at [978, 660] on icon "button" at bounding box center [976, 666] width 13 height 12
click at [978, 660] on icon "button" at bounding box center [976, 666] width 15 height 12
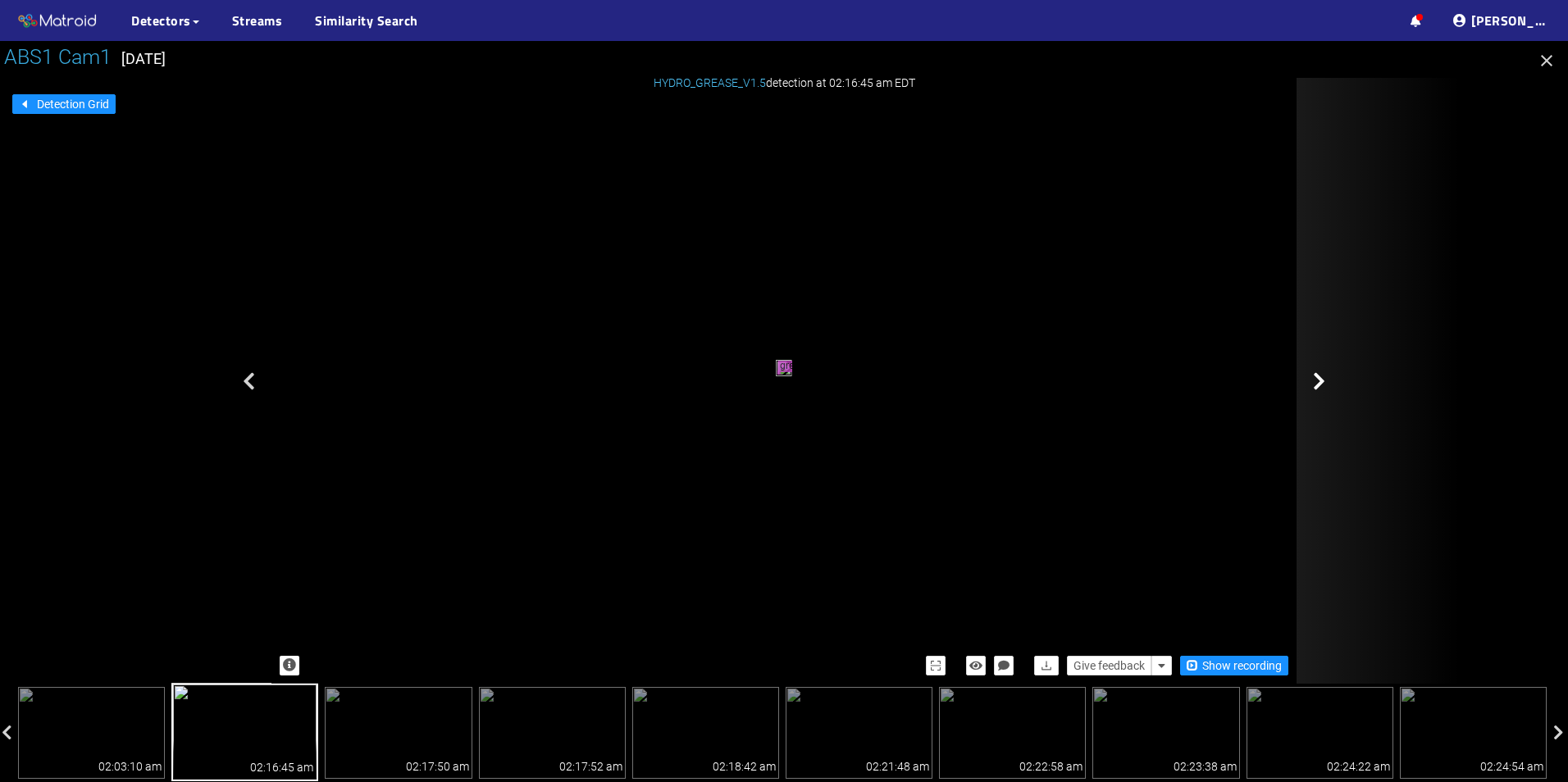
click at [1297, 376] on div at bounding box center [1378, 381] width 164 height 606
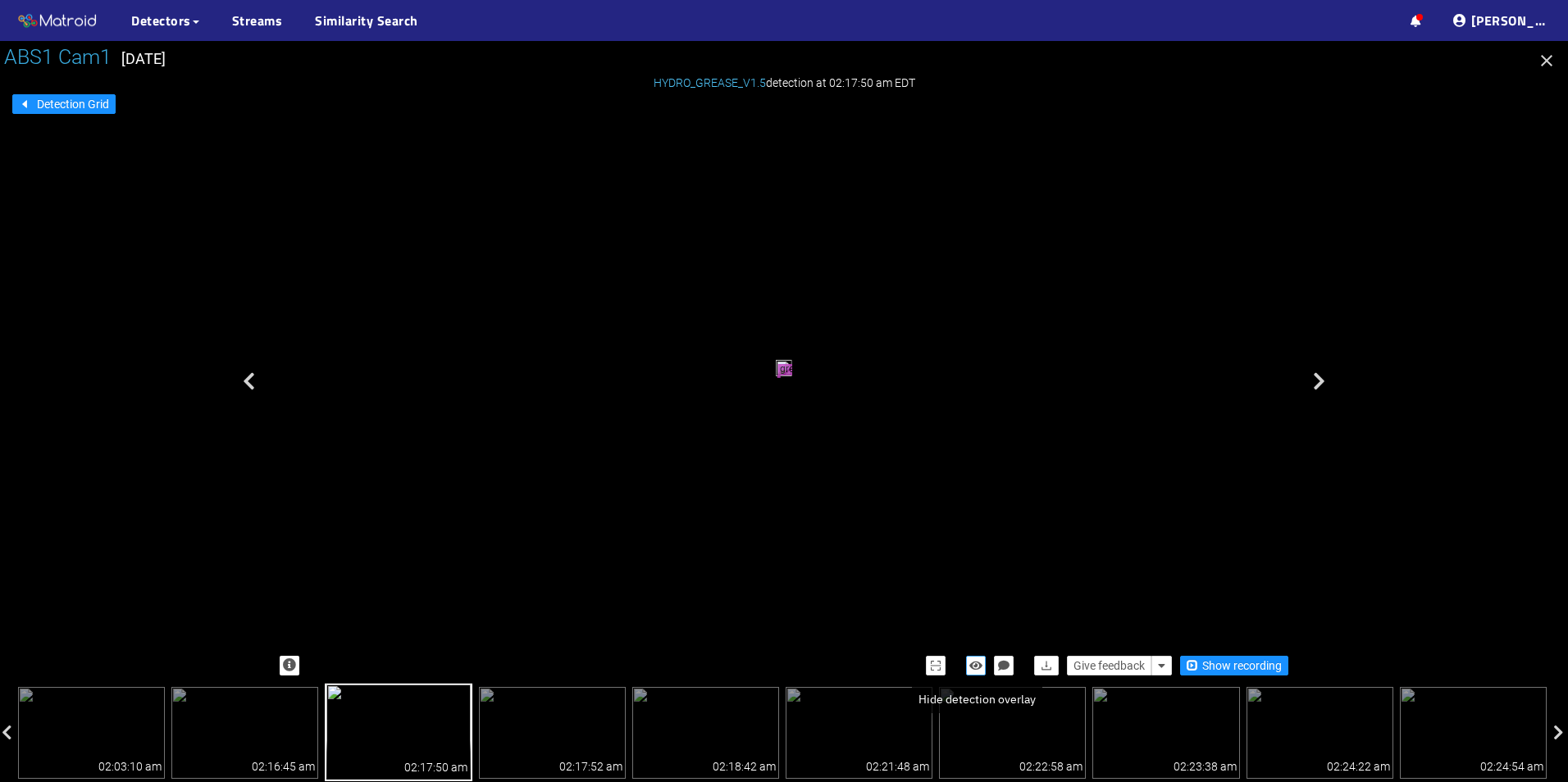
click at [983, 668] on icon "button" at bounding box center [976, 666] width 13 height 12
click at [983, 668] on icon "button" at bounding box center [976, 666] width 15 height 12
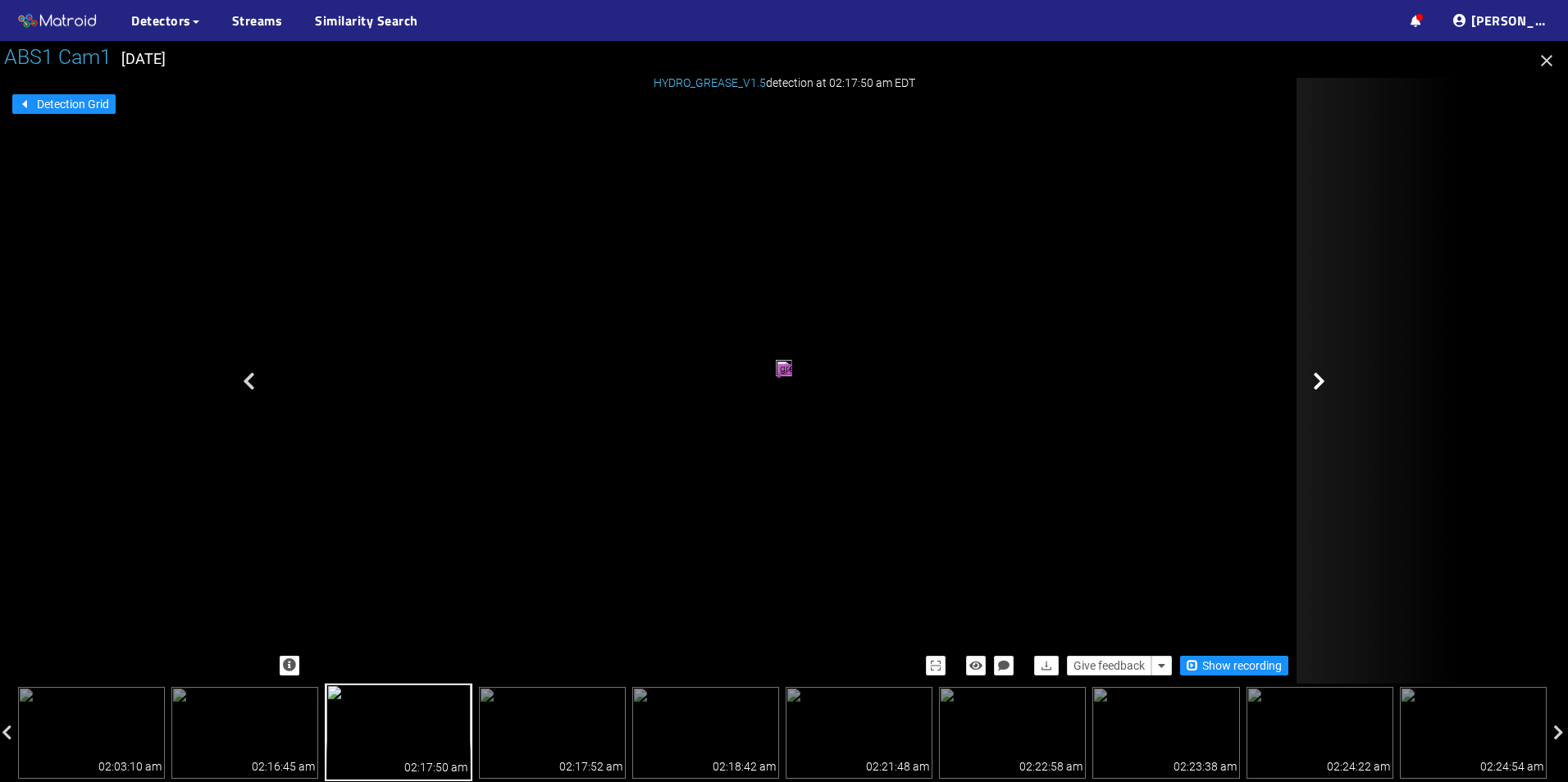
click at [1333, 389] on div at bounding box center [1378, 381] width 164 height 606
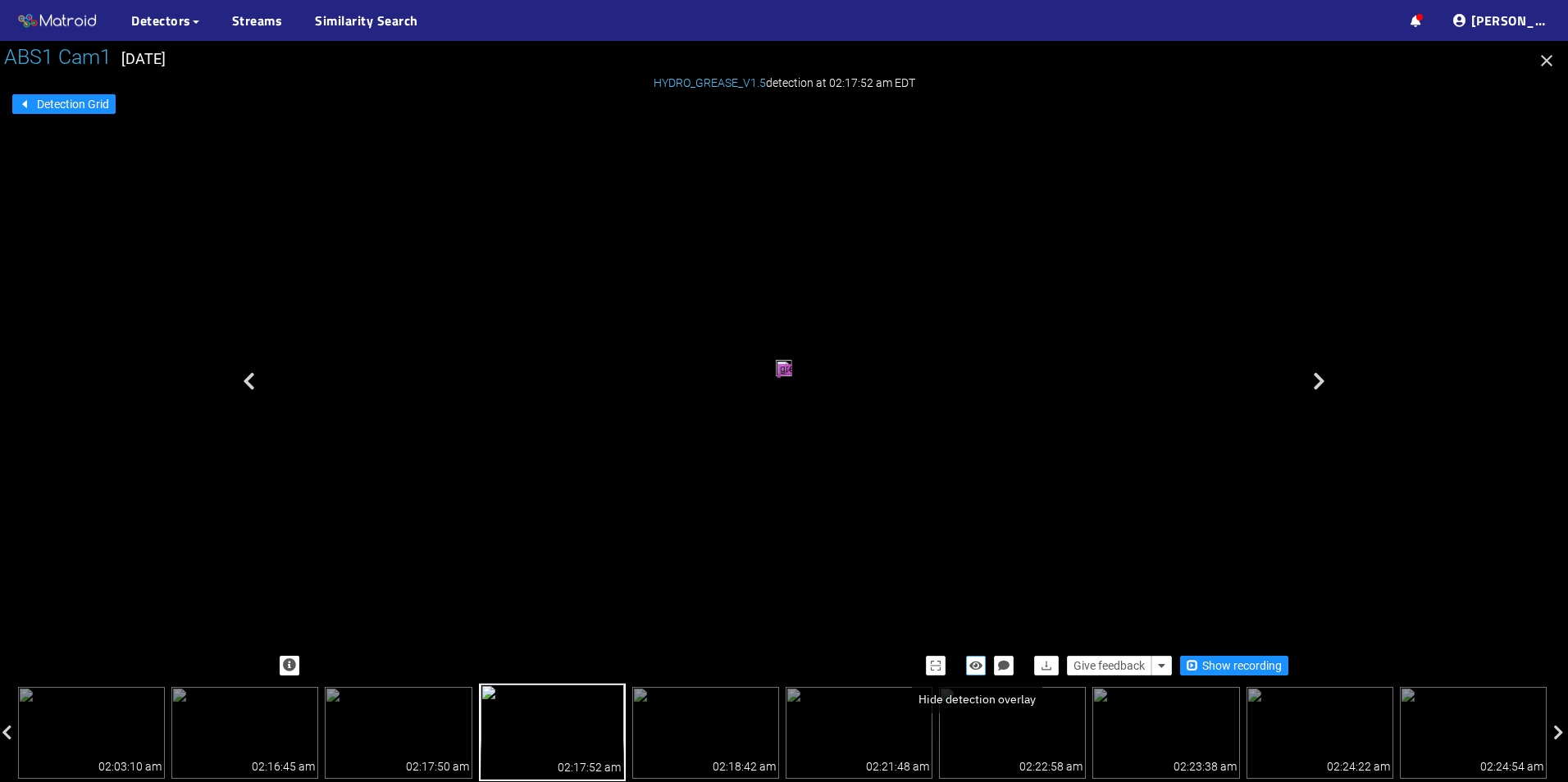
click at [978, 669] on icon "button" at bounding box center [976, 666] width 13 height 12
click at [978, 669] on icon "button" at bounding box center [976, 666] width 15 height 12
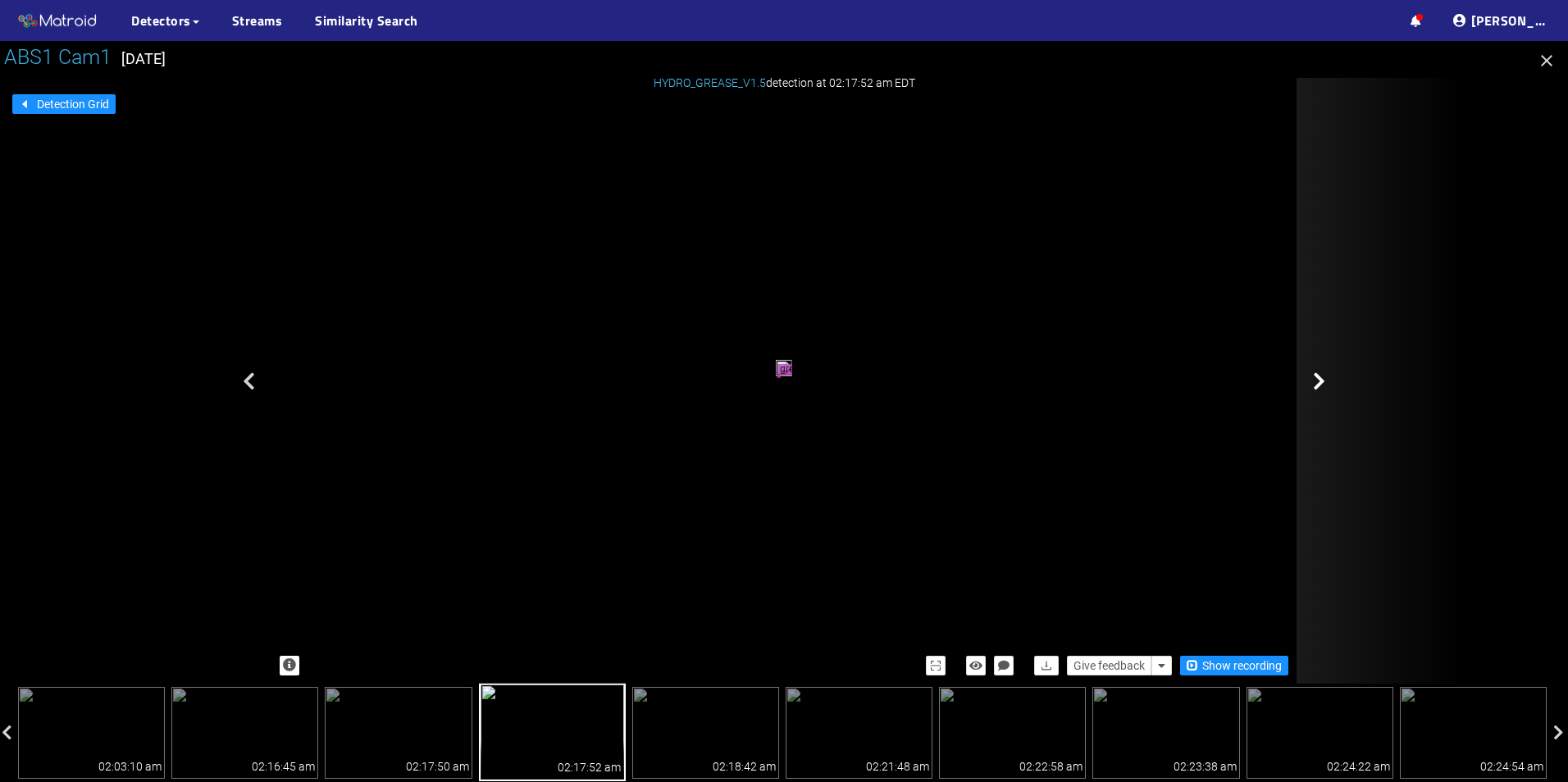
click at [1321, 405] on div at bounding box center [1378, 381] width 164 height 606
click at [1311, 447] on div at bounding box center [1378, 381] width 164 height 606
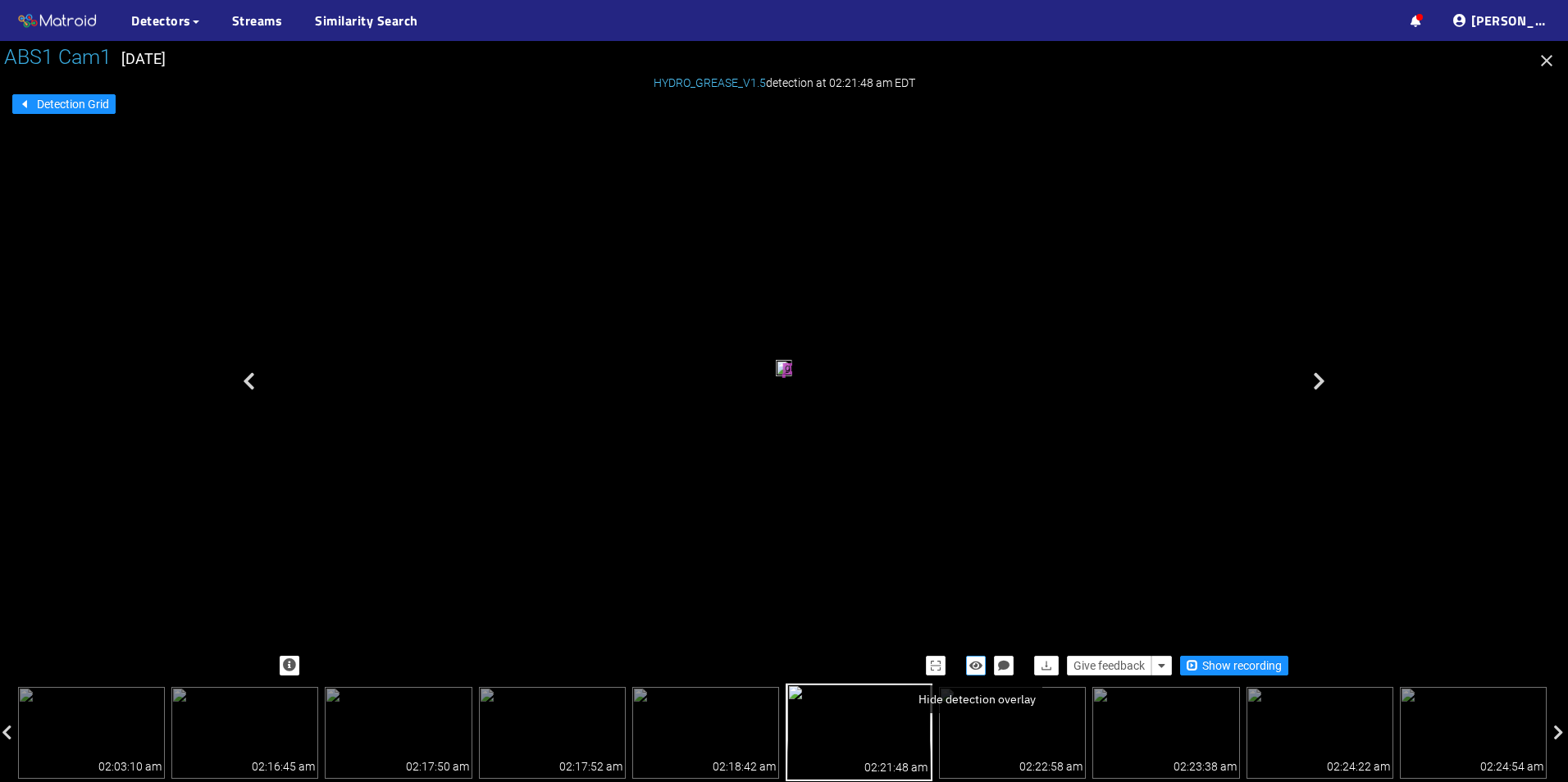
click at [977, 668] on icon "button" at bounding box center [976, 666] width 13 height 12
click at [977, 668] on icon "button" at bounding box center [976, 666] width 15 height 12
click at [977, 668] on icon "button" at bounding box center [976, 666] width 13 height 12
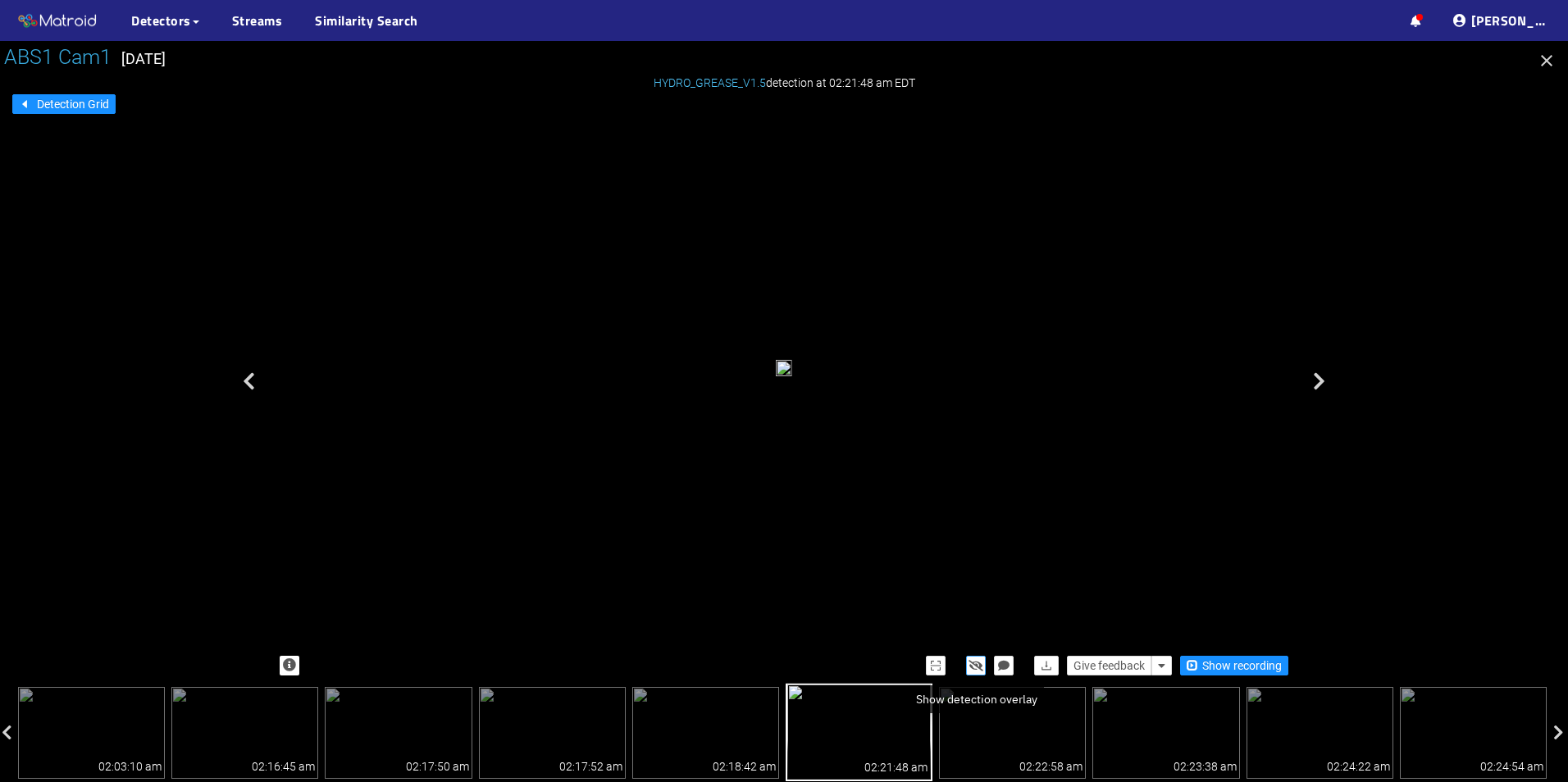
click at [977, 668] on icon "button" at bounding box center [976, 666] width 15 height 12
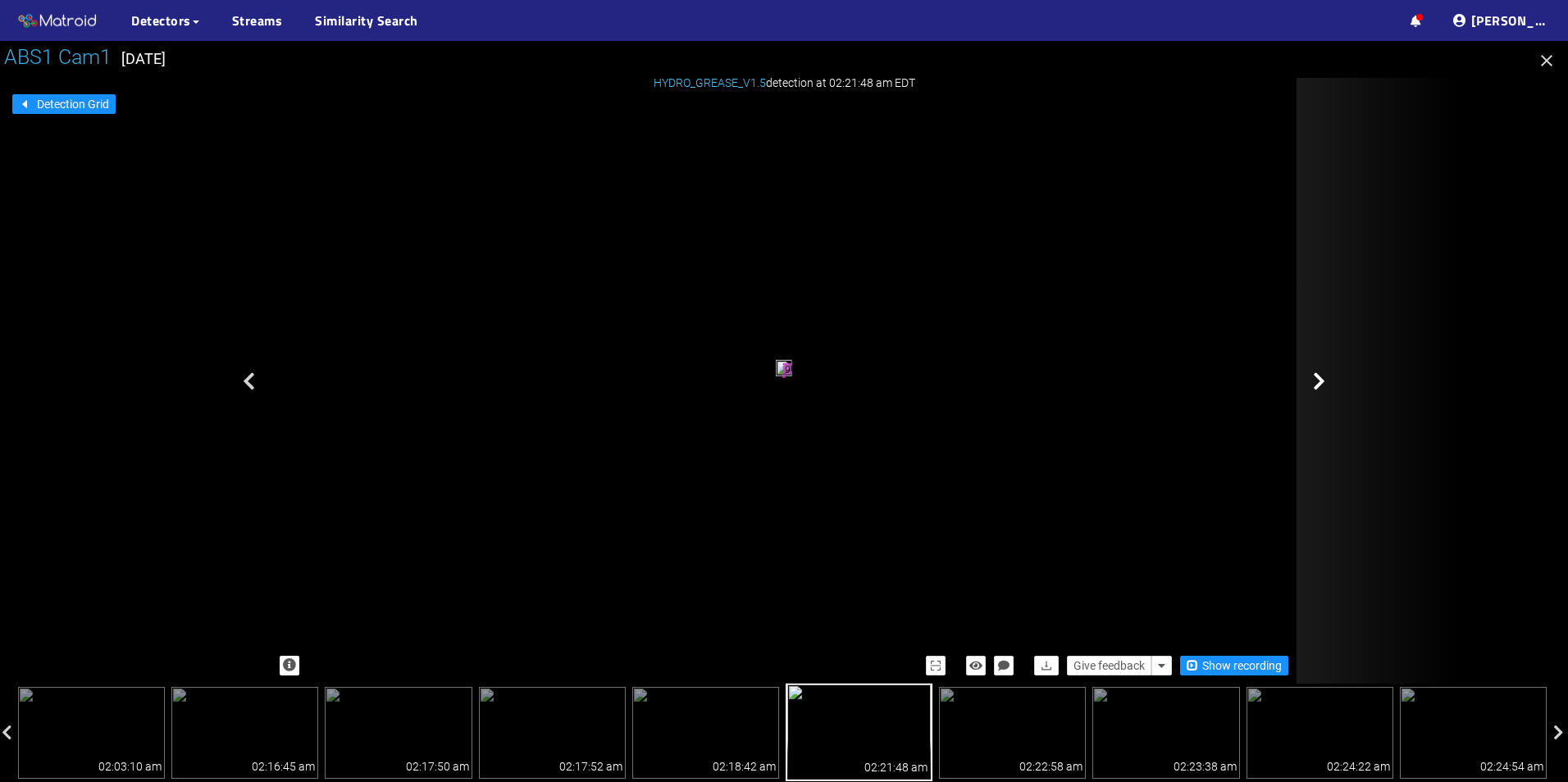
click at [1315, 383] on icon at bounding box center [1319, 381] width 12 height 19
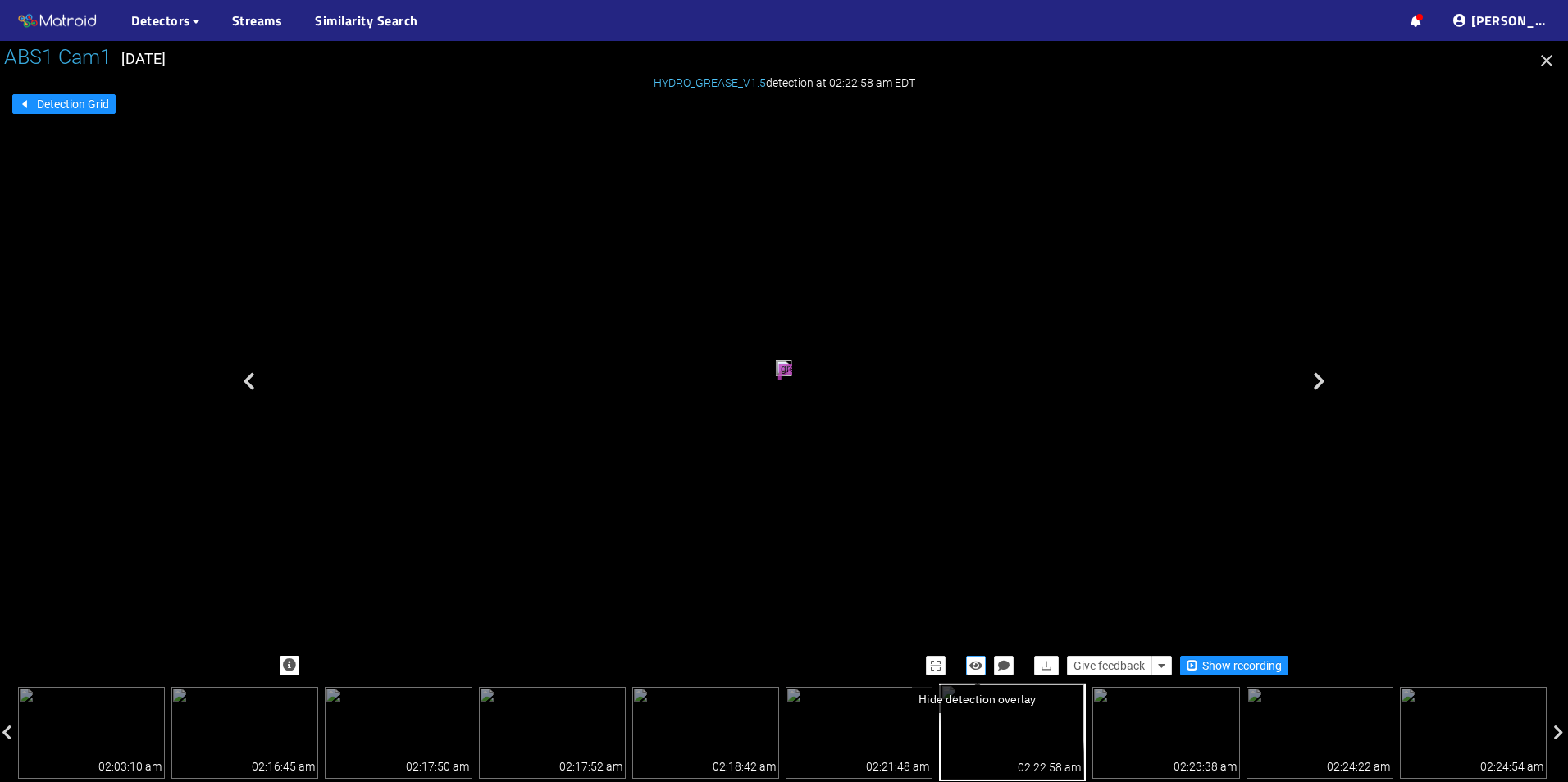
click at [977, 665] on icon "button" at bounding box center [976, 666] width 13 height 12
click at [977, 665] on icon "button" at bounding box center [976, 666] width 15 height 12
click at [977, 665] on icon "button" at bounding box center [976, 666] width 13 height 12
click at [977, 665] on icon "button" at bounding box center [976, 666] width 15 height 12
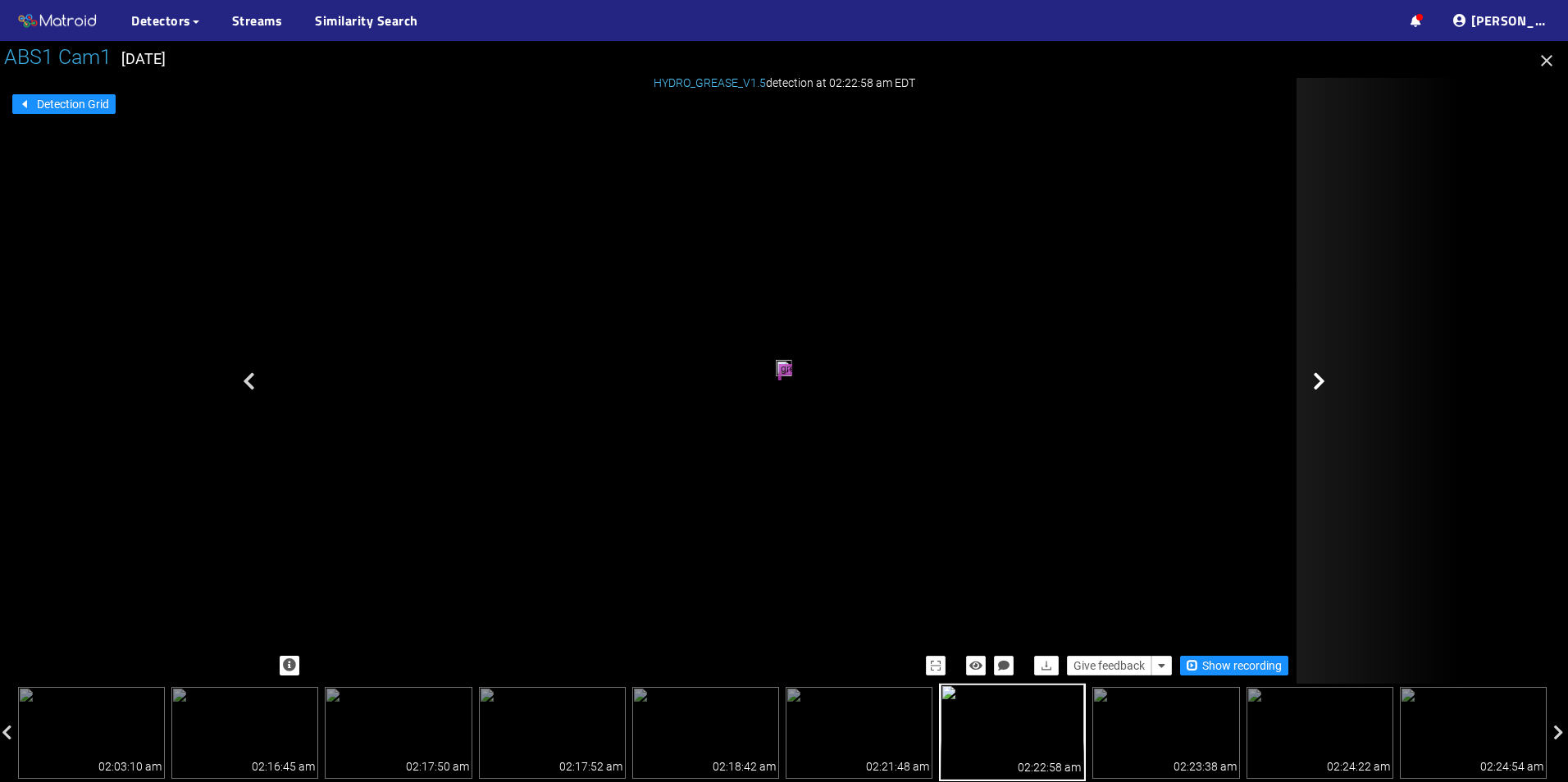
click at [1319, 366] on div at bounding box center [1378, 381] width 164 height 606
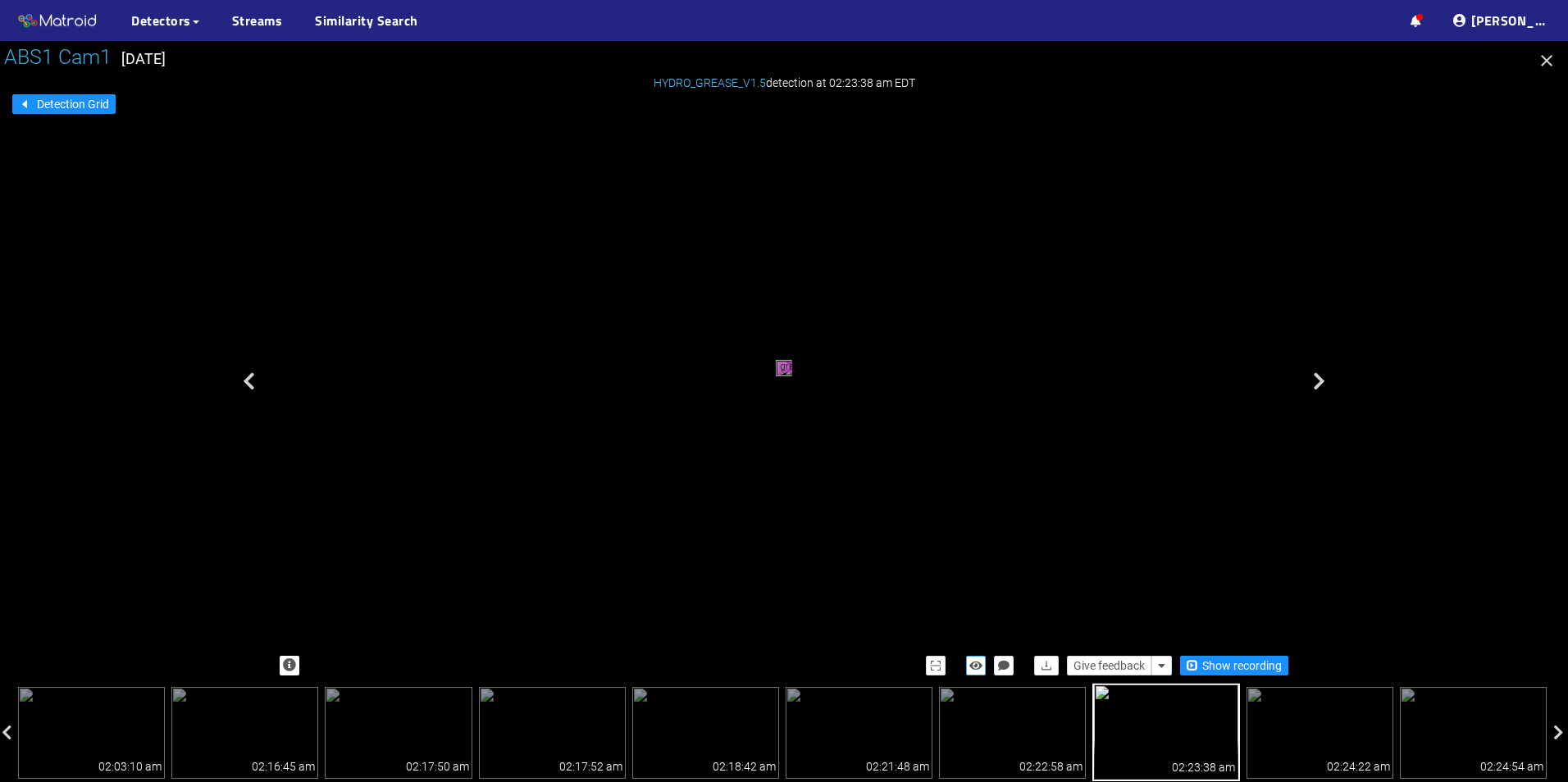
click at [974, 667] on icon "button" at bounding box center [976, 666] width 13 height 12
click at [974, 667] on icon "button" at bounding box center [976, 666] width 15 height 12
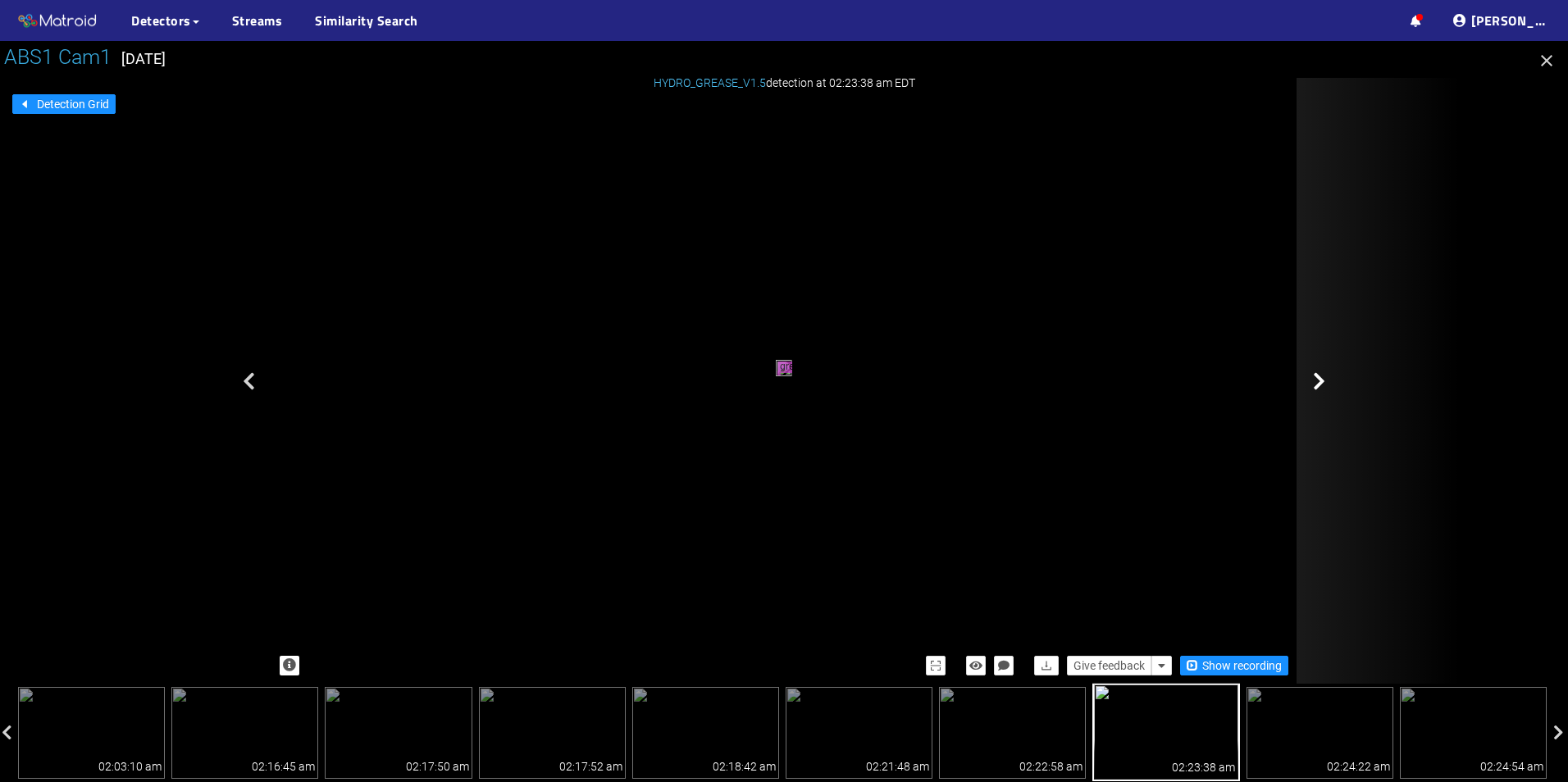
click at [1351, 354] on div at bounding box center [1378, 381] width 164 height 606
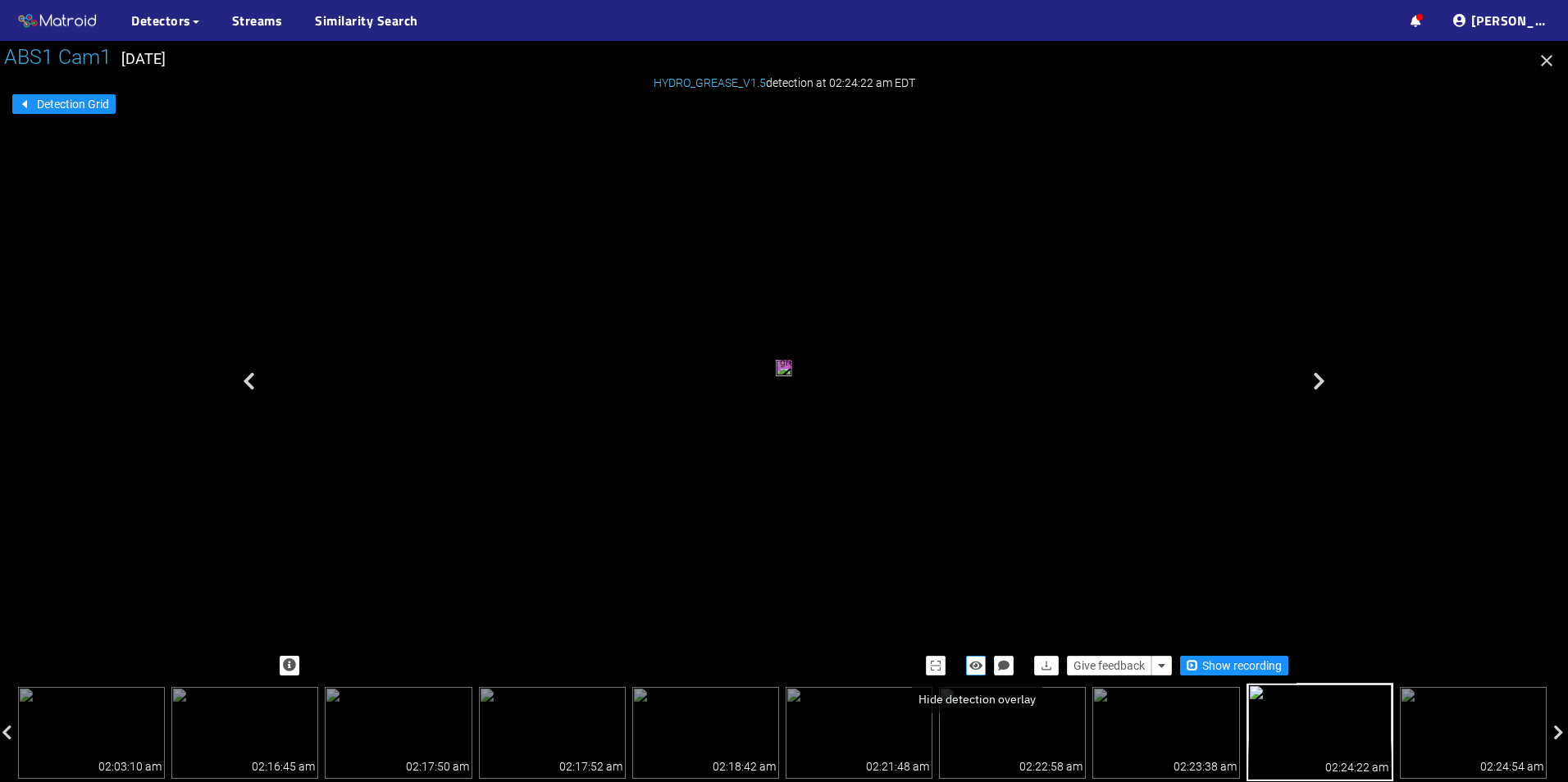
click at [978, 667] on icon "button" at bounding box center [976, 666] width 13 height 12
click at [978, 667] on icon "button" at bounding box center [976, 666] width 15 height 12
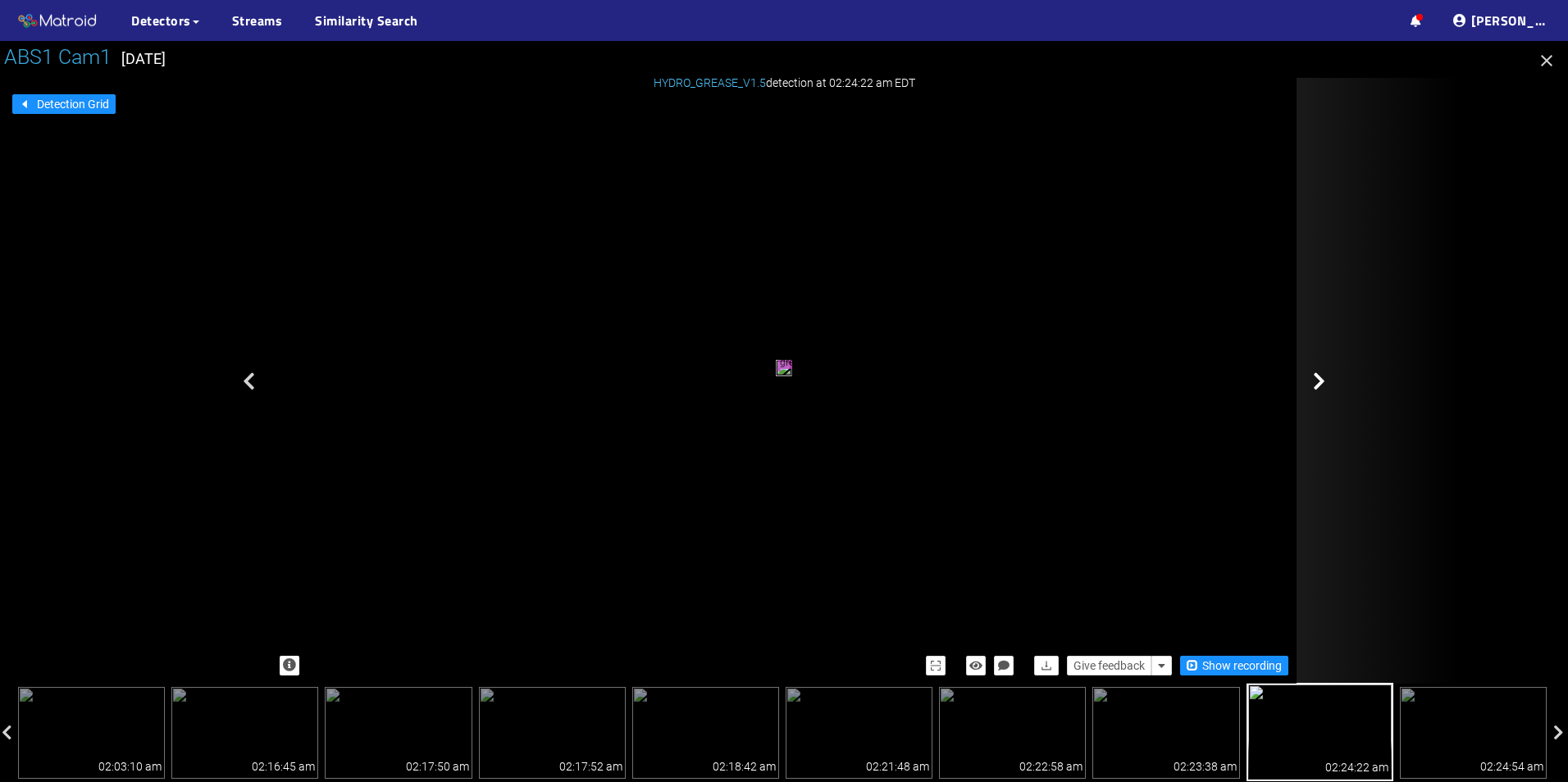
click at [1324, 385] on icon at bounding box center [1319, 381] width 12 height 19
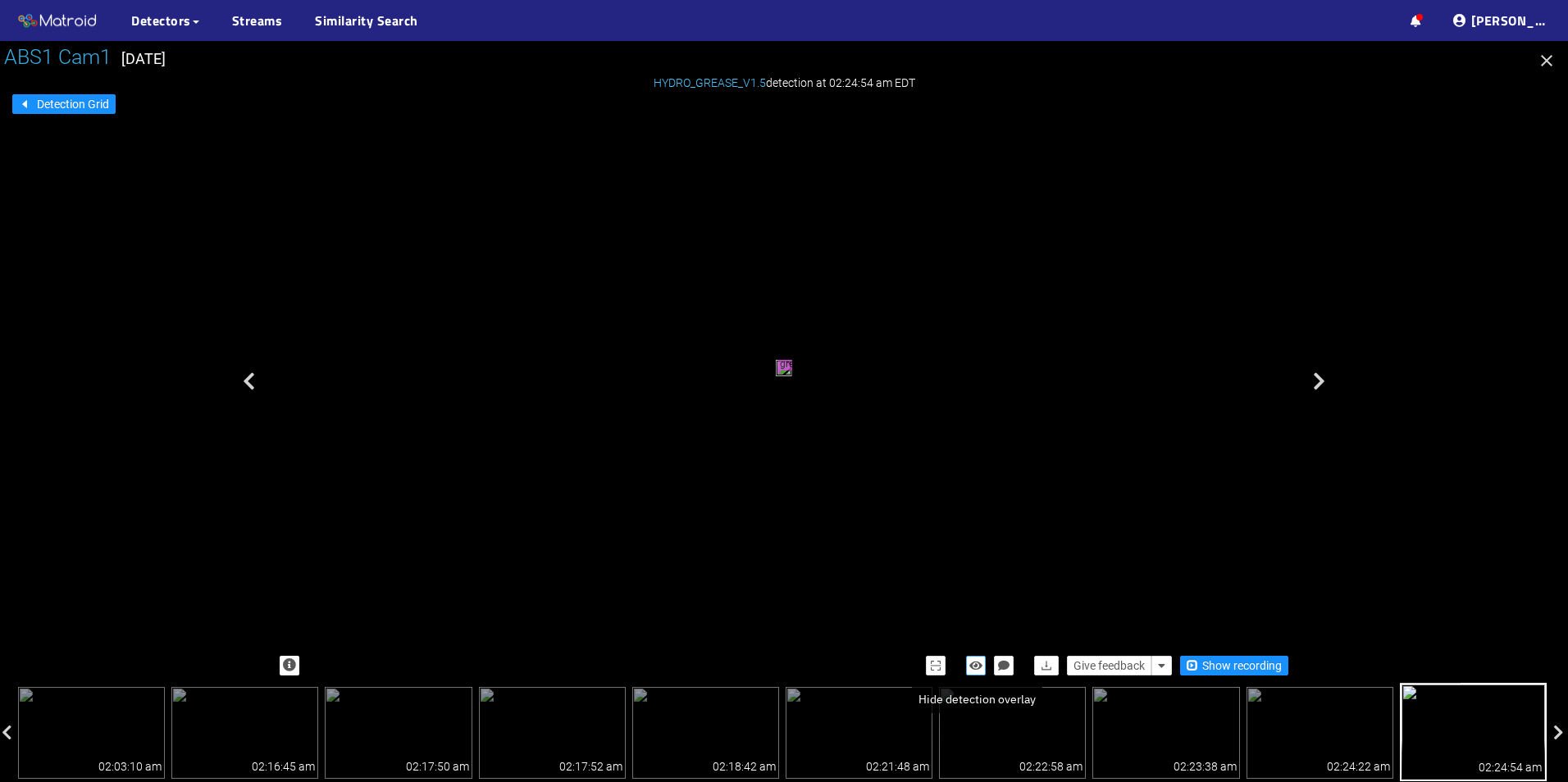
click at [978, 668] on icon "button" at bounding box center [976, 666] width 13 height 12
click at [978, 668] on icon "button" at bounding box center [976, 666] width 15 height 12
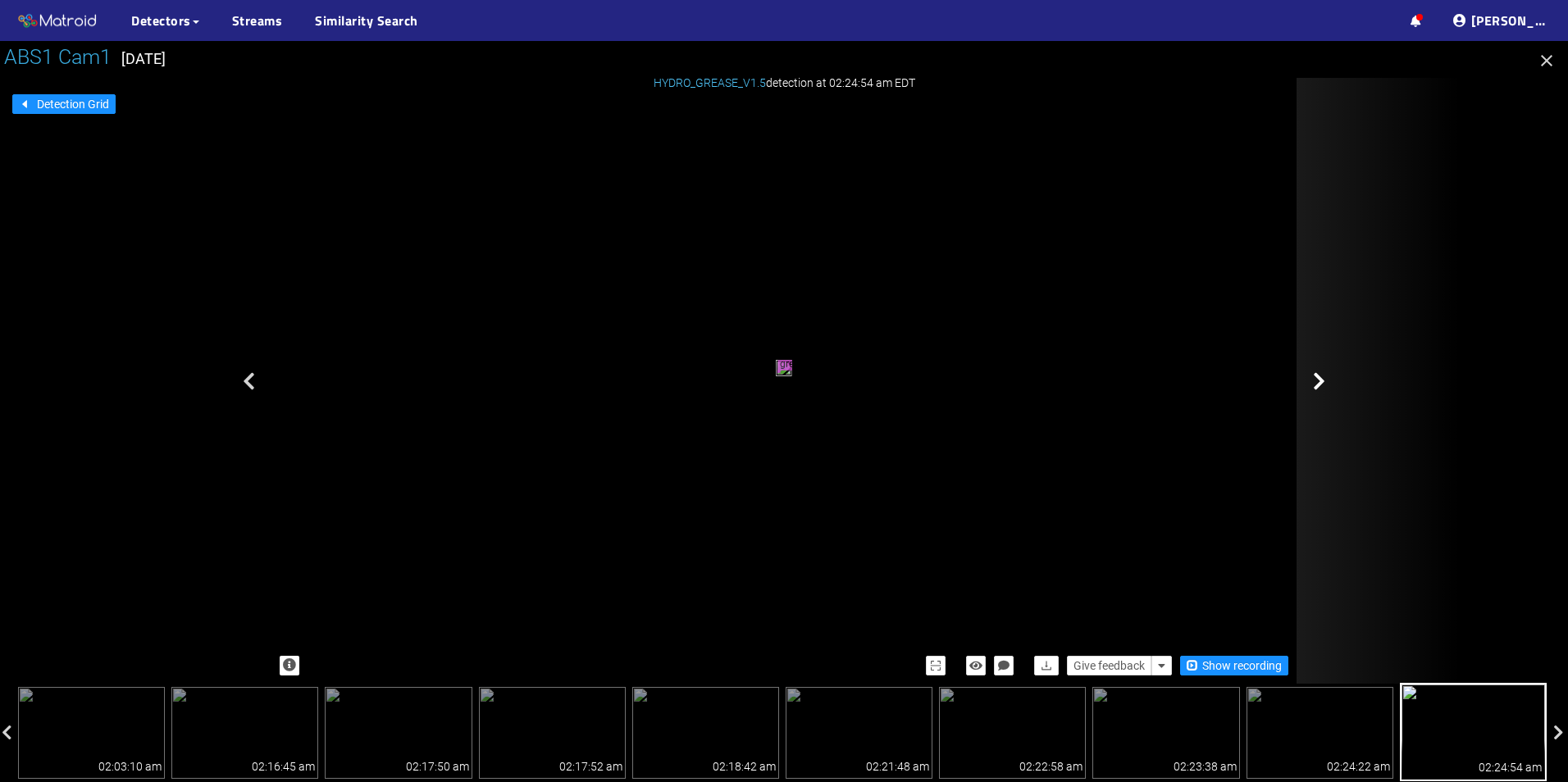
click at [1307, 341] on div at bounding box center [1378, 381] width 164 height 606
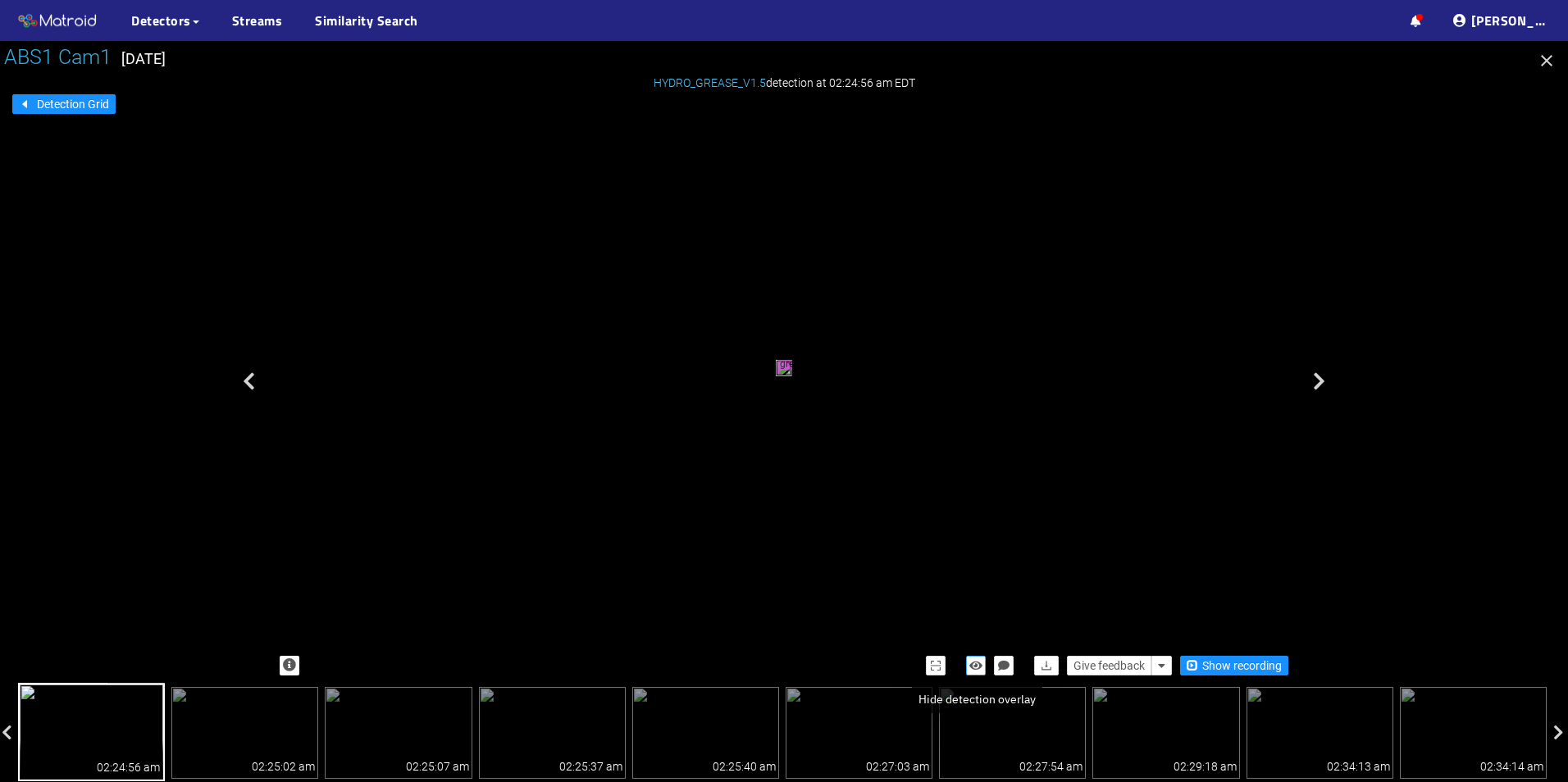
click at [978, 662] on icon "button" at bounding box center [976, 666] width 13 height 12
click at [978, 662] on icon "button" at bounding box center [976, 666] width 15 height 12
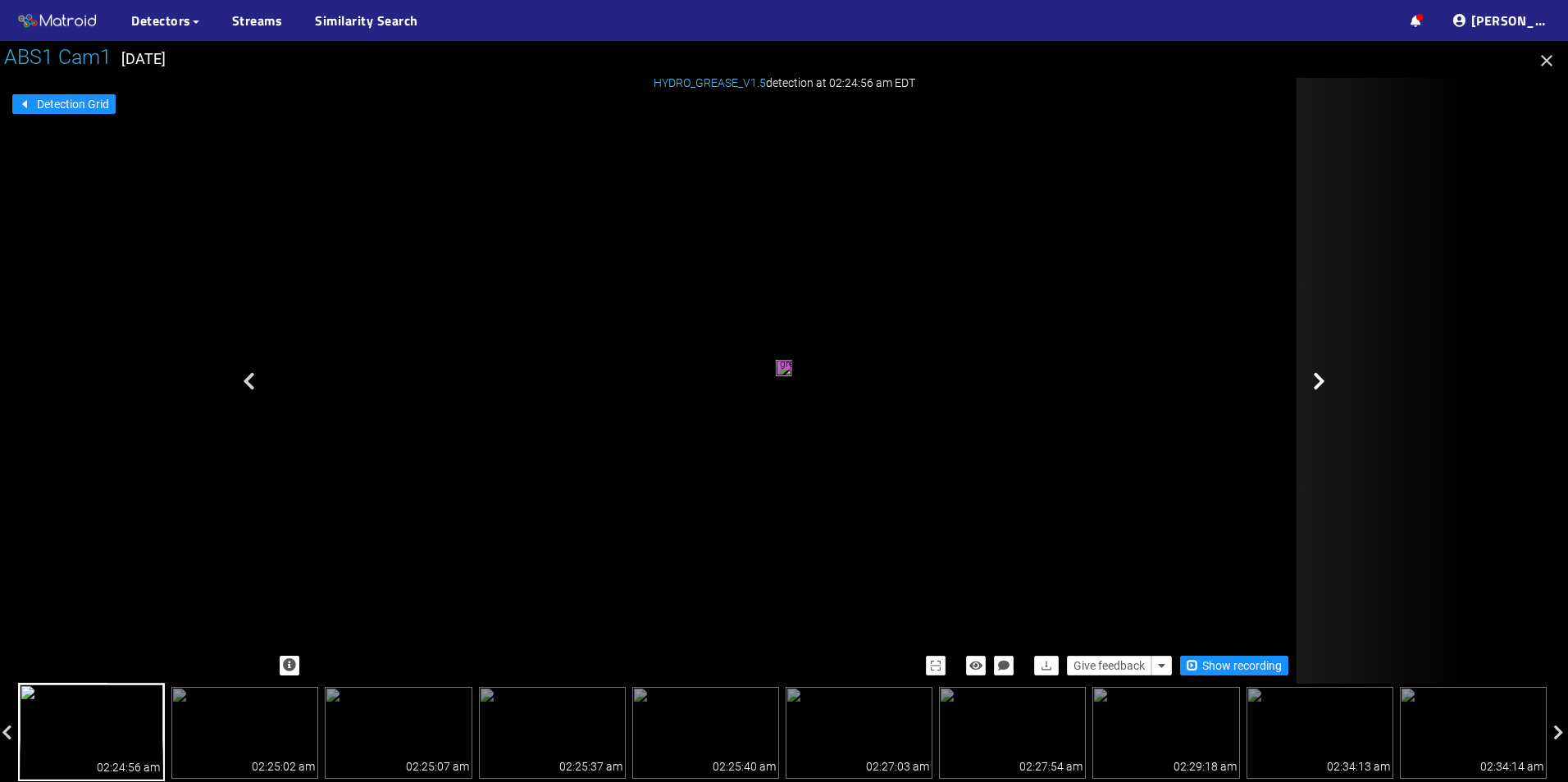
click at [1345, 334] on div at bounding box center [1378, 381] width 164 height 606
click at [1329, 407] on div at bounding box center [1378, 381] width 164 height 606
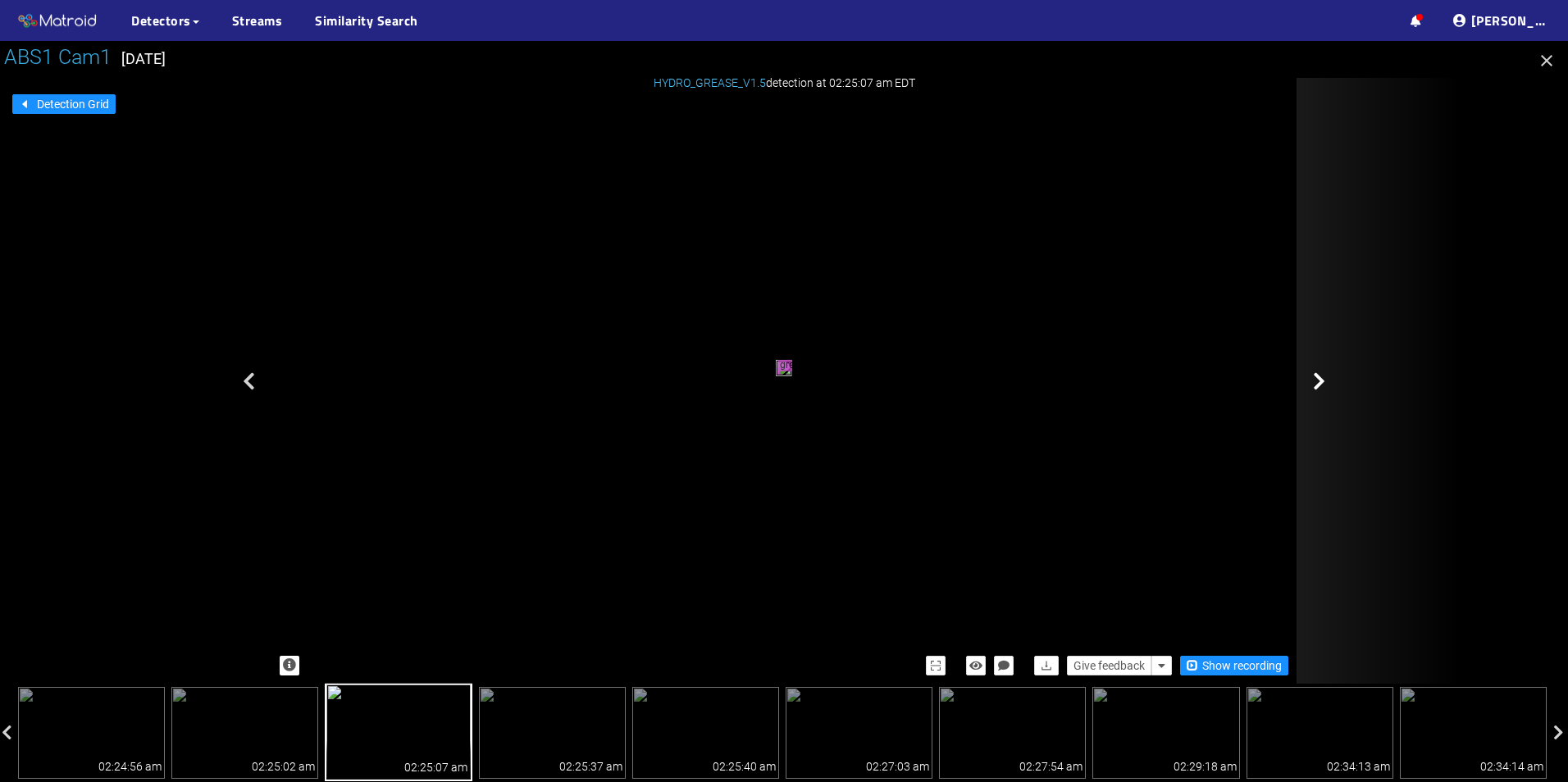
click at [1319, 393] on div at bounding box center [1378, 381] width 164 height 606
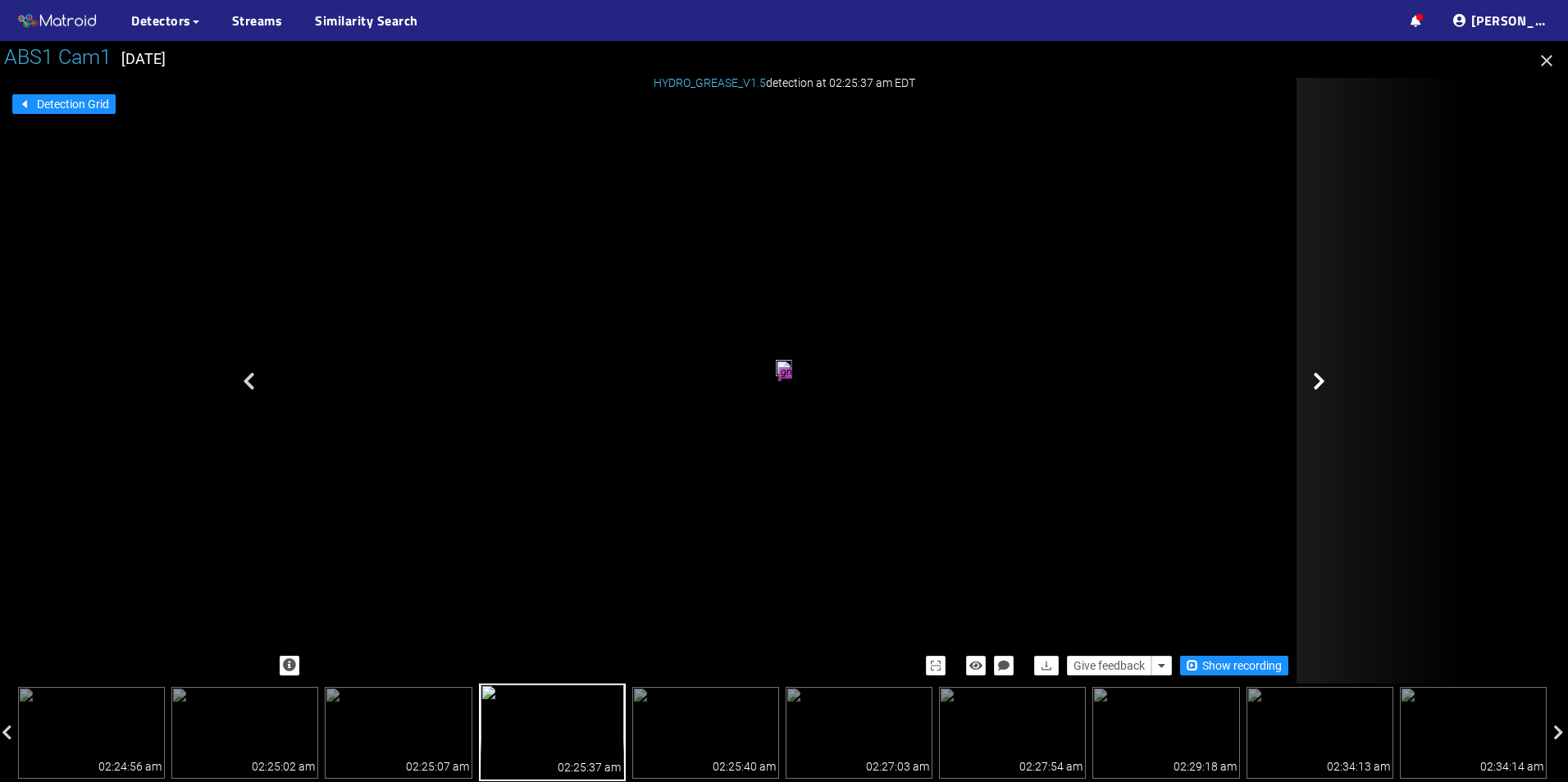
click at [1363, 397] on div at bounding box center [1378, 381] width 164 height 606
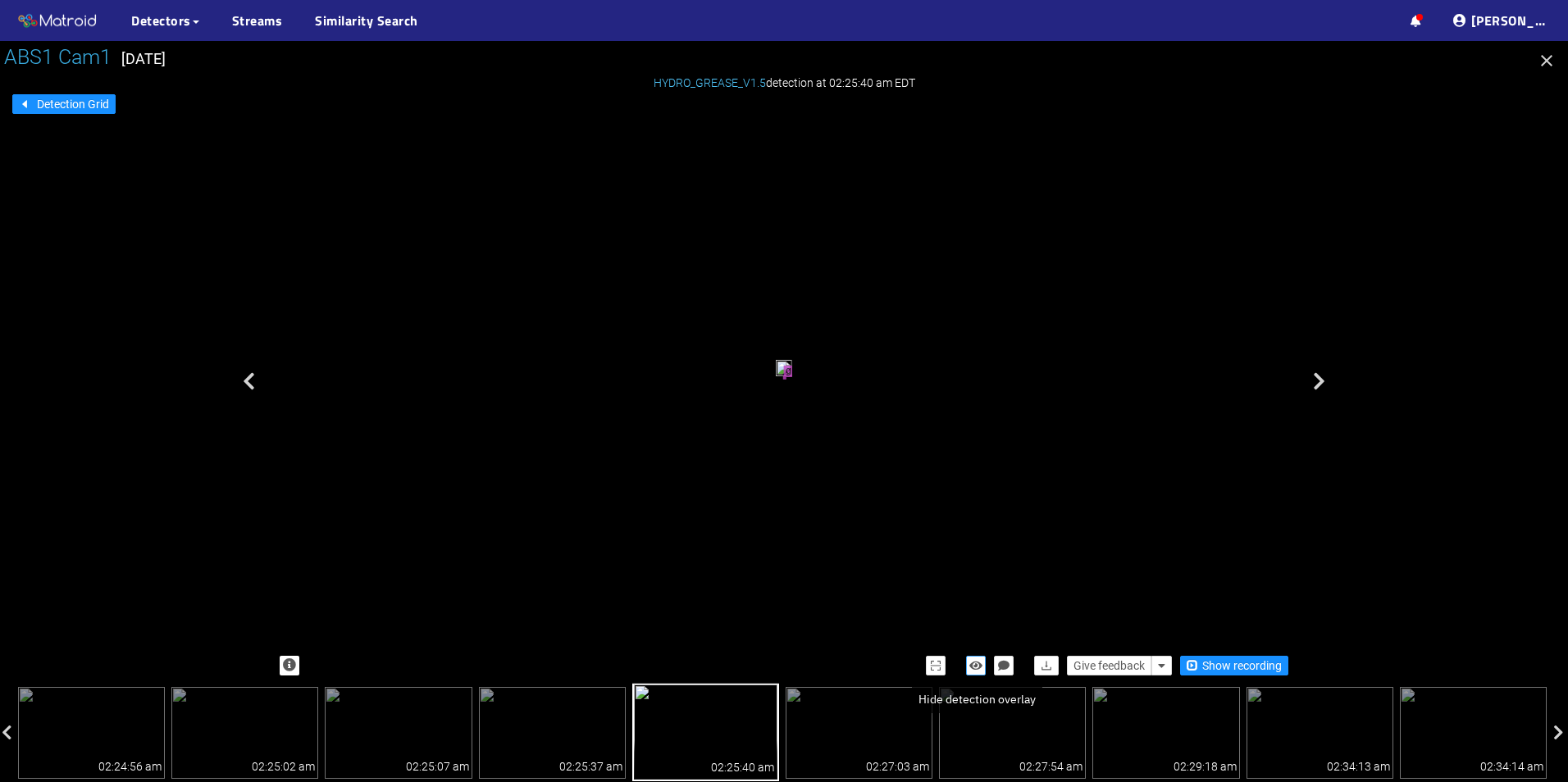
click at [980, 663] on icon "button" at bounding box center [976, 666] width 13 height 12
click at [980, 663] on icon "button" at bounding box center [976, 666] width 15 height 12
click at [980, 663] on icon "button" at bounding box center [976, 666] width 13 height 12
click at [980, 663] on icon "button" at bounding box center [976, 666] width 15 height 12
click at [1292, 383] on div "grease tear" at bounding box center [784, 370] width 1026 height 545
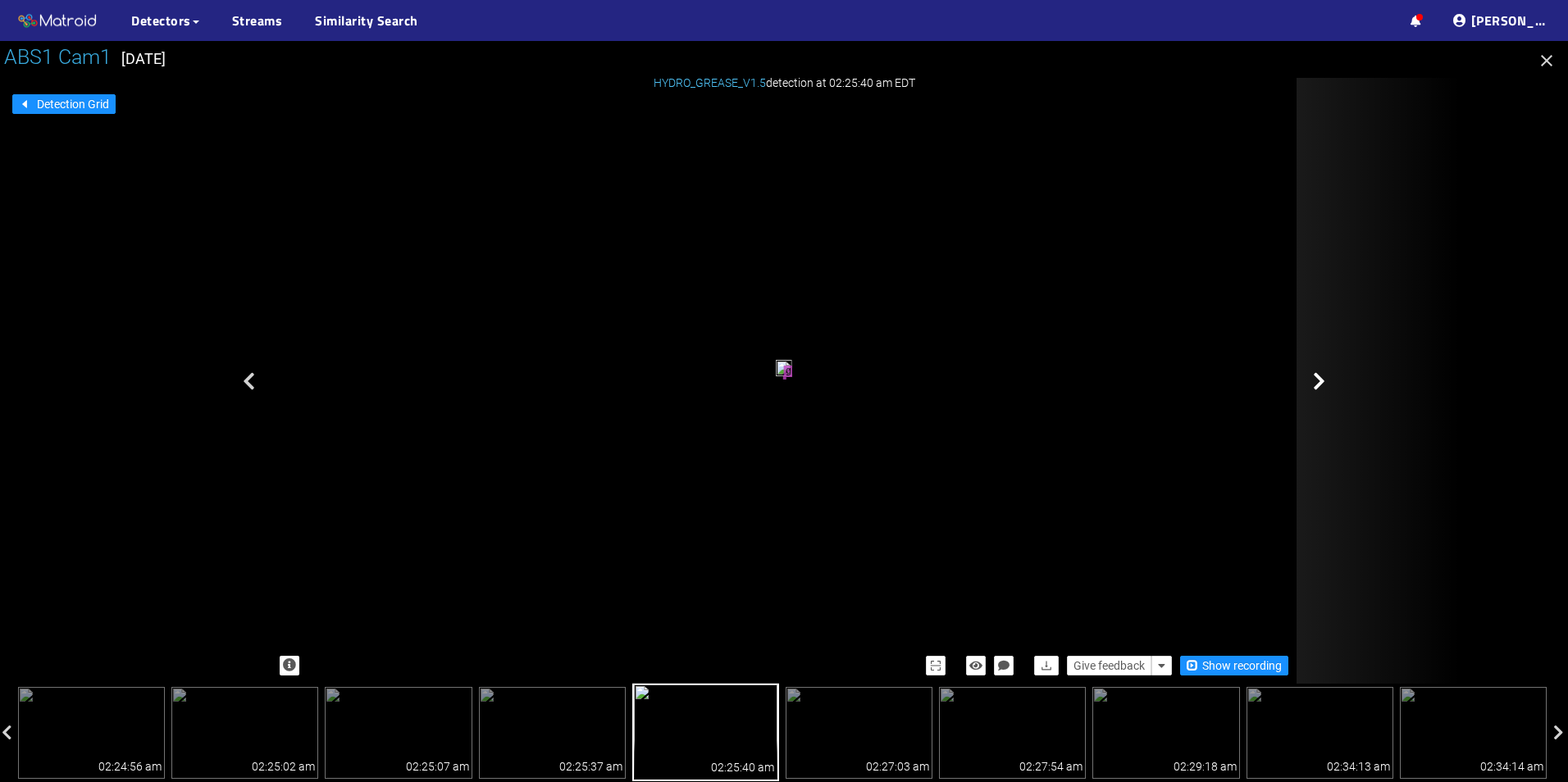
click at [1323, 396] on div at bounding box center [1378, 381] width 164 height 606
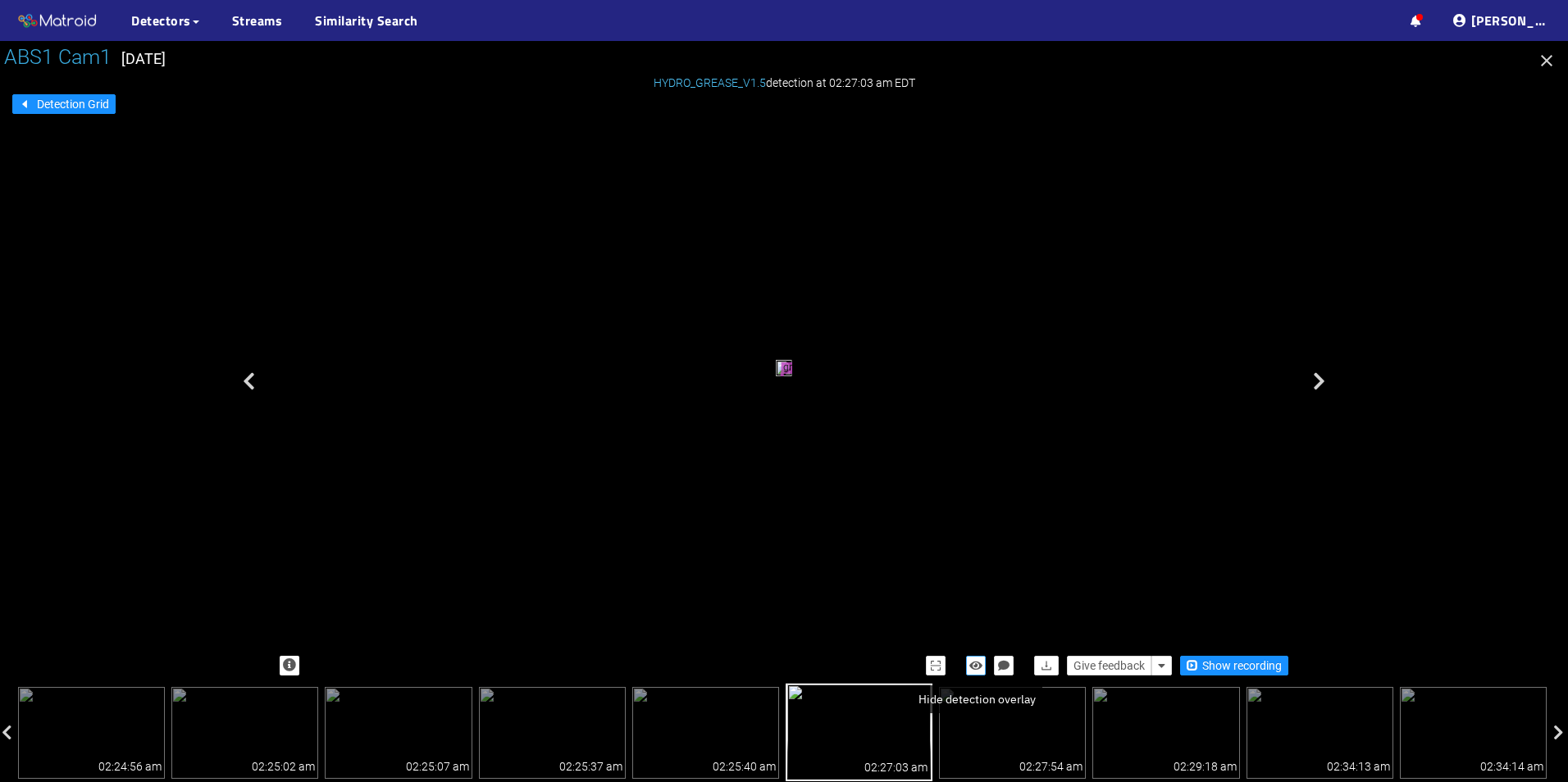
click at [981, 668] on icon "button" at bounding box center [976, 666] width 13 height 12
click at [981, 668] on icon "button" at bounding box center [976, 666] width 15 height 12
drag, startPoint x: 1269, startPoint y: 395, endPoint x: 1286, endPoint y: 393, distance: 17.1
click at [1269, 395] on div "grease tear" at bounding box center [784, 370] width 1026 height 545
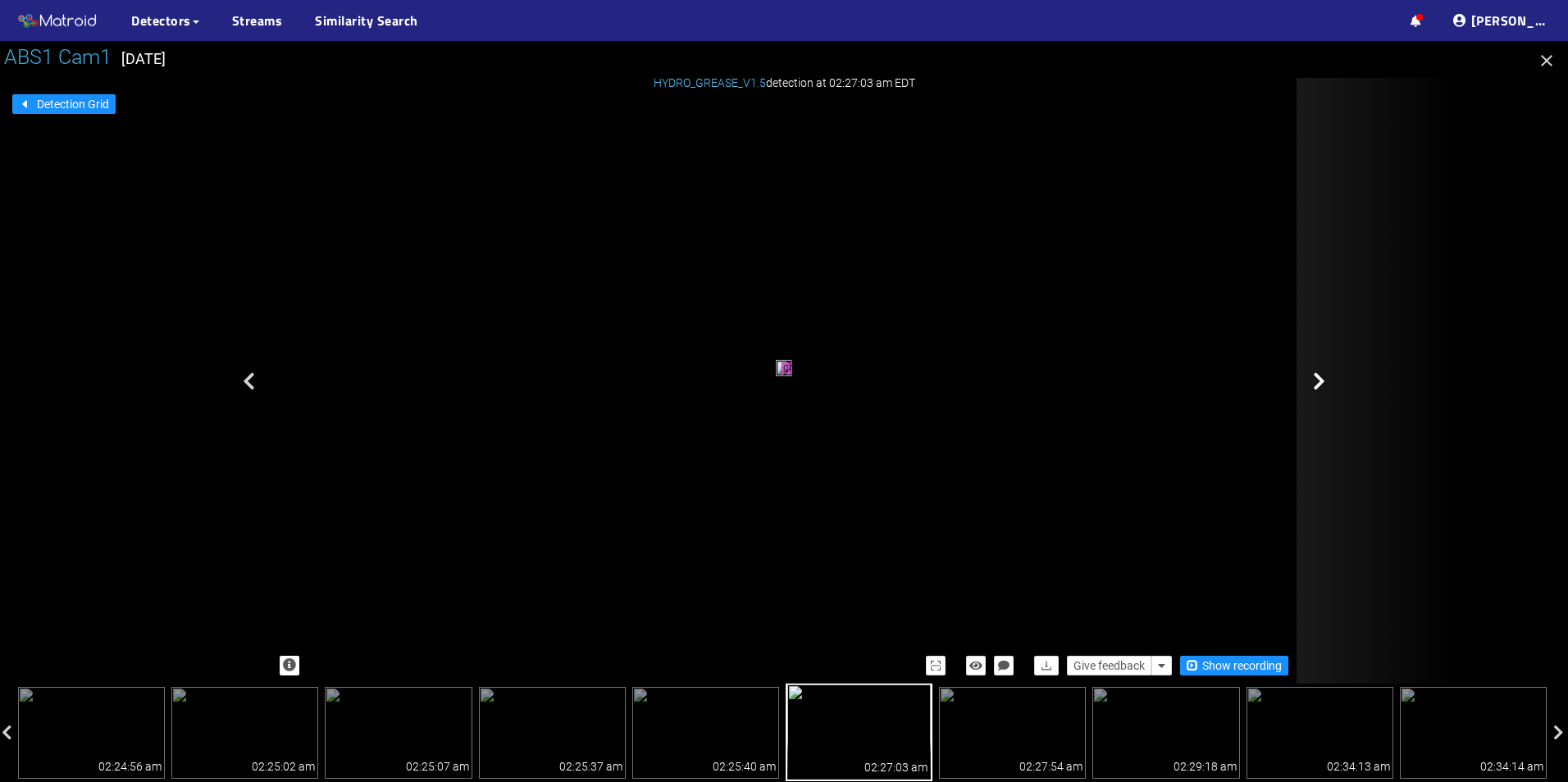
click at [1349, 389] on div at bounding box center [1378, 381] width 164 height 606
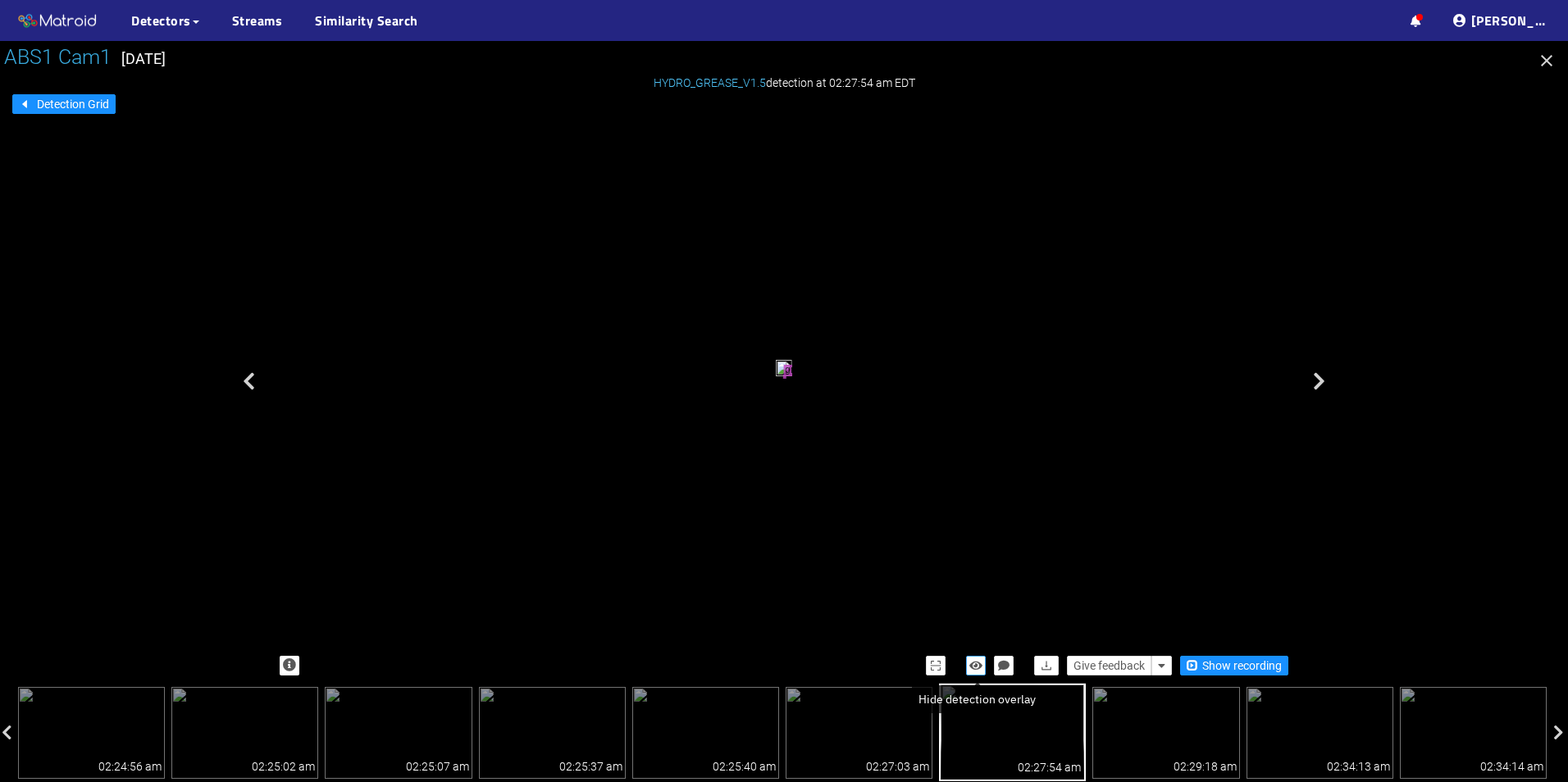
click at [978, 657] on button "button" at bounding box center [975, 666] width 19 height 19
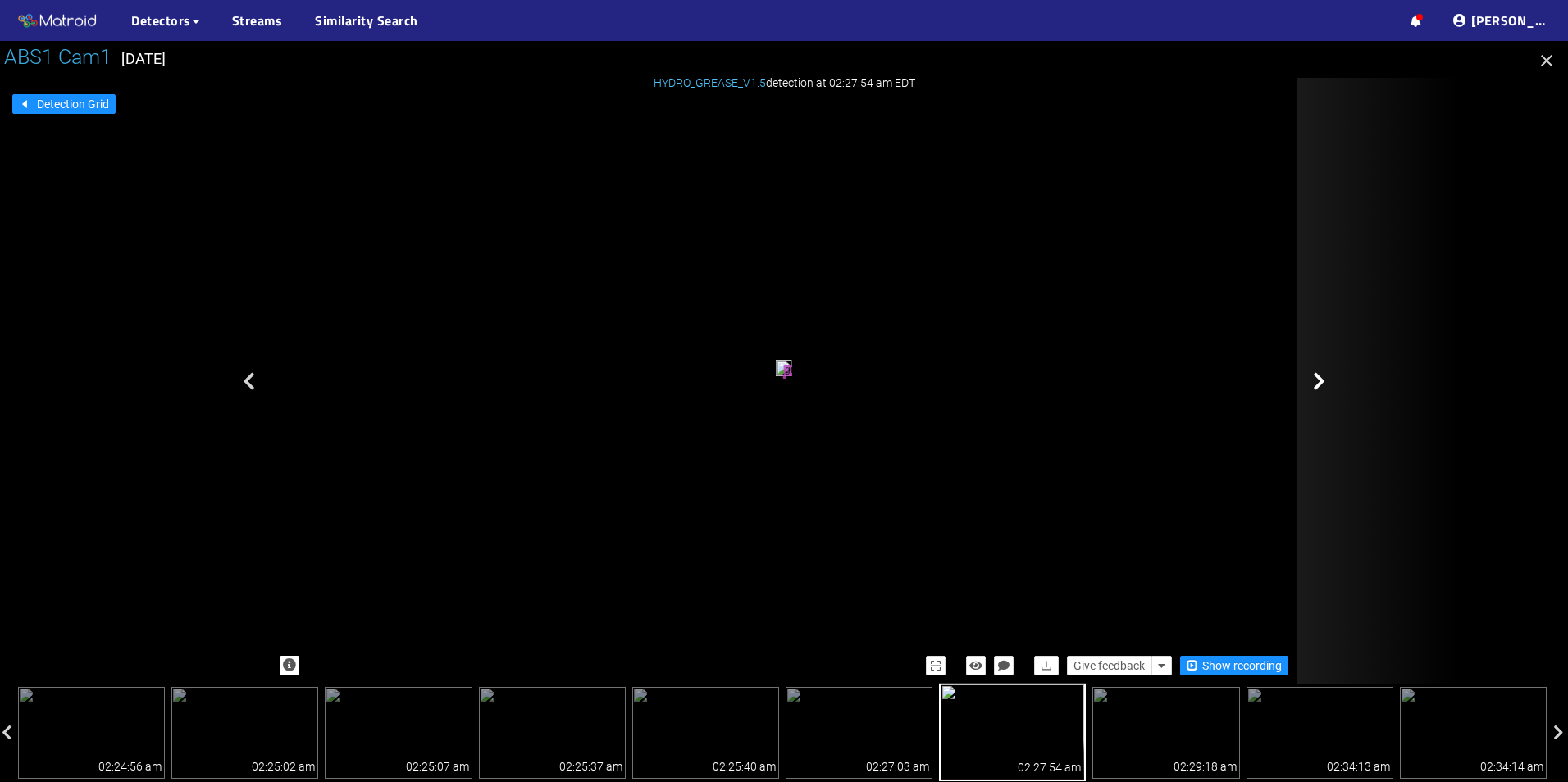
click at [1297, 378] on div "HYDRO_GREASE_V1.5 detection at 02:27:54 am EDT Give feedback Show recording gre…" at bounding box center [784, 381] width 1026 height 606
drag, startPoint x: 1299, startPoint y: 378, endPoint x: 1308, endPoint y: 375, distance: 9.5
click at [1308, 375] on div at bounding box center [1378, 381] width 164 height 606
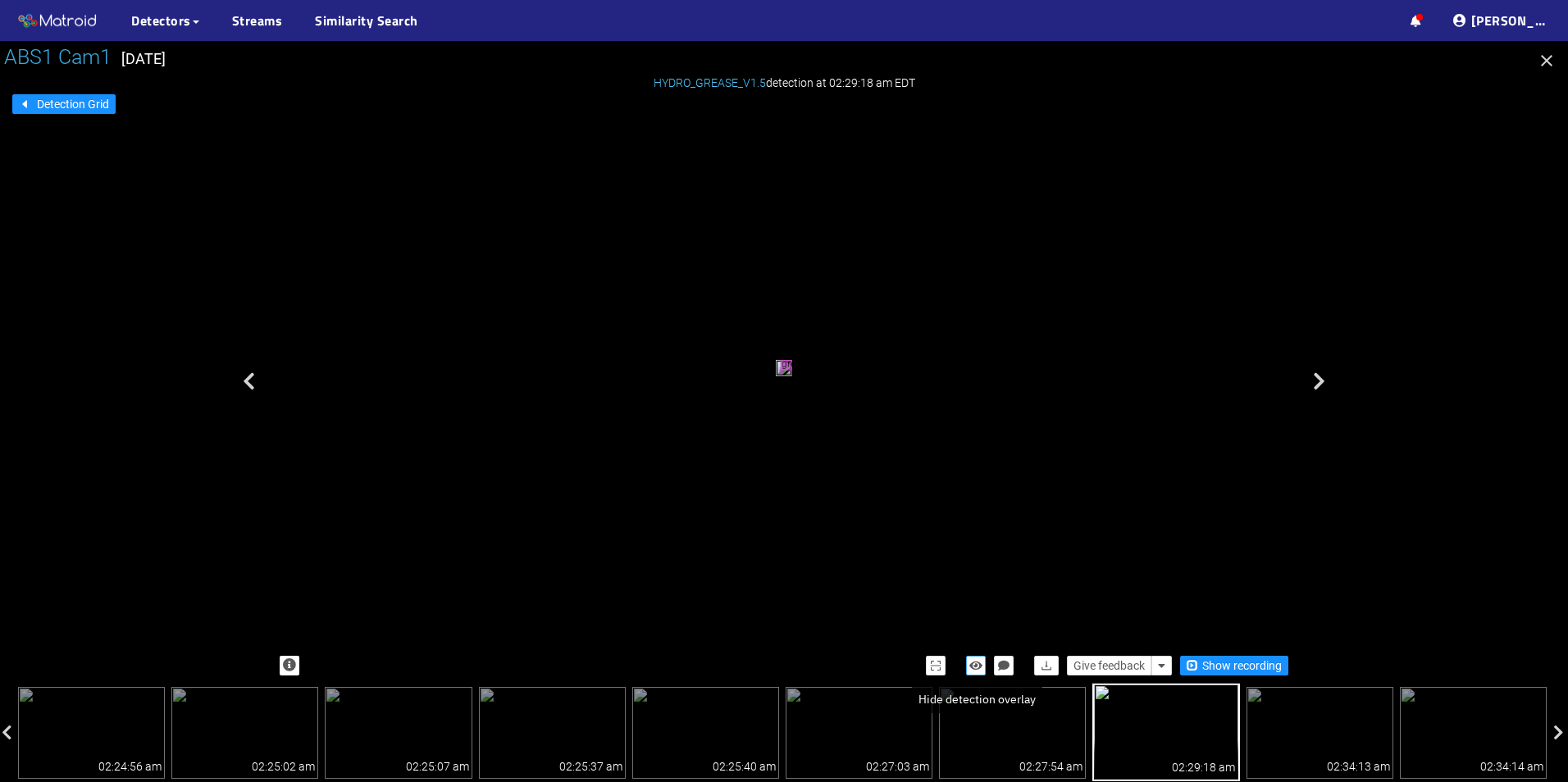
click at [975, 667] on icon "button" at bounding box center [976, 666] width 13 height 12
click at [975, 667] on icon "button" at bounding box center [976, 666] width 15 height 12
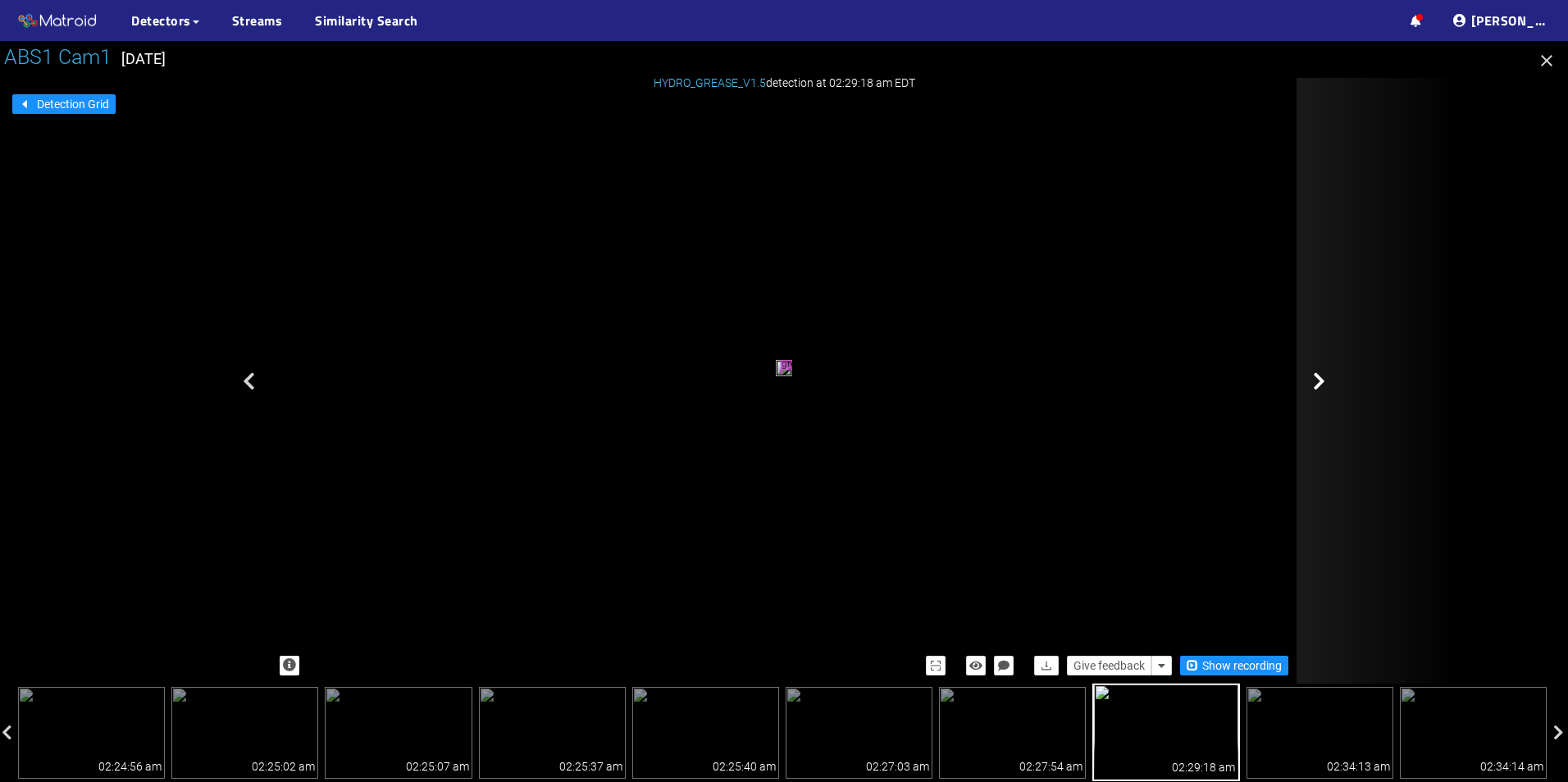
click at [1358, 420] on div at bounding box center [1378, 381] width 164 height 606
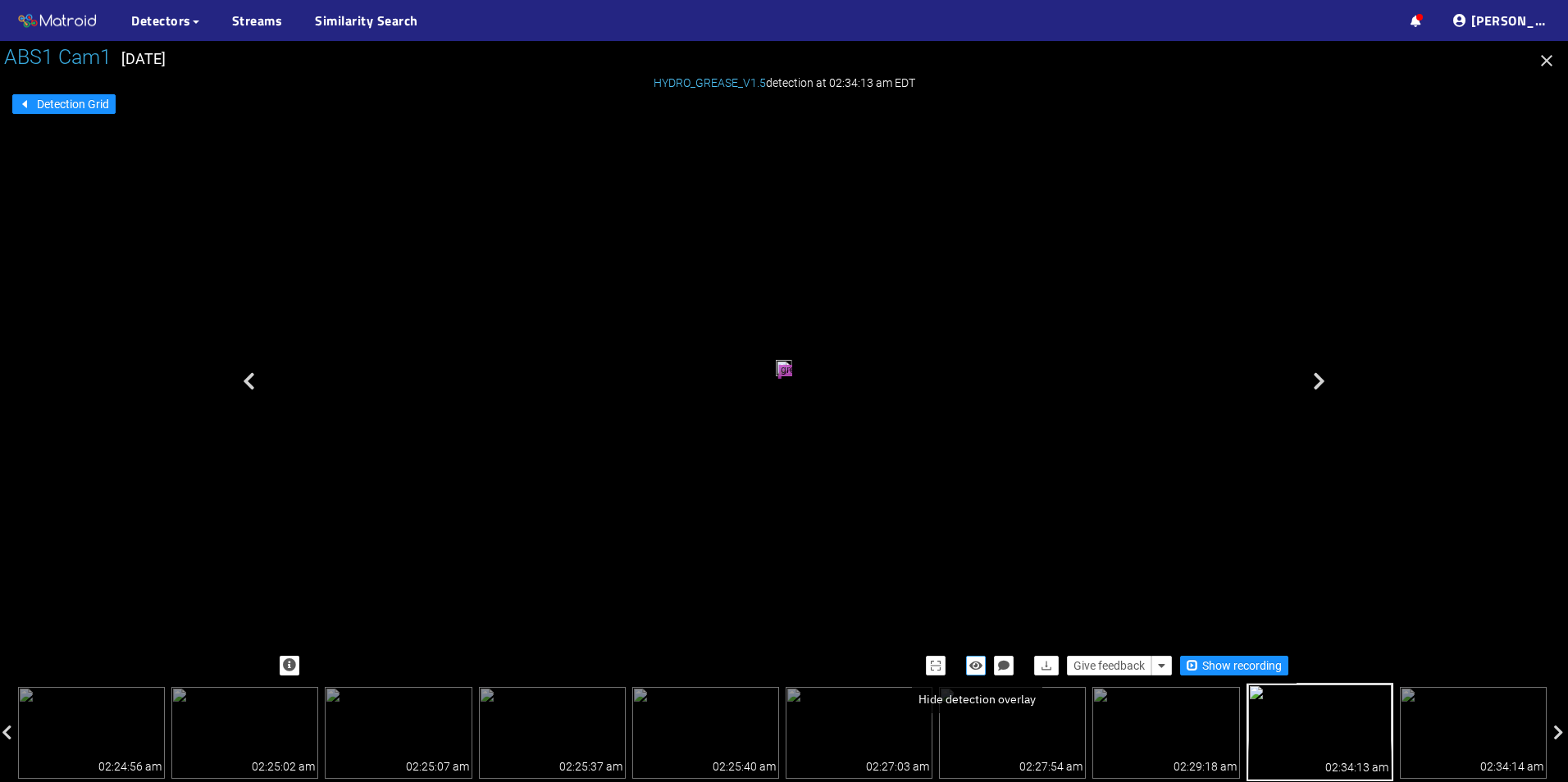
click at [985, 671] on button "button" at bounding box center [975, 666] width 19 height 19
click at [1550, 59] on icon "button" at bounding box center [1547, 60] width 12 height 12
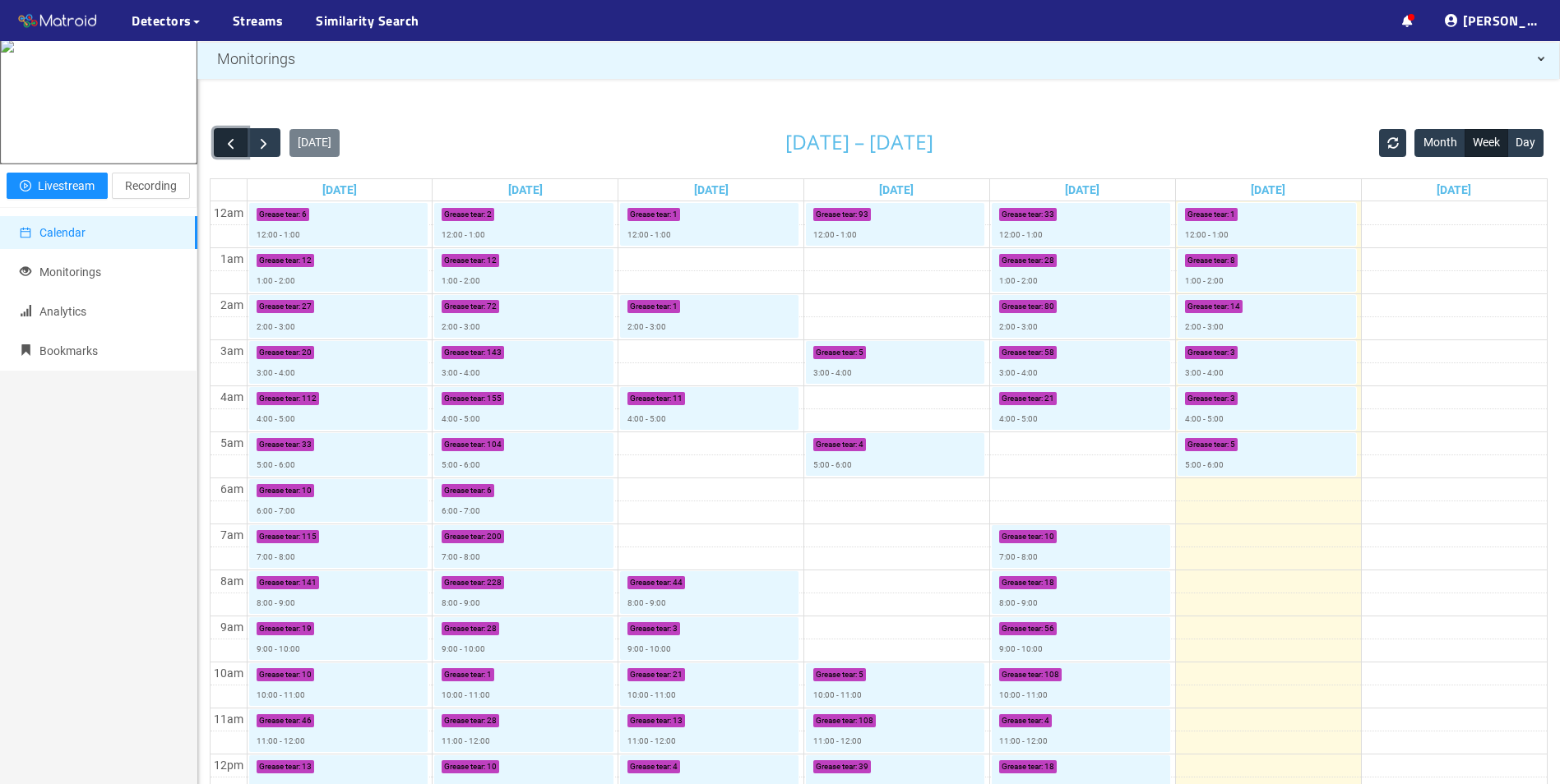
click at [231, 149] on span "button" at bounding box center [230, 143] width 17 height 17
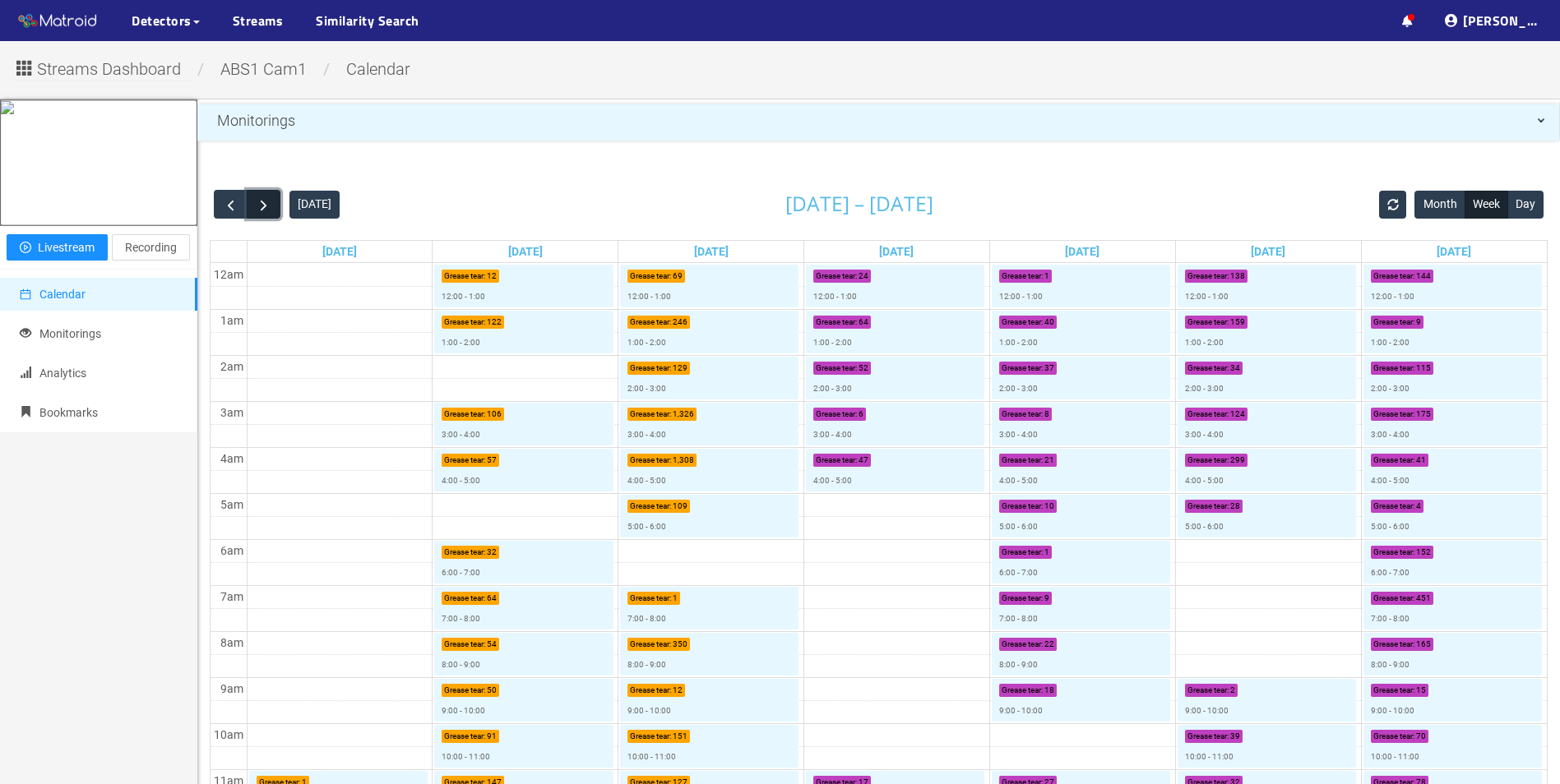
click at [270, 207] on span "button" at bounding box center [264, 205] width 17 height 17
